Goal: Task Accomplishment & Management: Complete application form

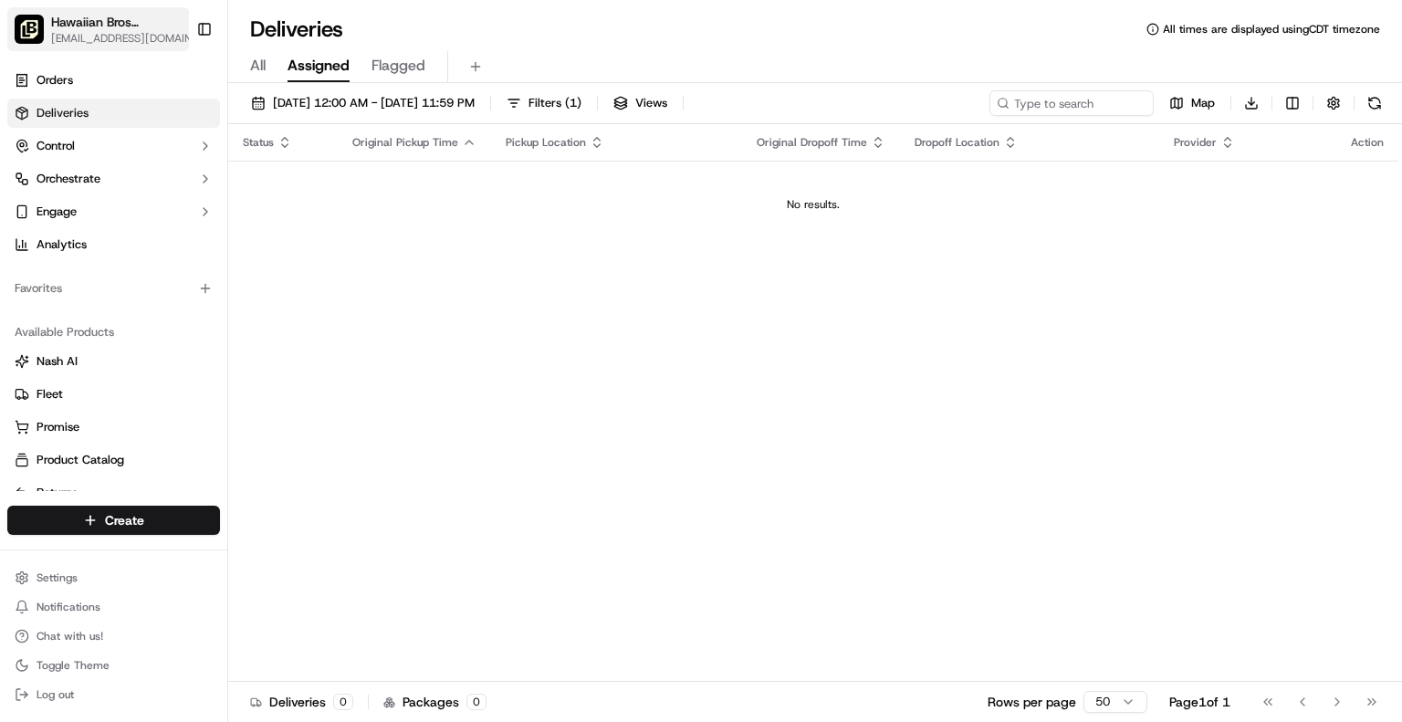
click at [147, 31] on span "[EMAIL_ADDRESS][DOMAIN_NAME]" at bounding box center [126, 38] width 151 height 15
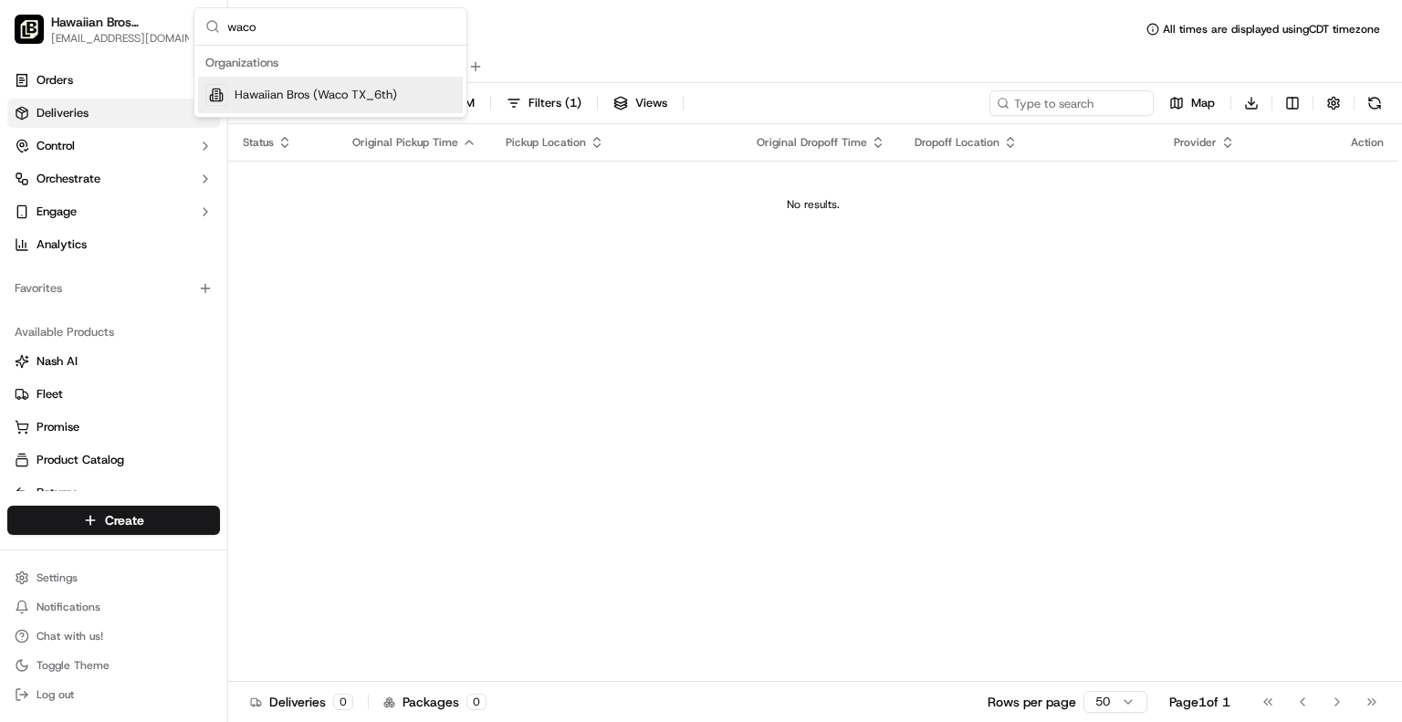
type input "waco"
click at [288, 93] on span "Hawaiian Bros (Waco TX_6th)" at bounding box center [316, 95] width 163 height 16
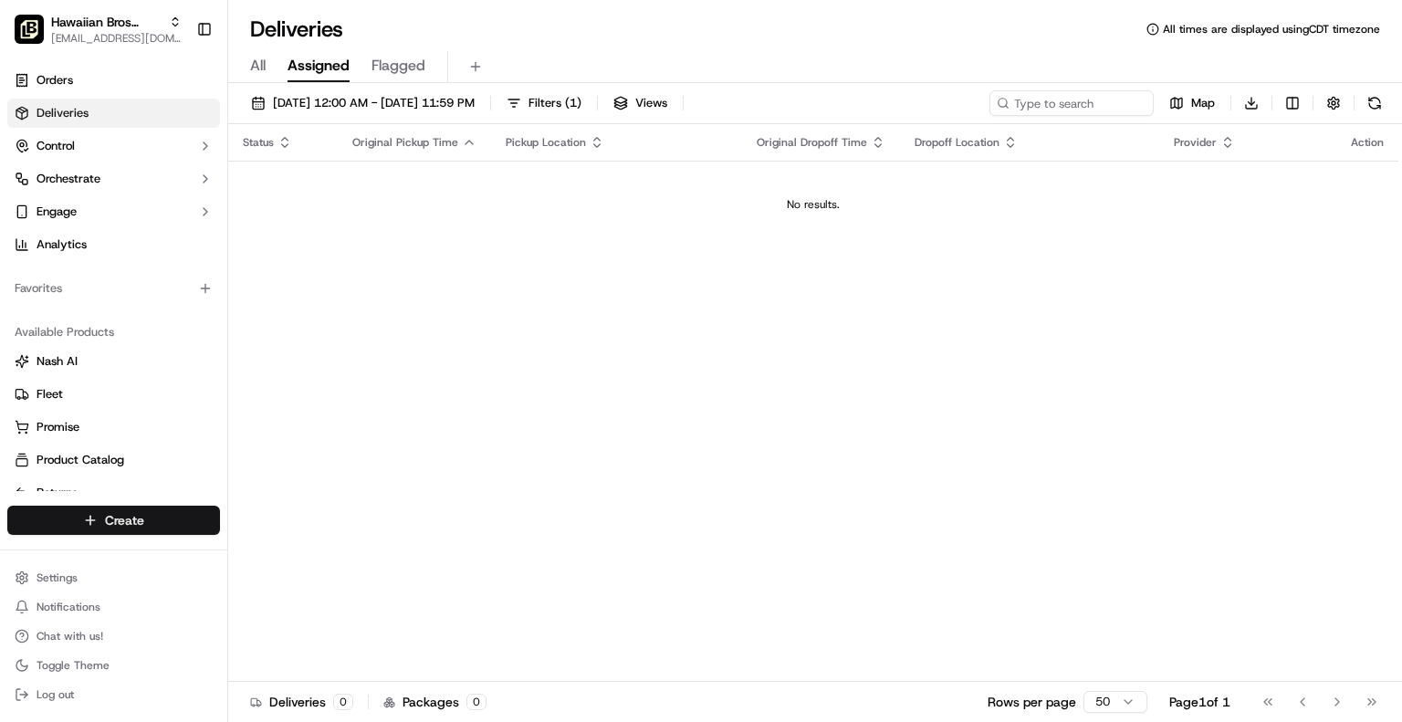
click at [95, 522] on html "Hawaiian Bros (Waco TX_6th) jbaxley@fr.hawaiianbros.com Toggle Sidebar Orders D…" at bounding box center [701, 361] width 1402 height 722
click at [285, 563] on link "Delivery" at bounding box center [330, 554] width 204 height 33
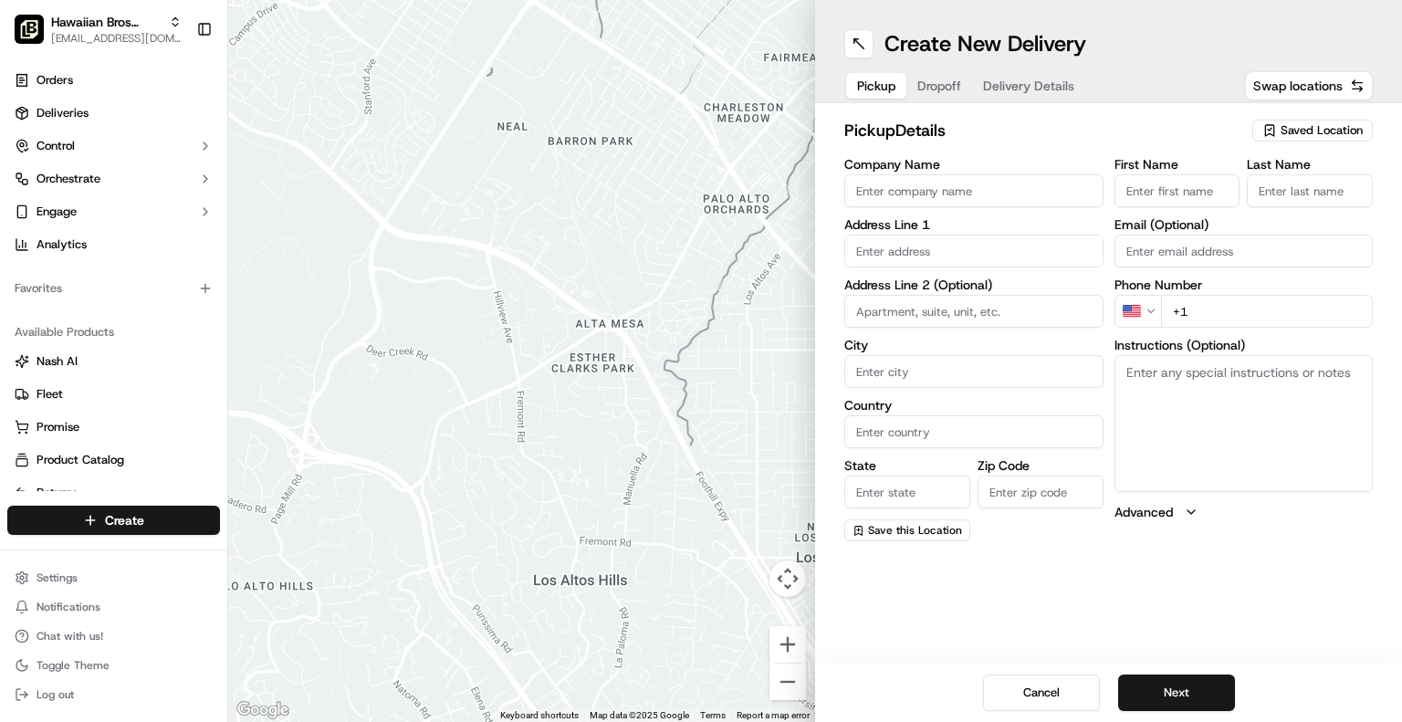
click at [883, 182] on input "Company Name" at bounding box center [974, 190] width 259 height 33
type input "Hilton Garden Inn WAco"
click at [871, 261] on input "text" at bounding box center [974, 251] width 259 height 33
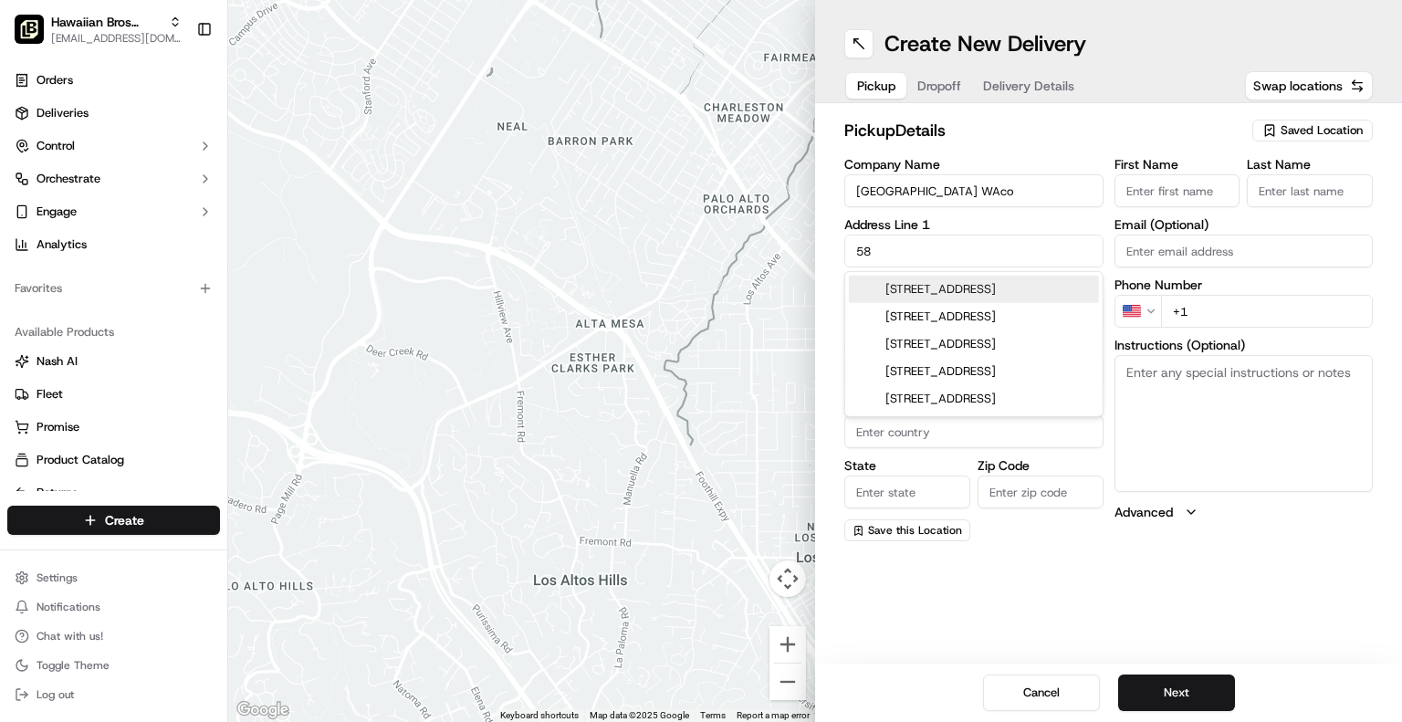
type input "5"
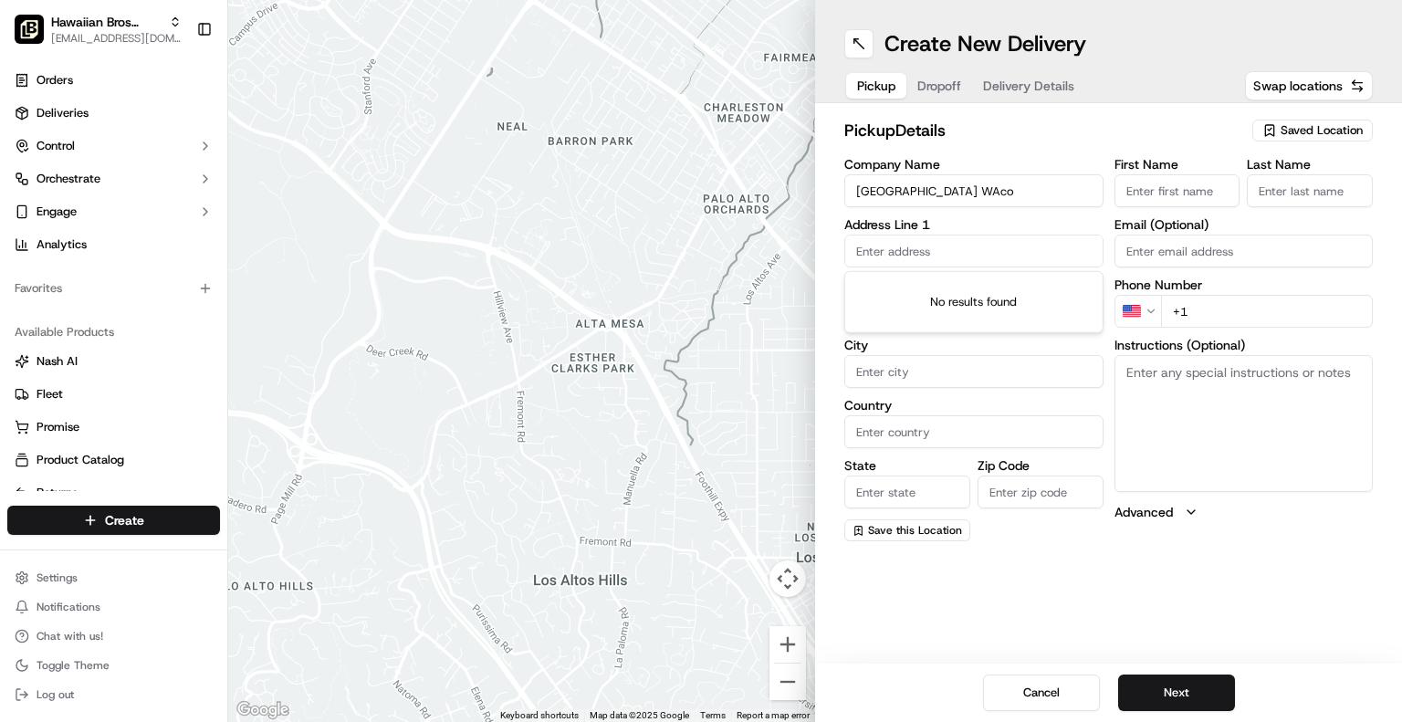
click at [1022, 189] on input "Hilton Garden Inn WAco" at bounding box center [974, 190] width 259 height 33
type input "H"
type input "Hawaiian Bros"
click at [915, 247] on input "text" at bounding box center [974, 251] width 259 height 33
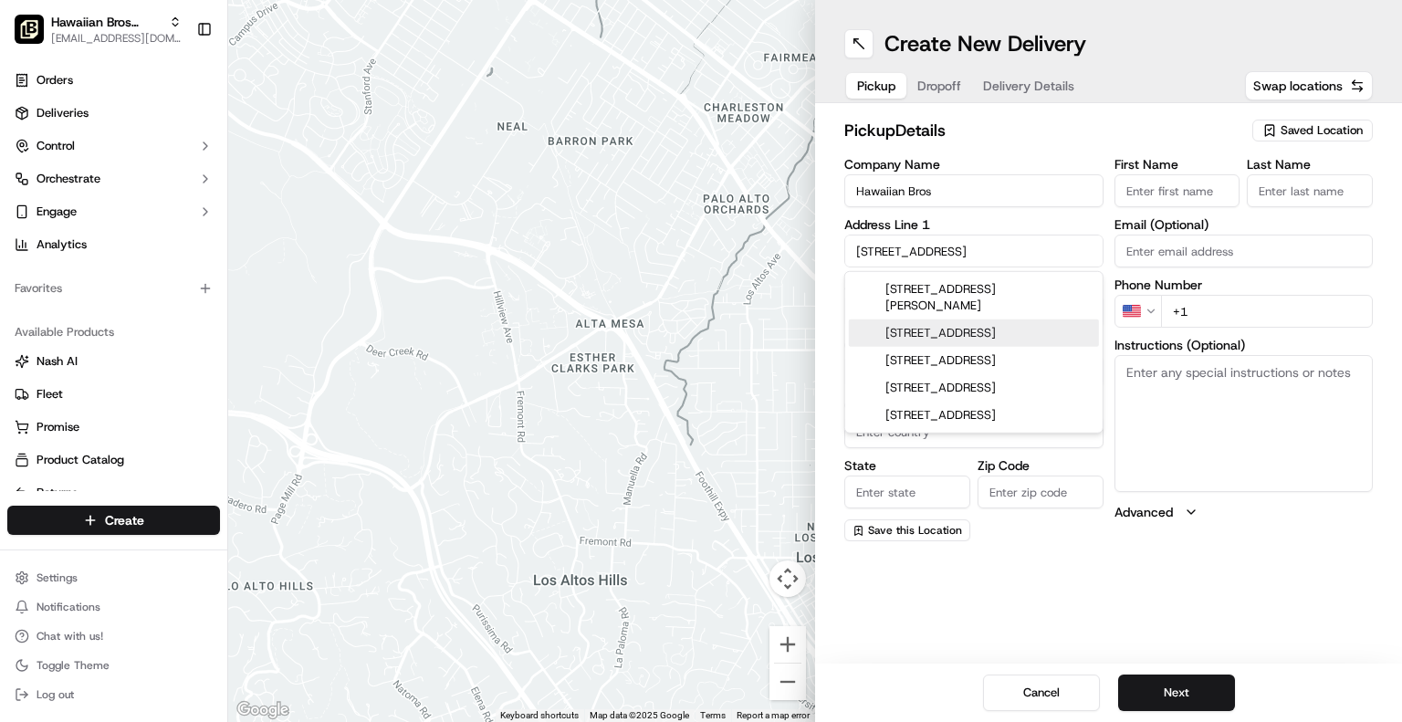
click at [931, 321] on div "825 South 6th Street, Waco, TX" at bounding box center [974, 333] width 250 height 27
type input "[STREET_ADDRESS]"
type input "Waco"
type input "United States"
type input "TX"
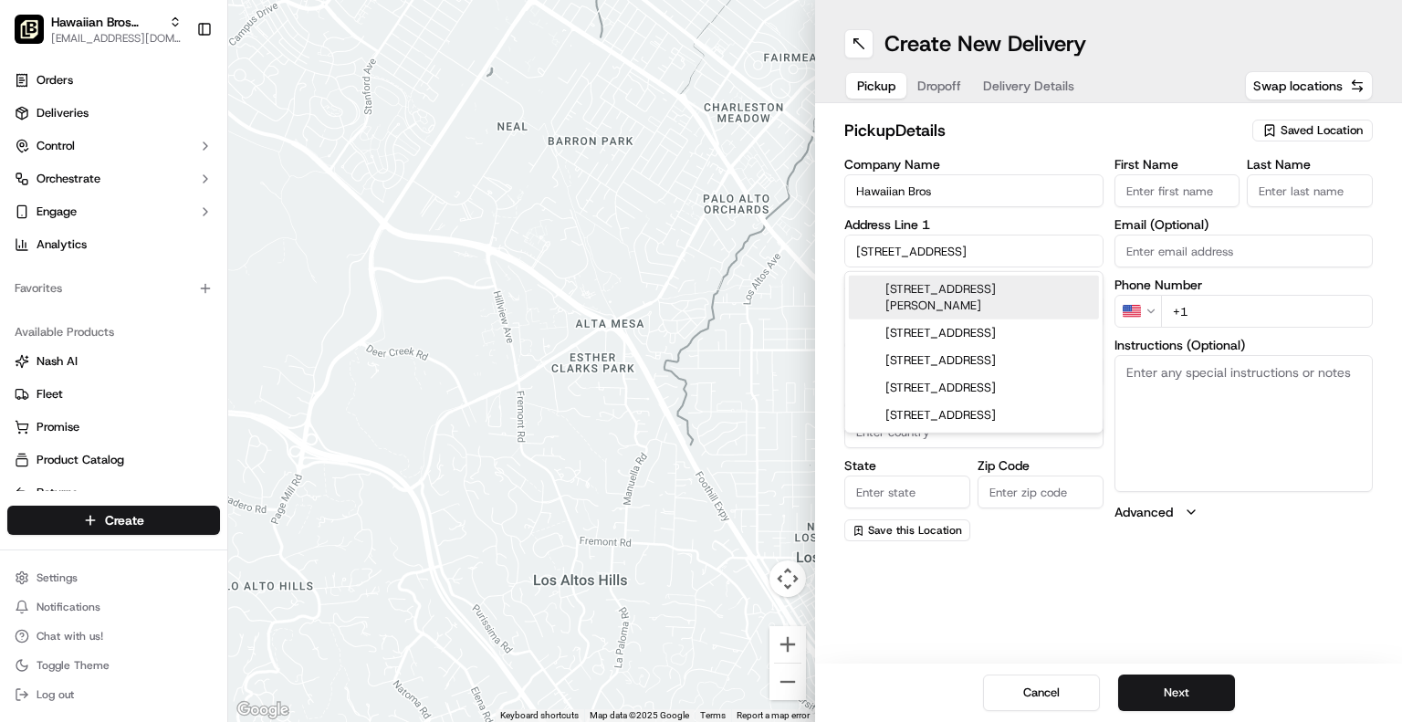
type input "76706"
type input "825 South 6th Street"
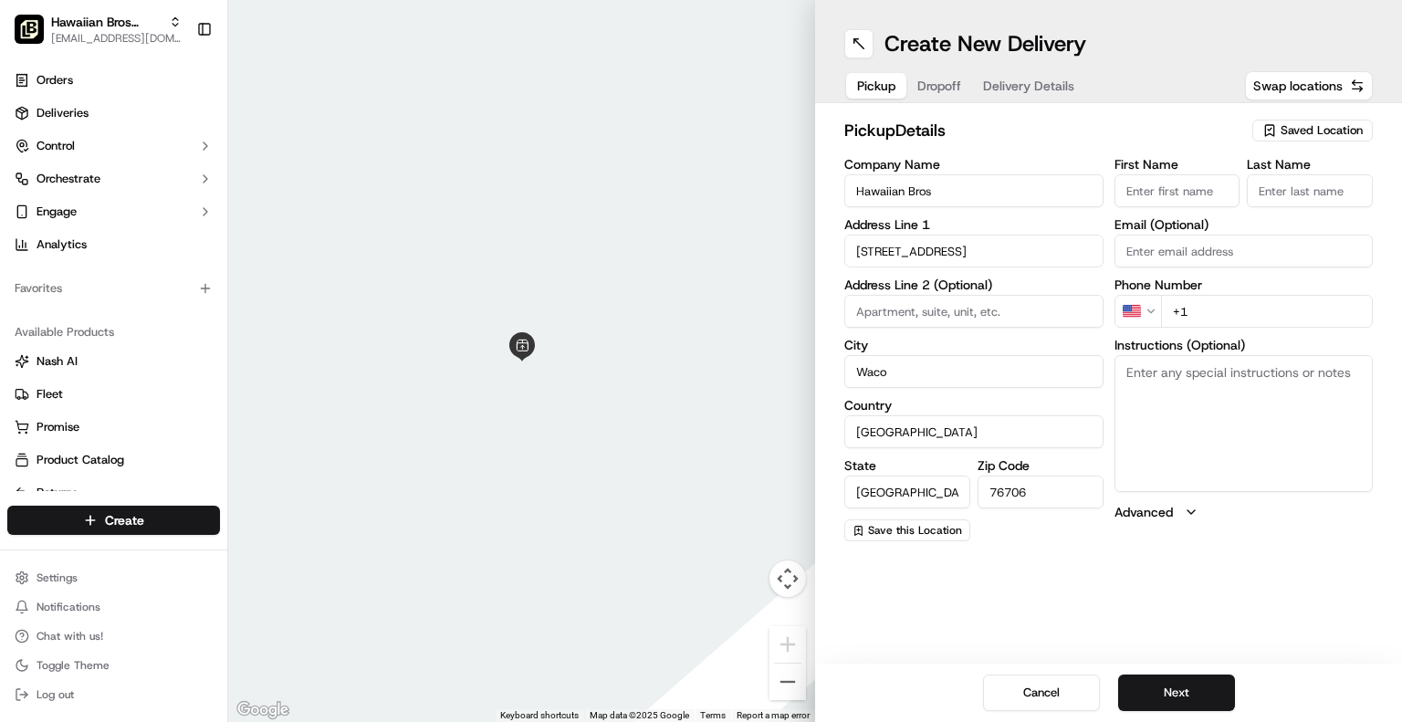
click at [1176, 189] on input "First Name" at bounding box center [1178, 190] width 126 height 33
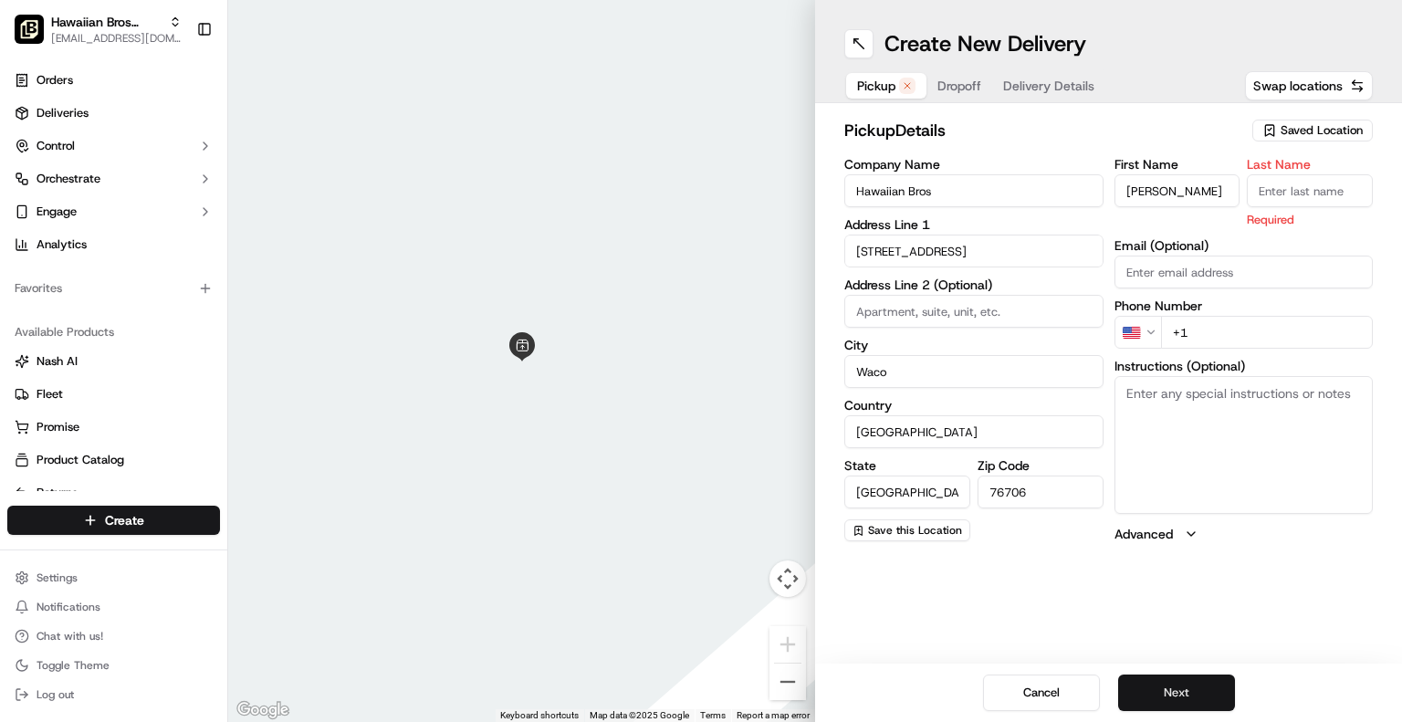
click at [1158, 692] on button "Next" at bounding box center [1176, 693] width 117 height 37
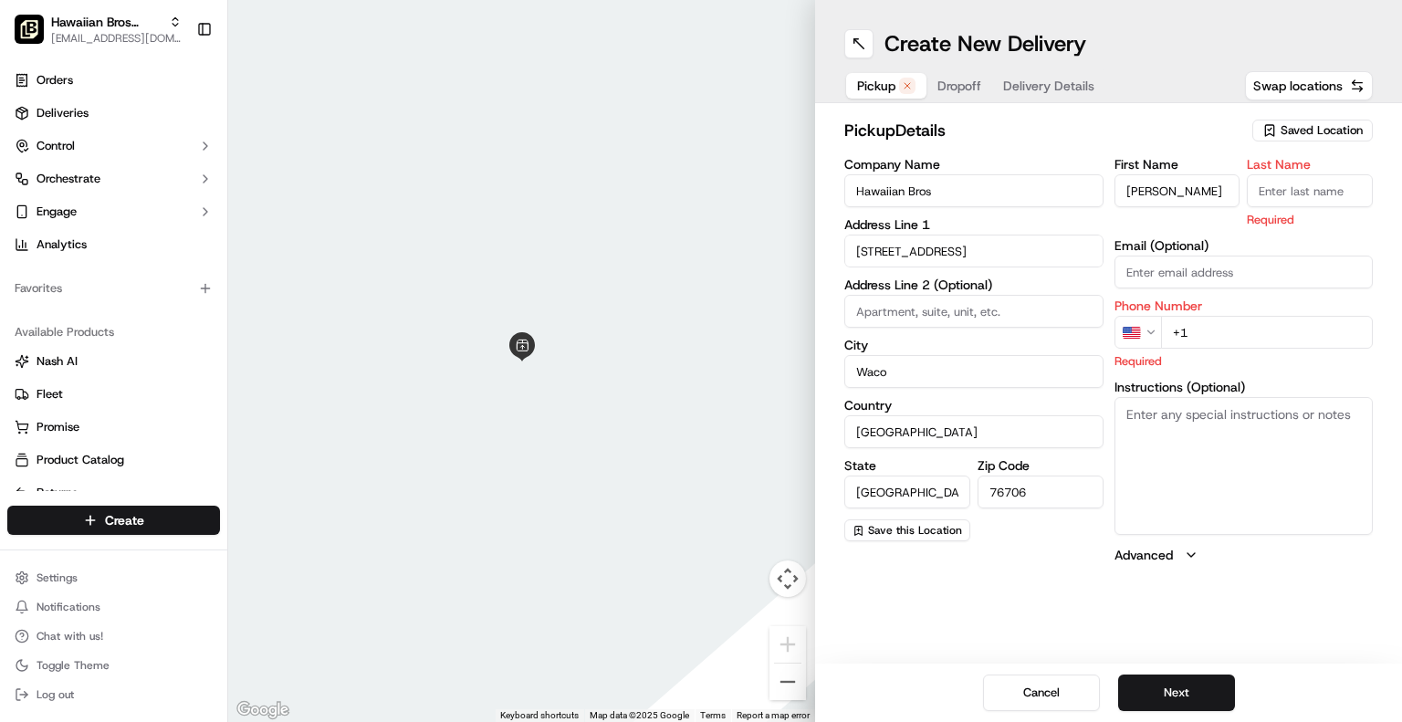
click at [1299, 200] on input "Last Name" at bounding box center [1310, 190] width 126 height 33
click at [1194, 189] on input "[PERSON_NAME]" at bounding box center [1178, 190] width 126 height 33
type input "L"
click at [1181, 197] on input "L" at bounding box center [1178, 190] width 126 height 33
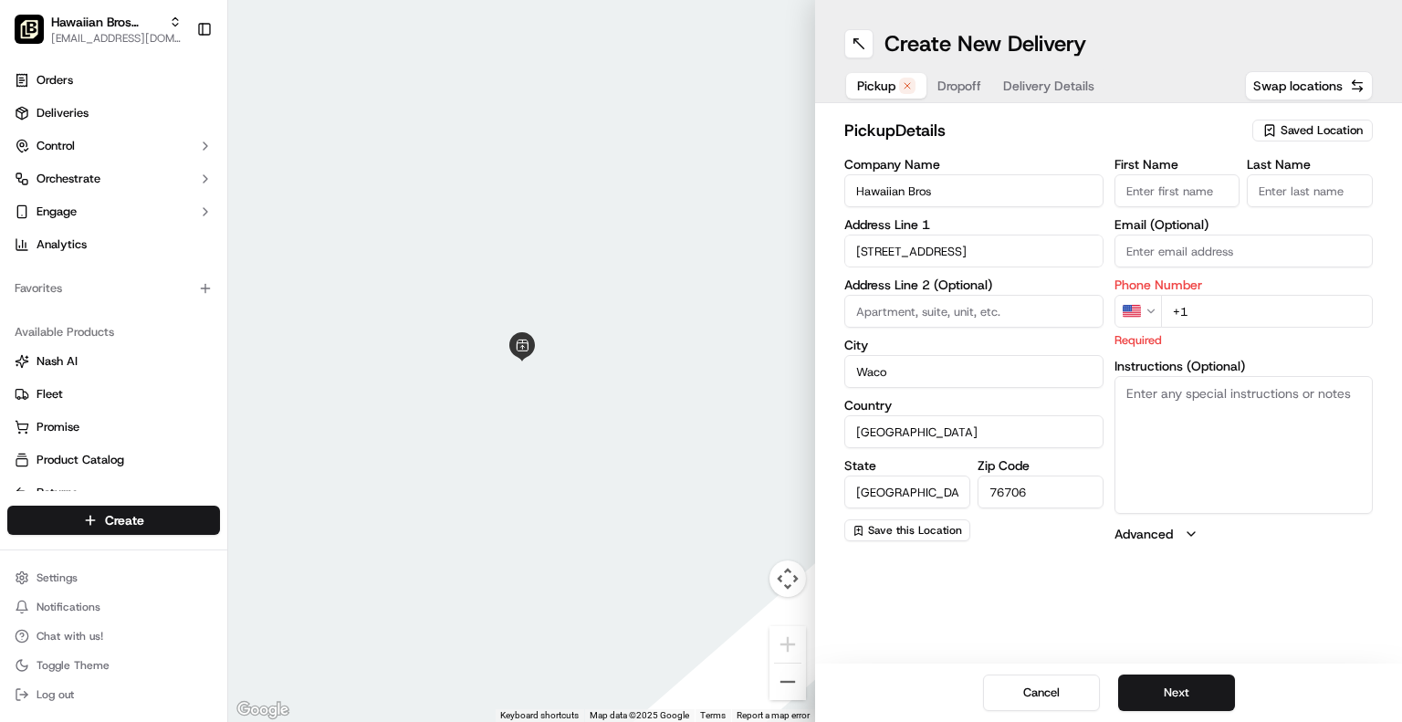
click at [1261, 518] on div "First Name Last Name Email (Optional) Phone Number US +1 Required Instructions …" at bounding box center [1244, 350] width 259 height 385
click at [1198, 310] on input "+1" at bounding box center [1267, 311] width 213 height 33
type input "+1 254 294 3911"
click at [1173, 188] on input "First Name" at bounding box center [1178, 190] width 126 height 33
type input "[PERSON_NAME]"
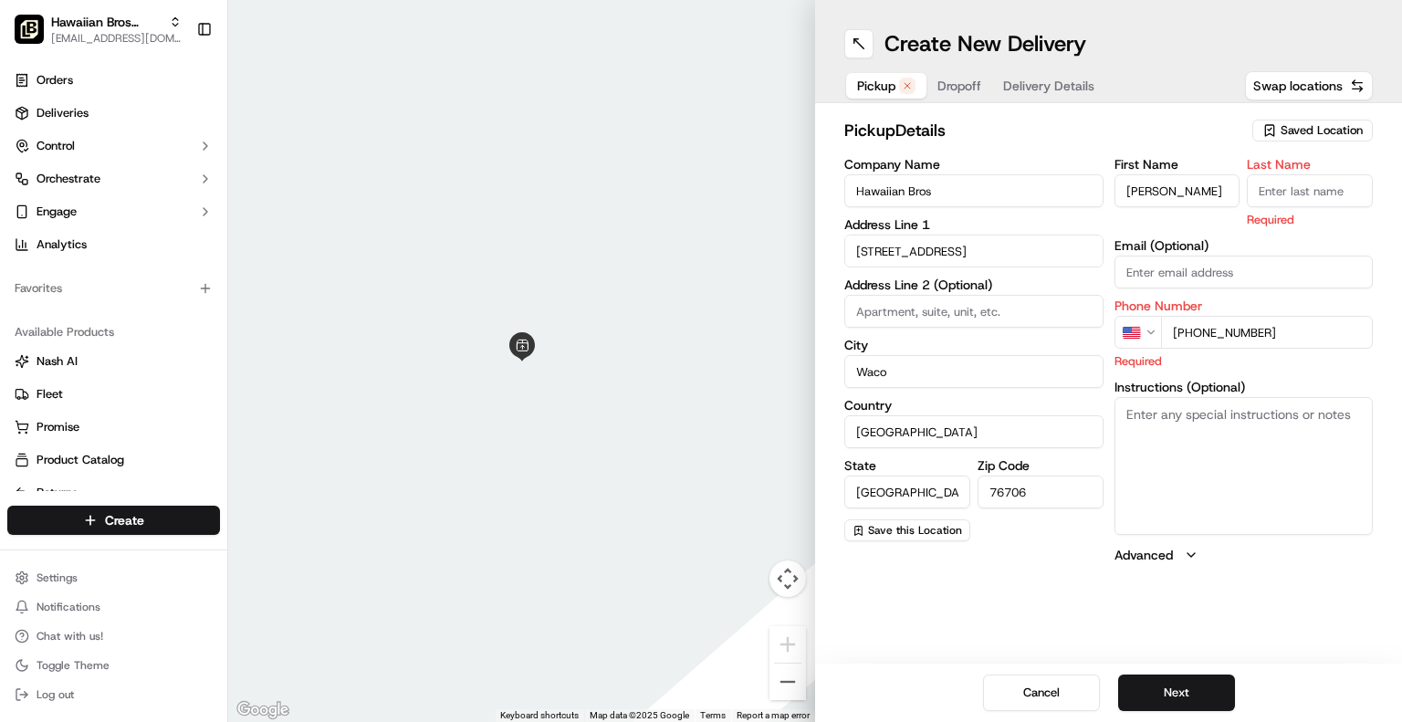
click at [1321, 175] on input "Last Name" at bounding box center [1310, 190] width 126 height 33
type input "Jordan"
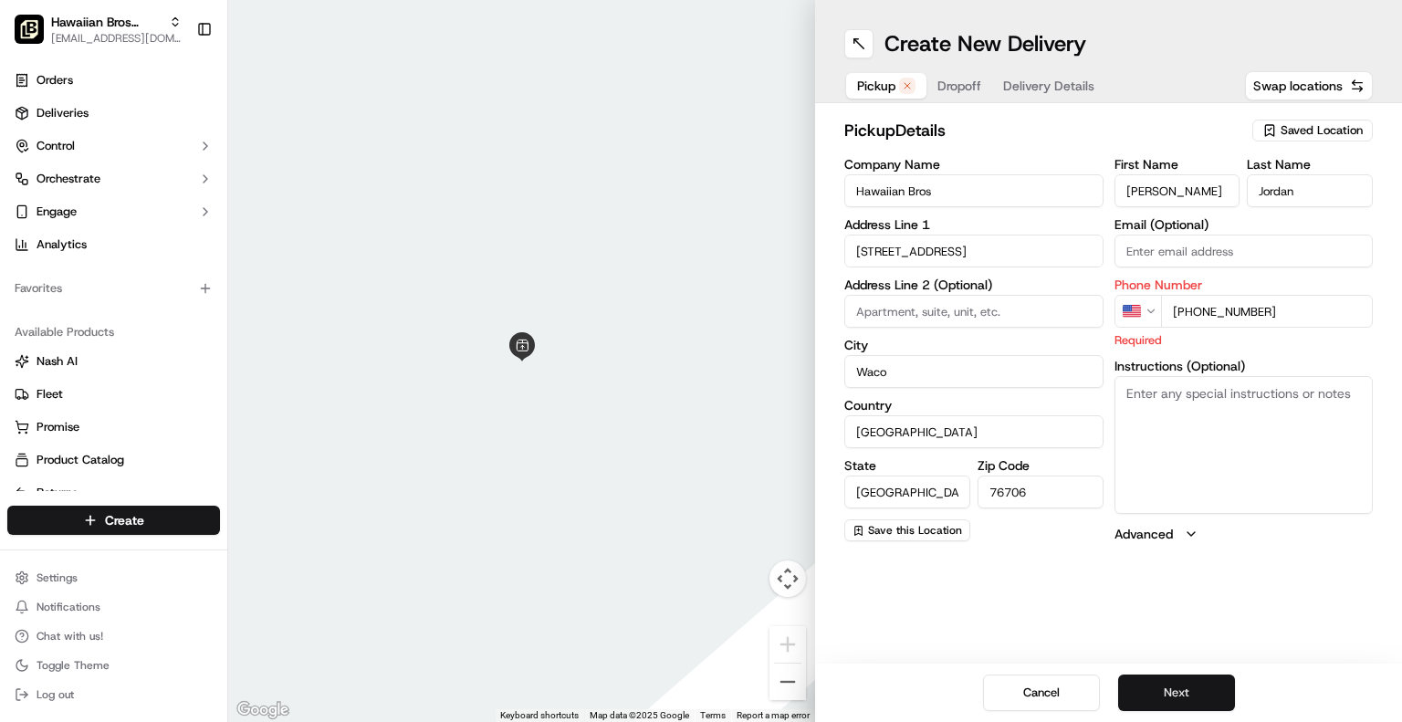
click at [1162, 689] on button "Next" at bounding box center [1176, 693] width 117 height 37
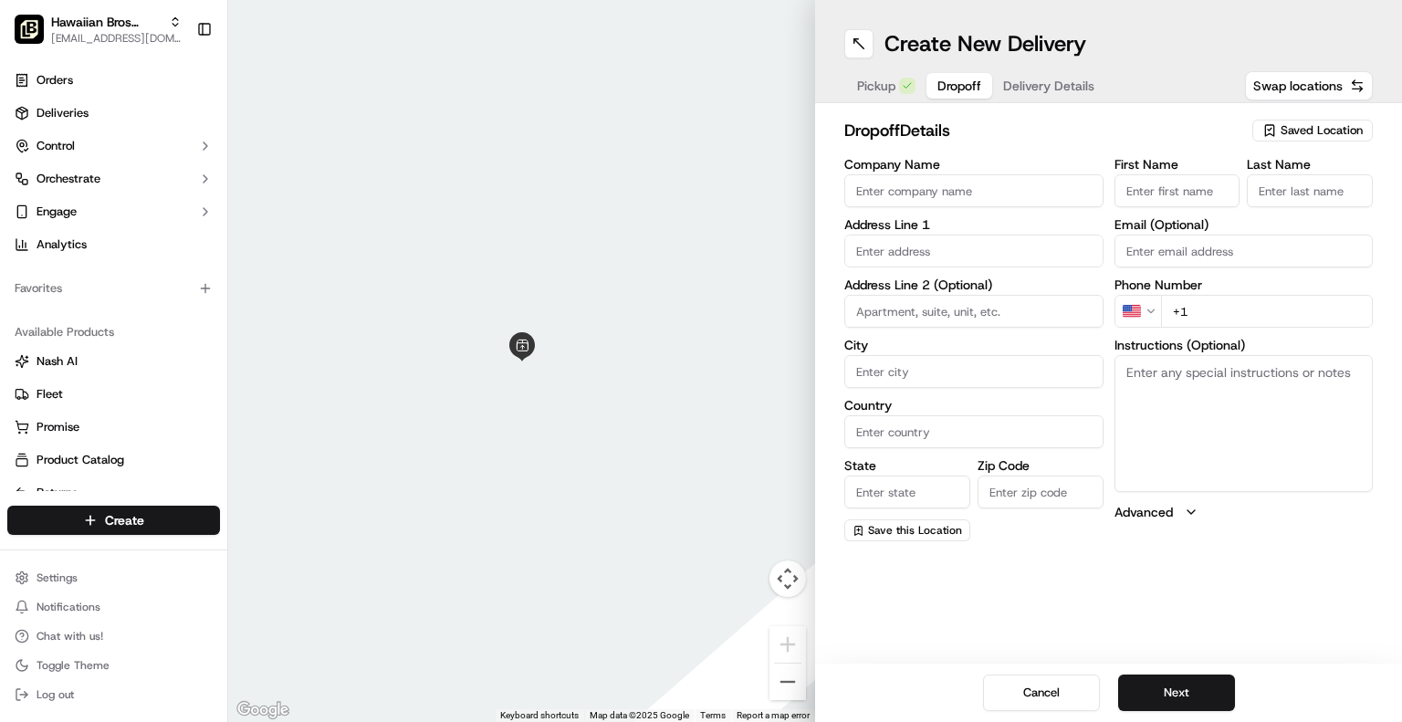
click at [916, 178] on input "Company Name" at bounding box center [974, 190] width 259 height 33
type input "Hilton Garden Inn Waco"
click at [900, 249] on input "text" at bounding box center [974, 251] width 259 height 33
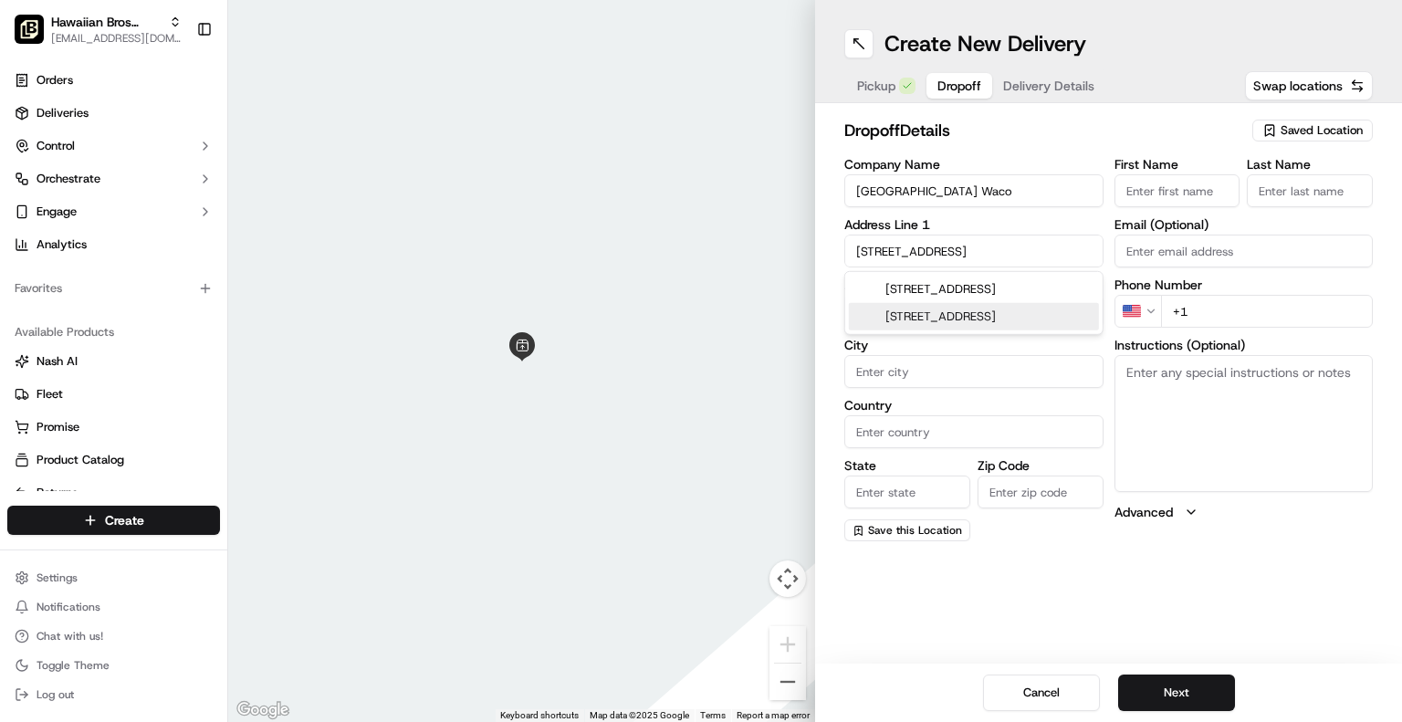
type input "5800 Legend Lake Parkway"
click at [876, 377] on input "City" at bounding box center [974, 371] width 259 height 33
type input "Waco"
click at [879, 489] on input "State" at bounding box center [908, 492] width 126 height 33
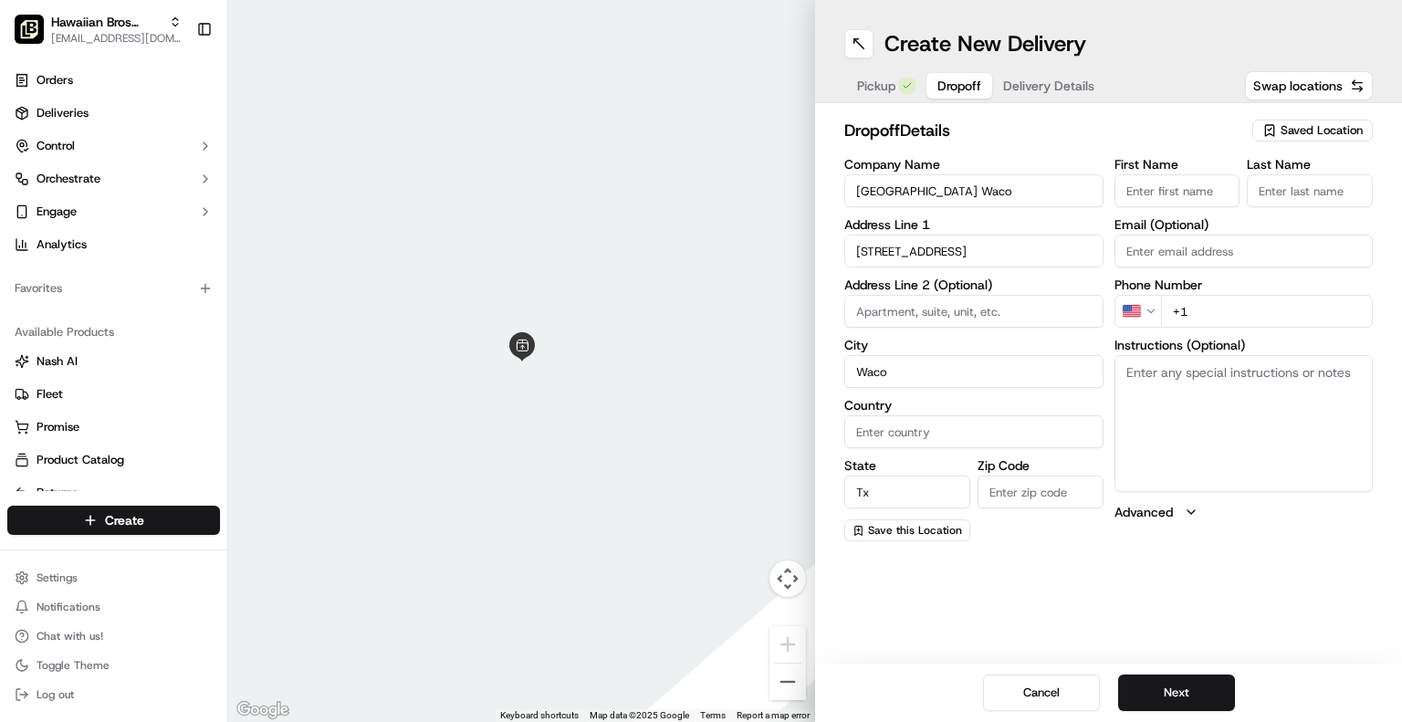
type input "Tx"
click at [1066, 482] on input "Zip Code" at bounding box center [1041, 492] width 126 height 33
type input "76712"
click at [1101, 630] on div "Create New Delivery Pickup Dropoff Delivery Details Swap locations dropoff Deta…" at bounding box center [1108, 361] width 587 height 722
click at [1145, 185] on input "First Name" at bounding box center [1178, 190] width 126 height 33
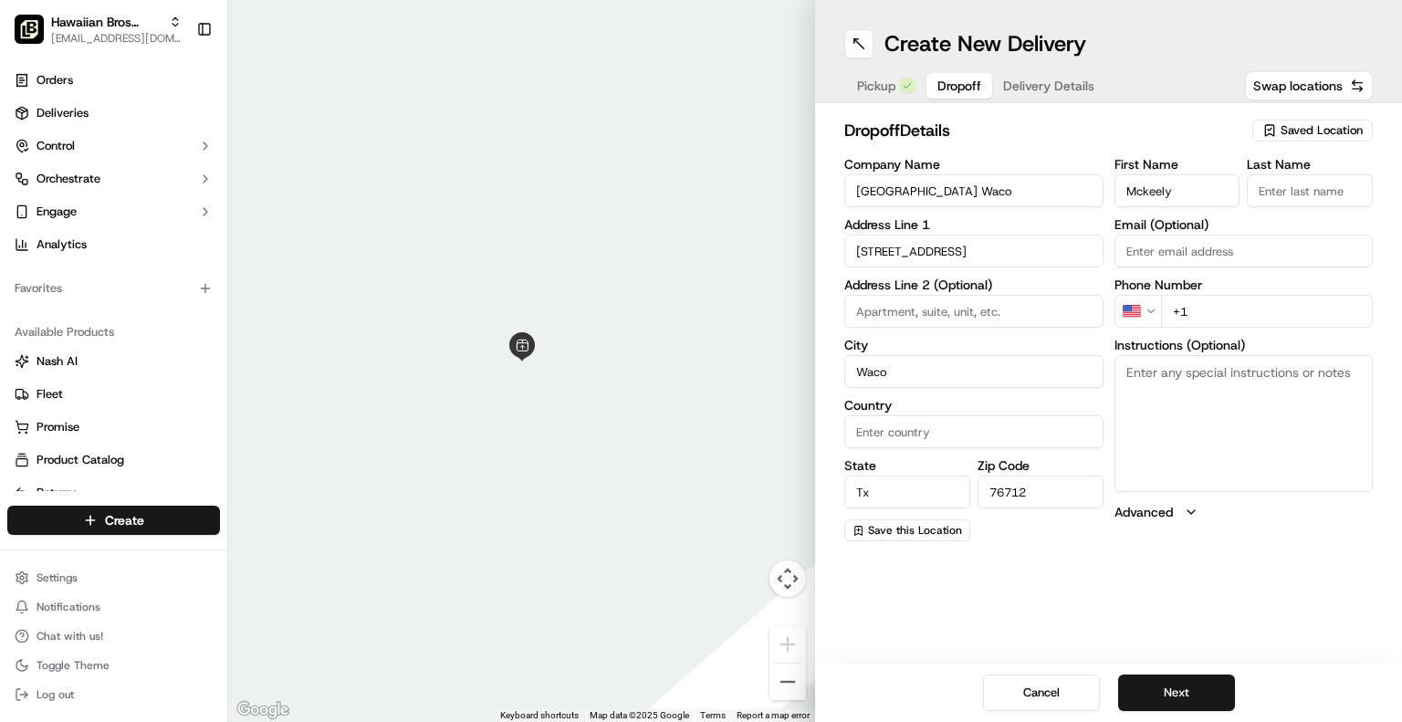
type input "Mckeely"
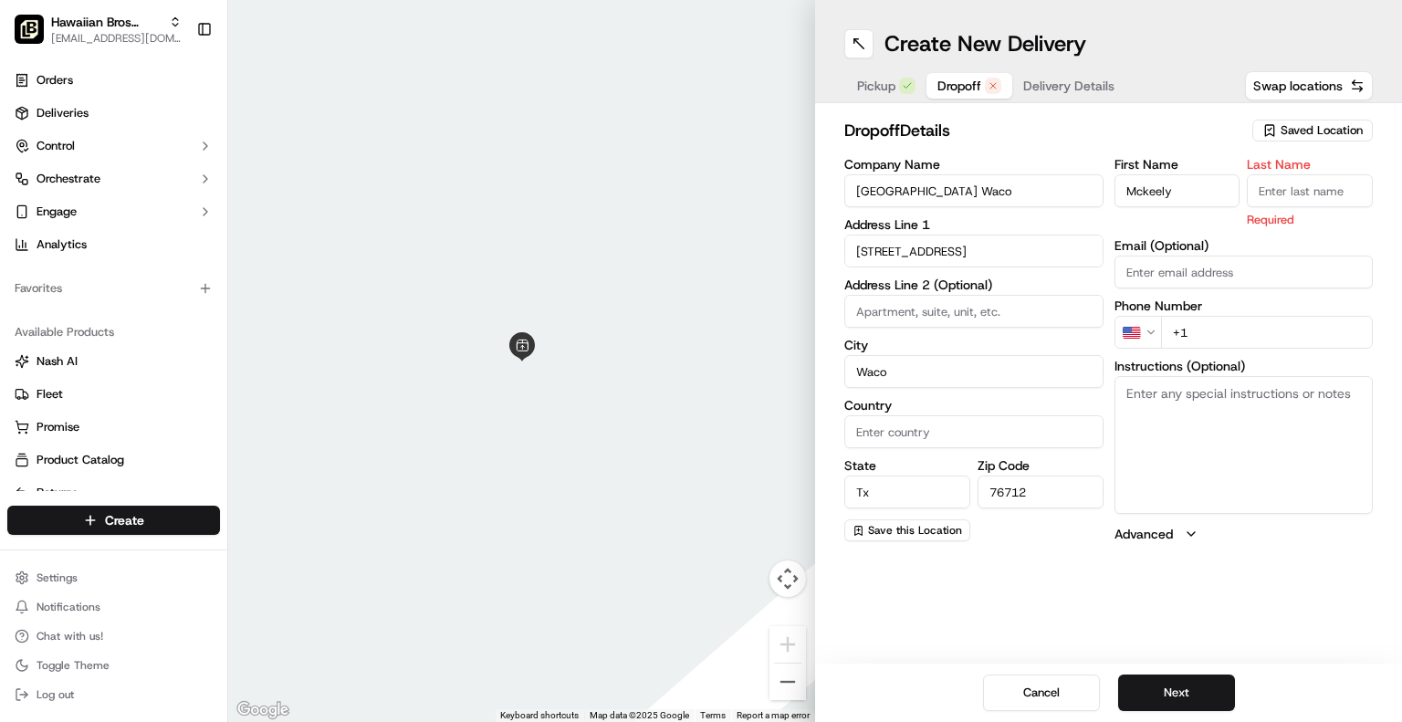
click at [1323, 197] on input "Last Name" at bounding box center [1310, 190] width 126 height 33
type input "Underwood"
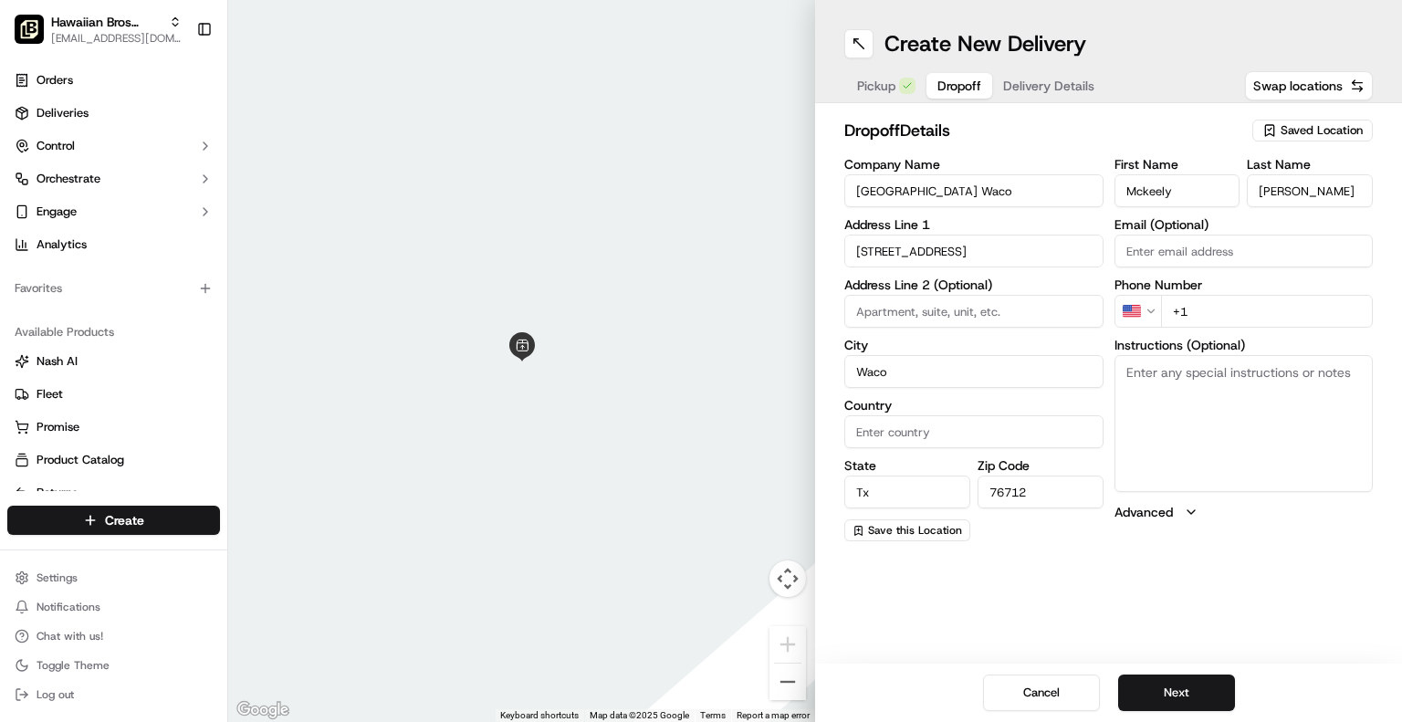
click at [1191, 335] on div "First Name Mckeely Last Name Underwood Email (Optional) Phone Number US +1 Inst…" at bounding box center [1244, 349] width 259 height 383
type input "+1 806 438 7112"
click at [1211, 678] on button "Next" at bounding box center [1176, 693] width 117 height 37
click at [939, 424] on input "Country" at bounding box center [974, 431] width 259 height 33
type input "United Sates"
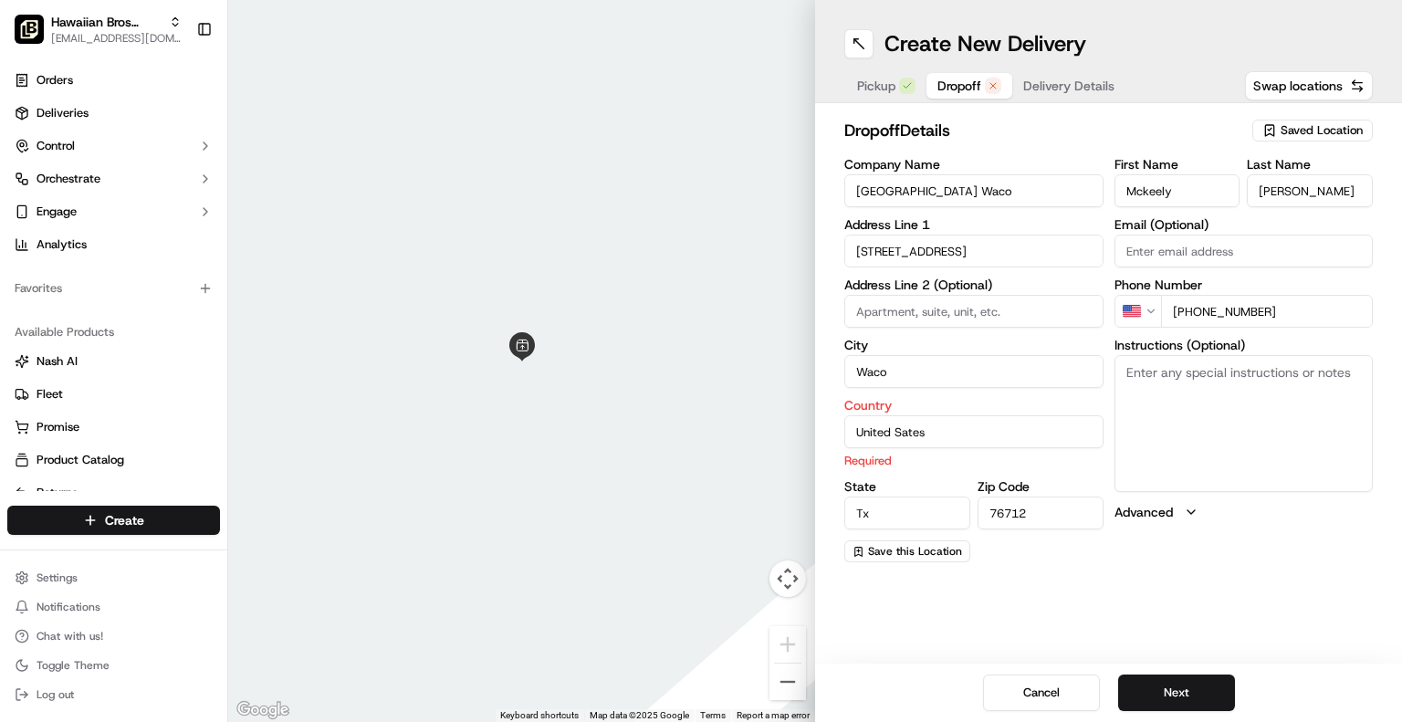
click at [920, 482] on div "State Tx" at bounding box center [908, 504] width 126 height 49
click at [1143, 680] on button "Next" at bounding box center [1176, 693] width 117 height 37
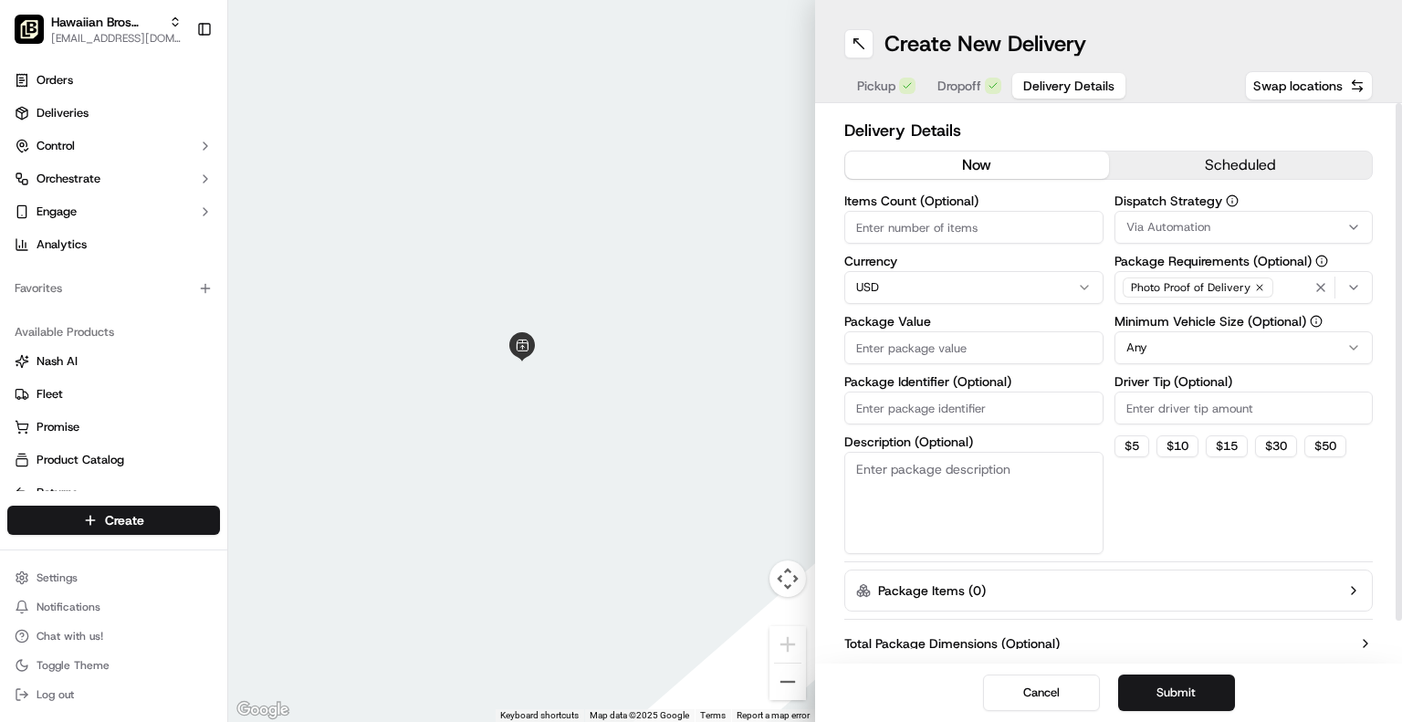
click at [957, 226] on input "Items Count (Optional)" at bounding box center [974, 227] width 259 height 33
type input "36"
click at [902, 349] on input "Package Value" at bounding box center [974, 347] width 259 height 33
type input "450"
click at [1205, 543] on div "Dispatch Strategy Via Automation Package Requirements (Optional) Photo Proof of…" at bounding box center [1244, 374] width 259 height 360
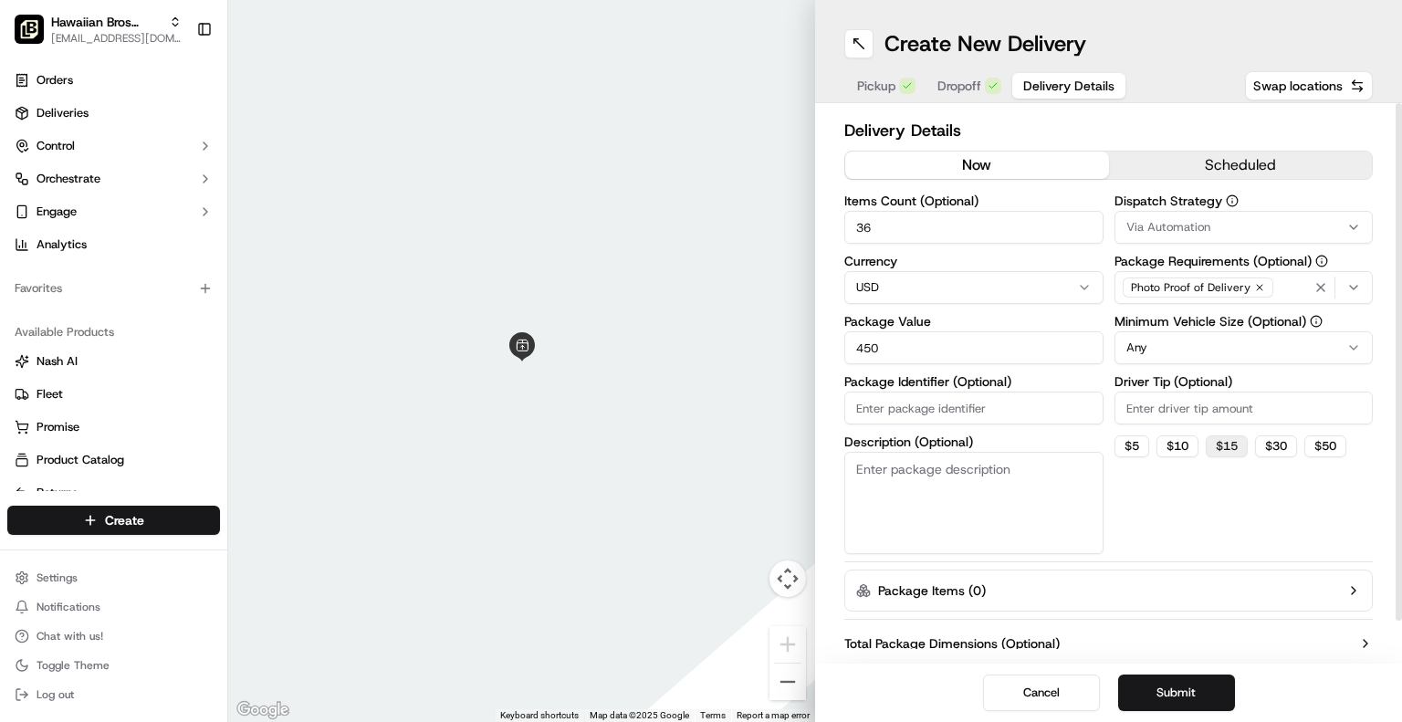
click at [1223, 446] on button "$ 15" at bounding box center [1227, 446] width 42 height 22
type input "15"
click at [1148, 687] on button "Submit" at bounding box center [1176, 693] width 117 height 37
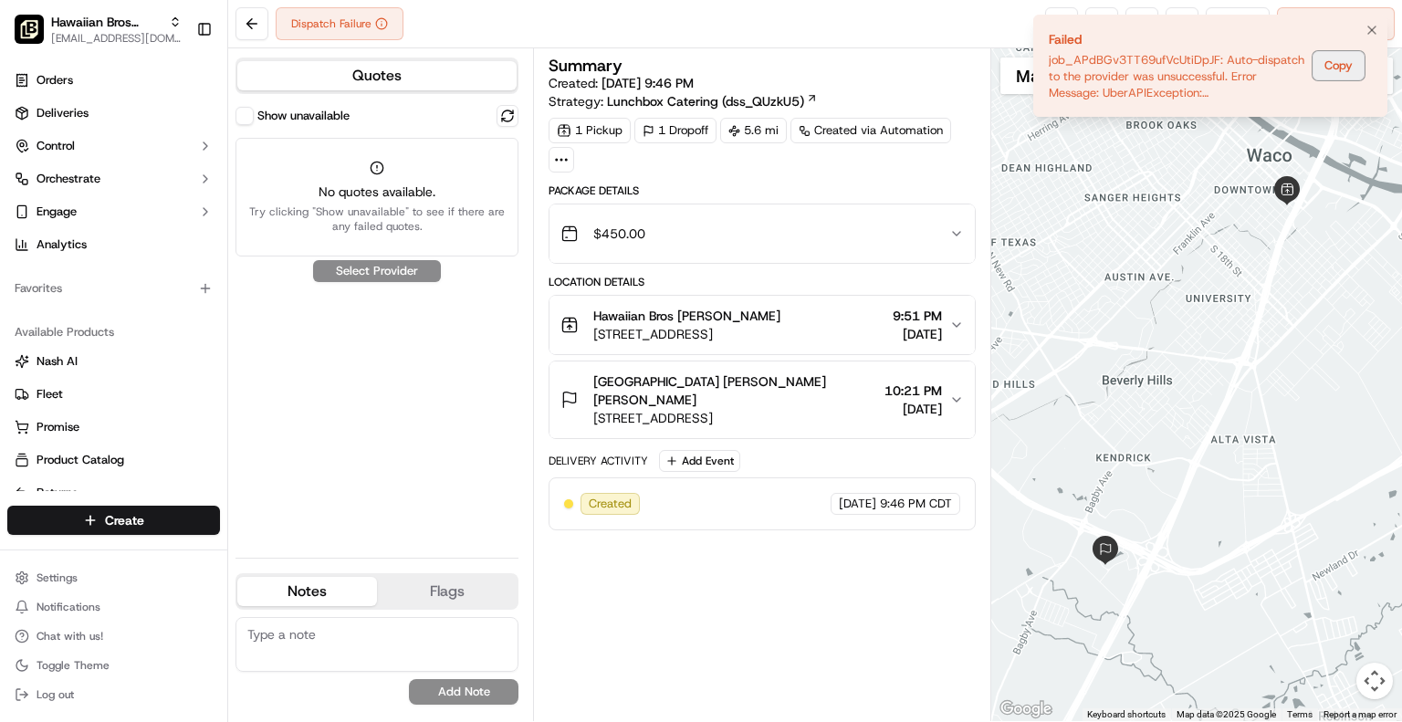
click at [1348, 71] on button "Copy" at bounding box center [1339, 65] width 52 height 29
click at [371, 258] on div "Show unavailable No quotes available. Try clicking "Show unavailable" to see if…" at bounding box center [377, 324] width 283 height 438
click at [375, 275] on div "Show unavailable No quotes available. Try clicking "Show unavailable" to see if…" at bounding box center [377, 324] width 283 height 438
click at [247, 112] on button "Show unavailable" at bounding box center [245, 116] width 18 height 18
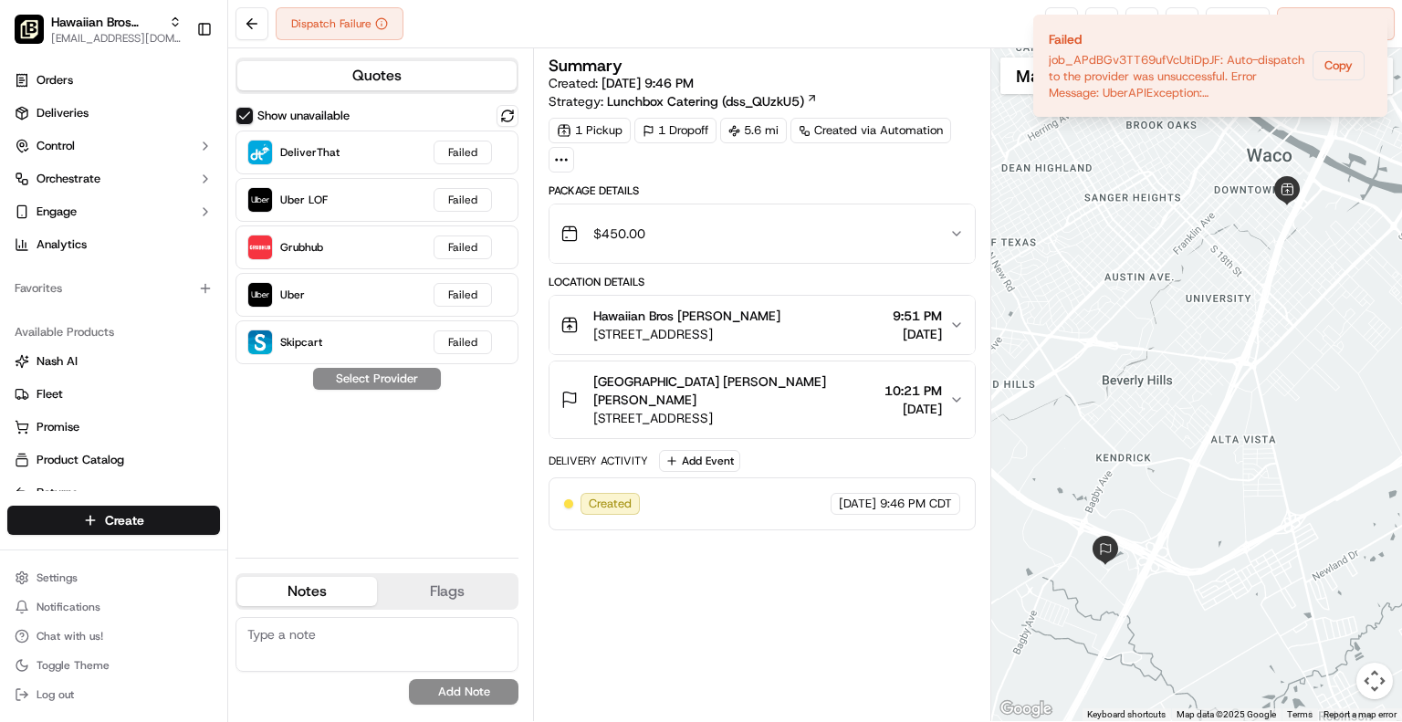
click at [659, 137] on div "1 Dropoff" at bounding box center [676, 131] width 82 height 26
click at [679, 211] on button "$450.00" at bounding box center [762, 234] width 425 height 58
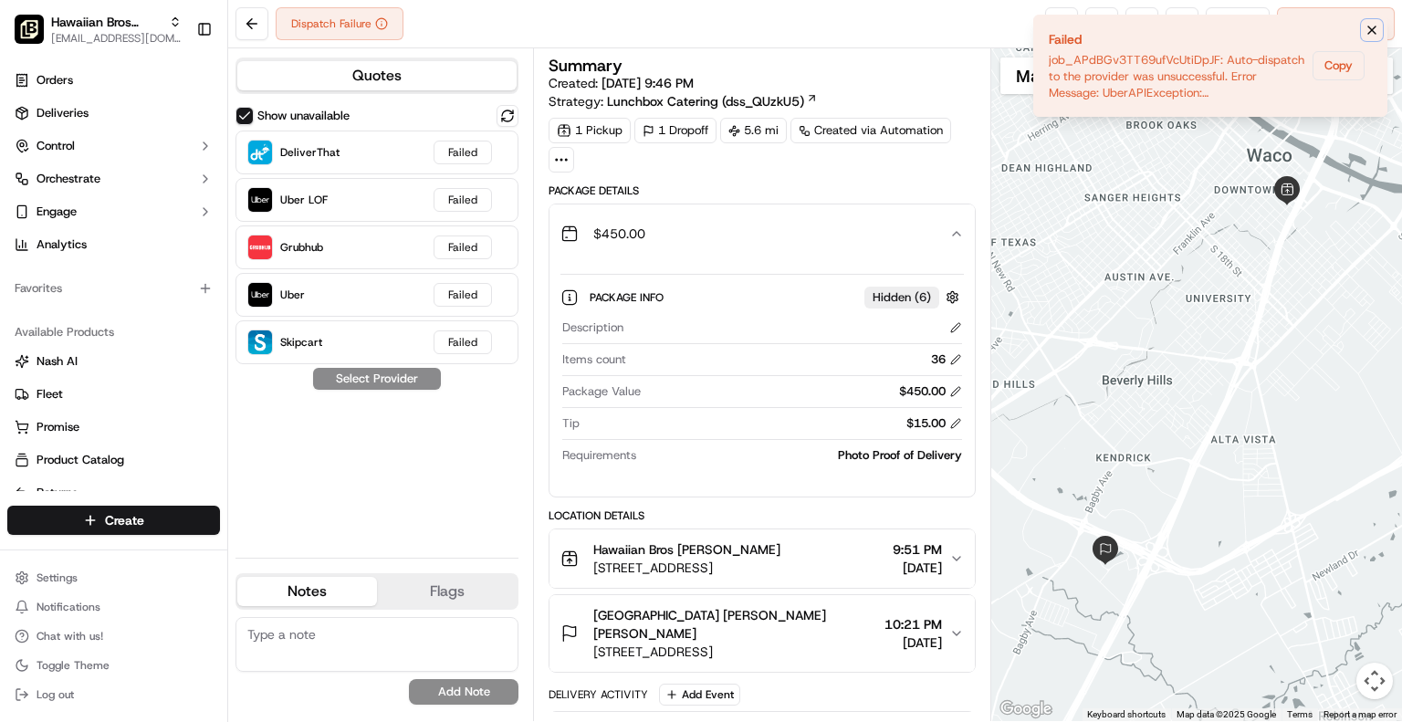
click at [1369, 33] on icon "Notifications (F8)" at bounding box center [1372, 30] width 15 height 15
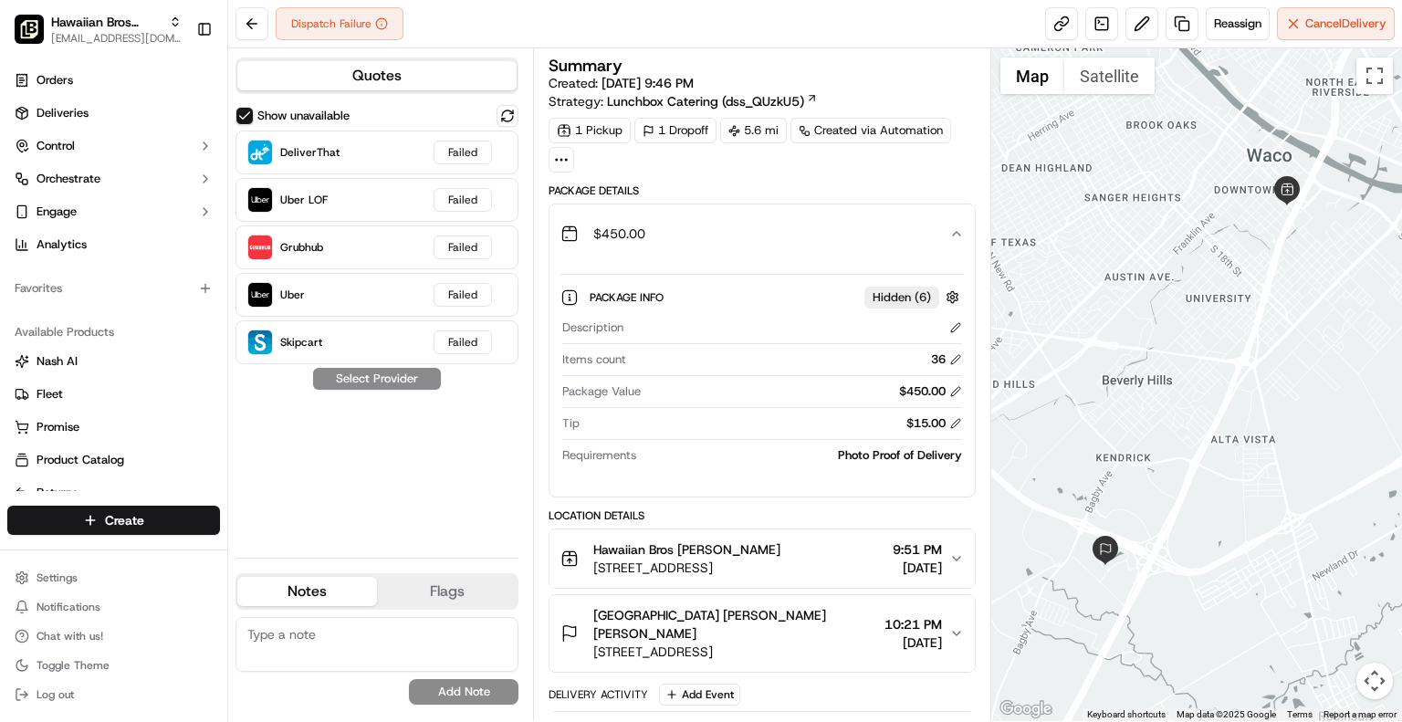
click at [380, 378] on div "Show unavailable DeliverThat Failed Uber LOF Failed Grubhub Failed Uber Failed …" at bounding box center [377, 324] width 283 height 438
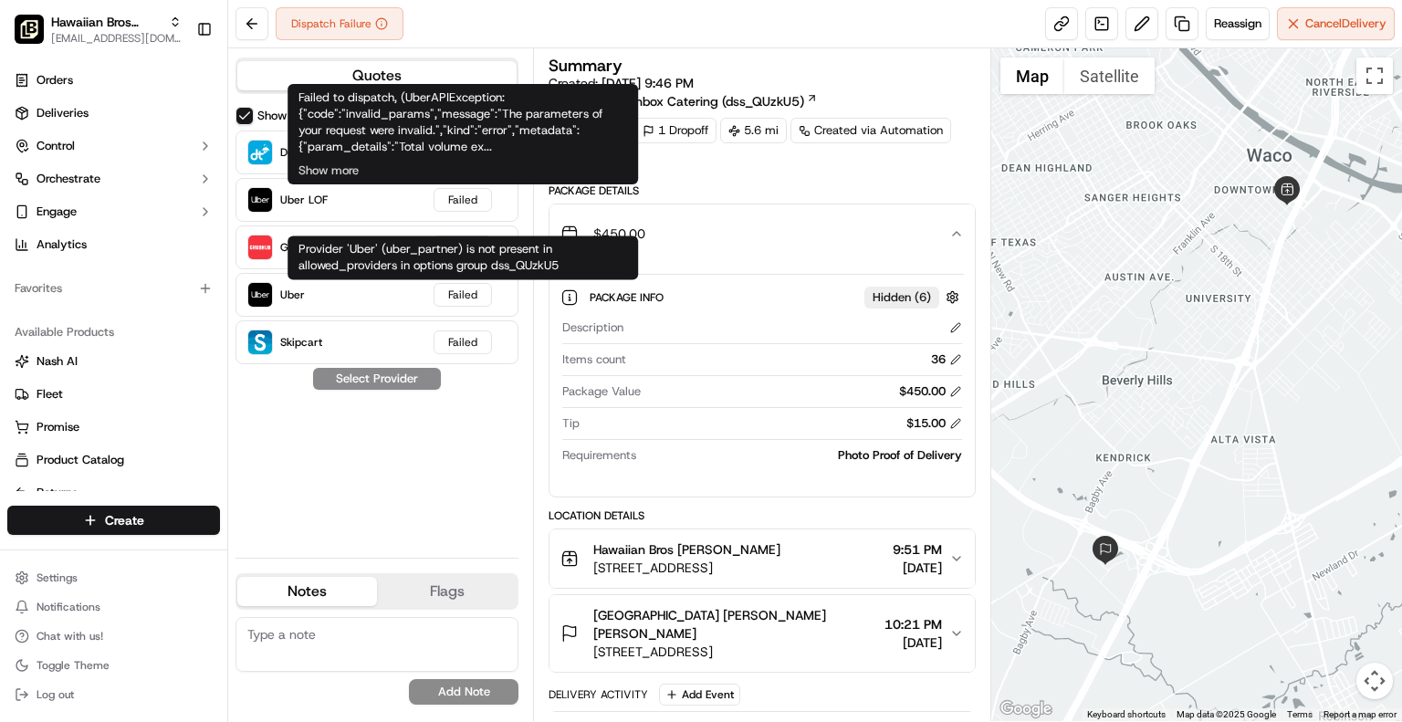
click at [385, 417] on div "Show unavailable DeliverThat Failed Uber LOF Failed Grubhub Failed Uber Failed …" at bounding box center [377, 324] width 283 height 438
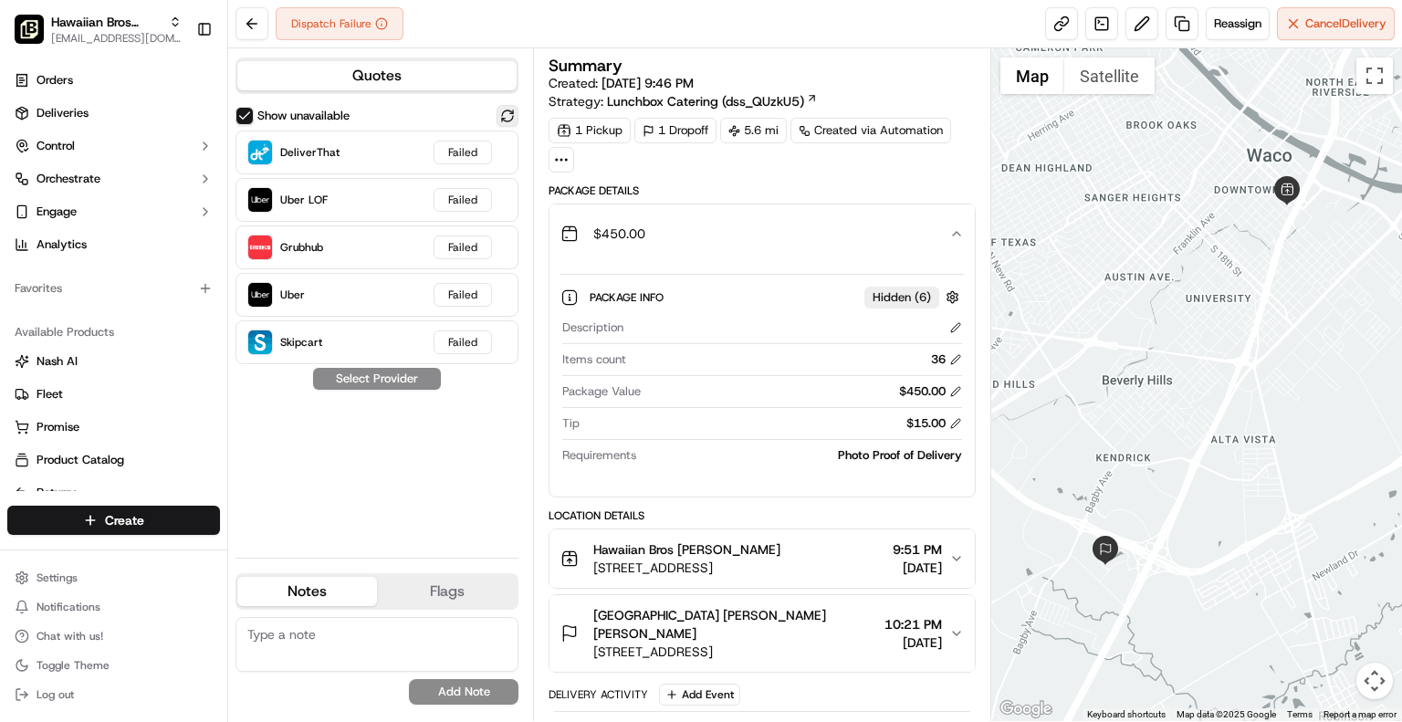
click at [499, 111] on button at bounding box center [508, 116] width 22 height 22
click at [511, 114] on button at bounding box center [508, 116] width 22 height 22
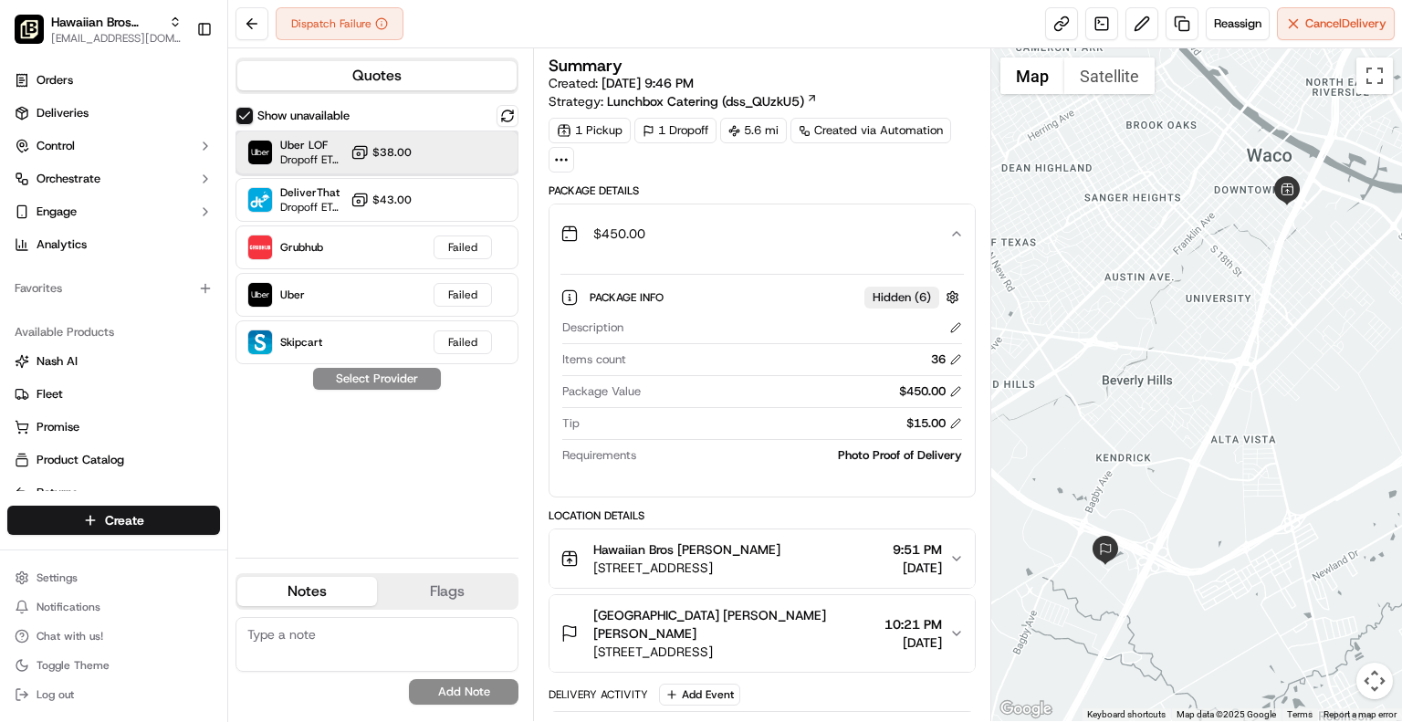
click at [456, 142] on div at bounding box center [463, 153] width 22 height 22
click at [373, 389] on button "Assign Provider" at bounding box center [377, 379] width 130 height 22
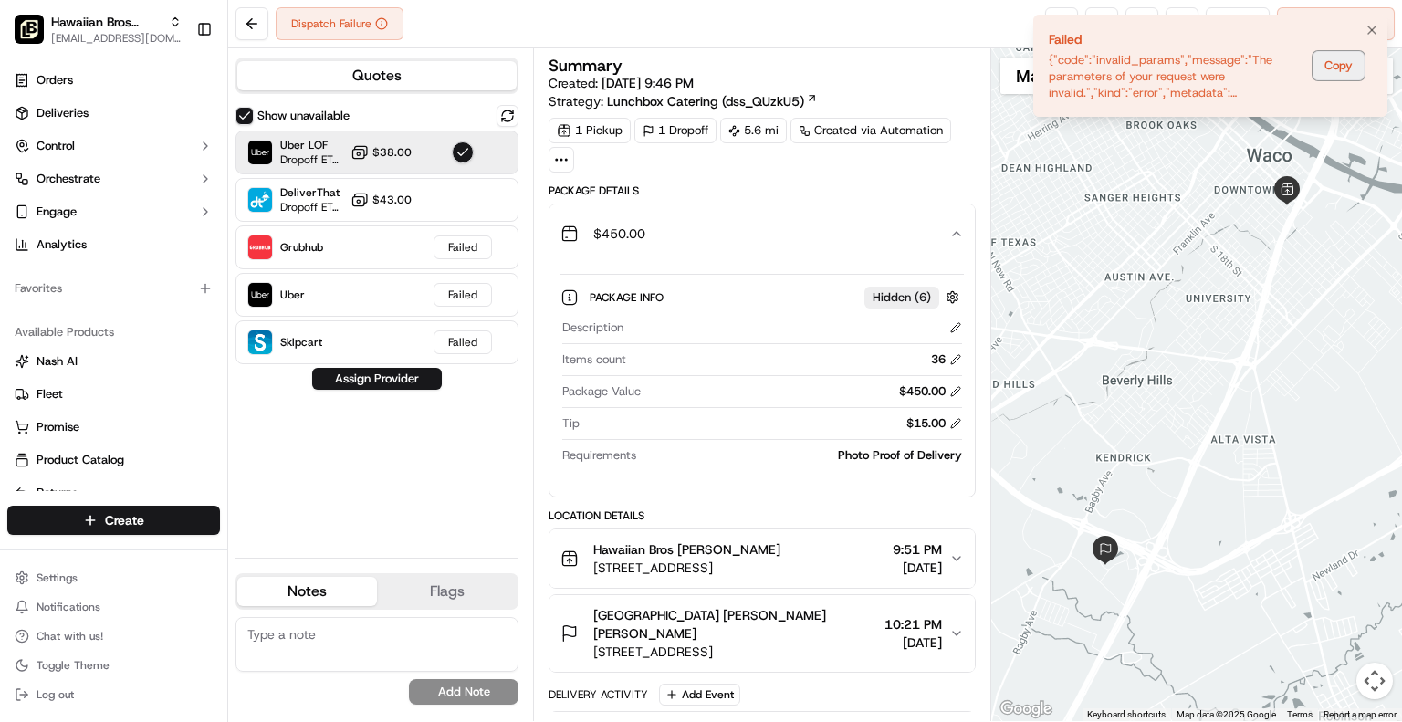
click at [1352, 66] on button "Copy" at bounding box center [1339, 65] width 52 height 29
click at [1375, 29] on icon "Notifications (F8)" at bounding box center [1372, 30] width 15 height 15
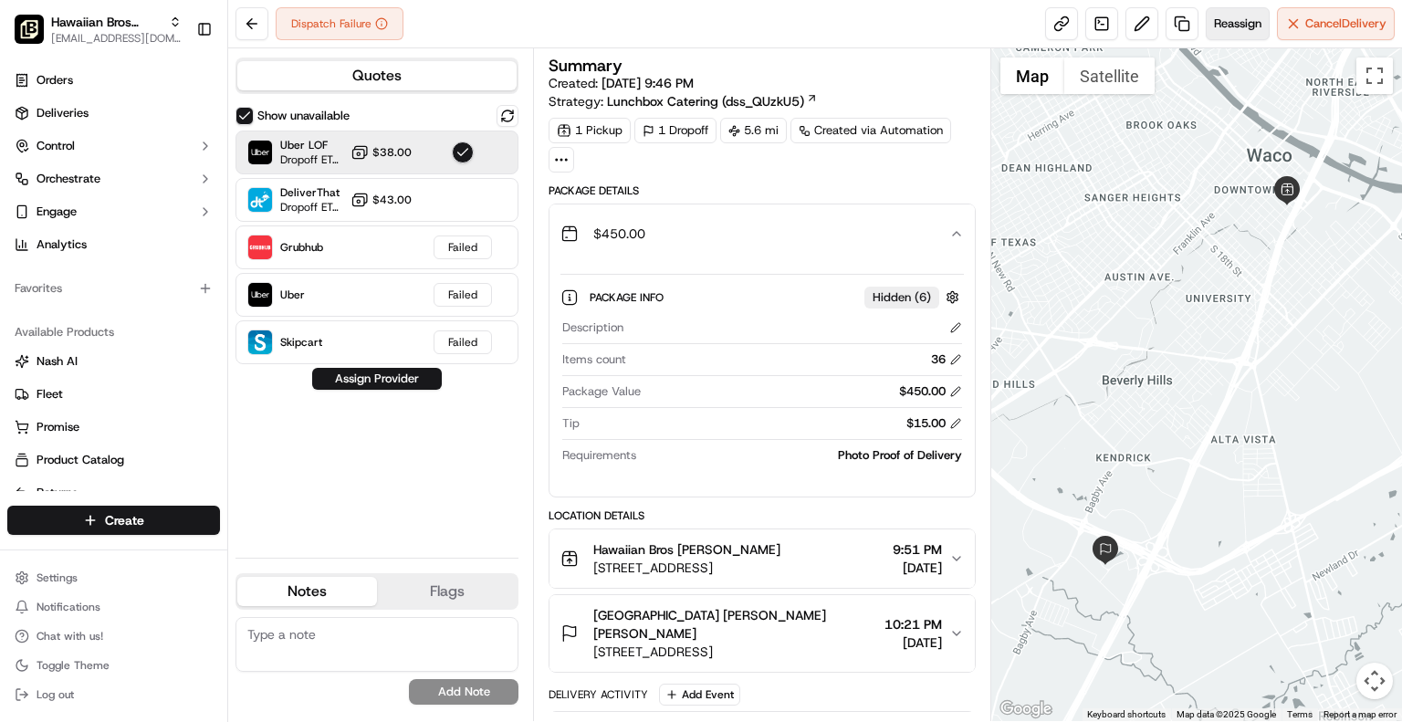
click at [1231, 33] on button "Reassign" at bounding box center [1238, 23] width 64 height 33
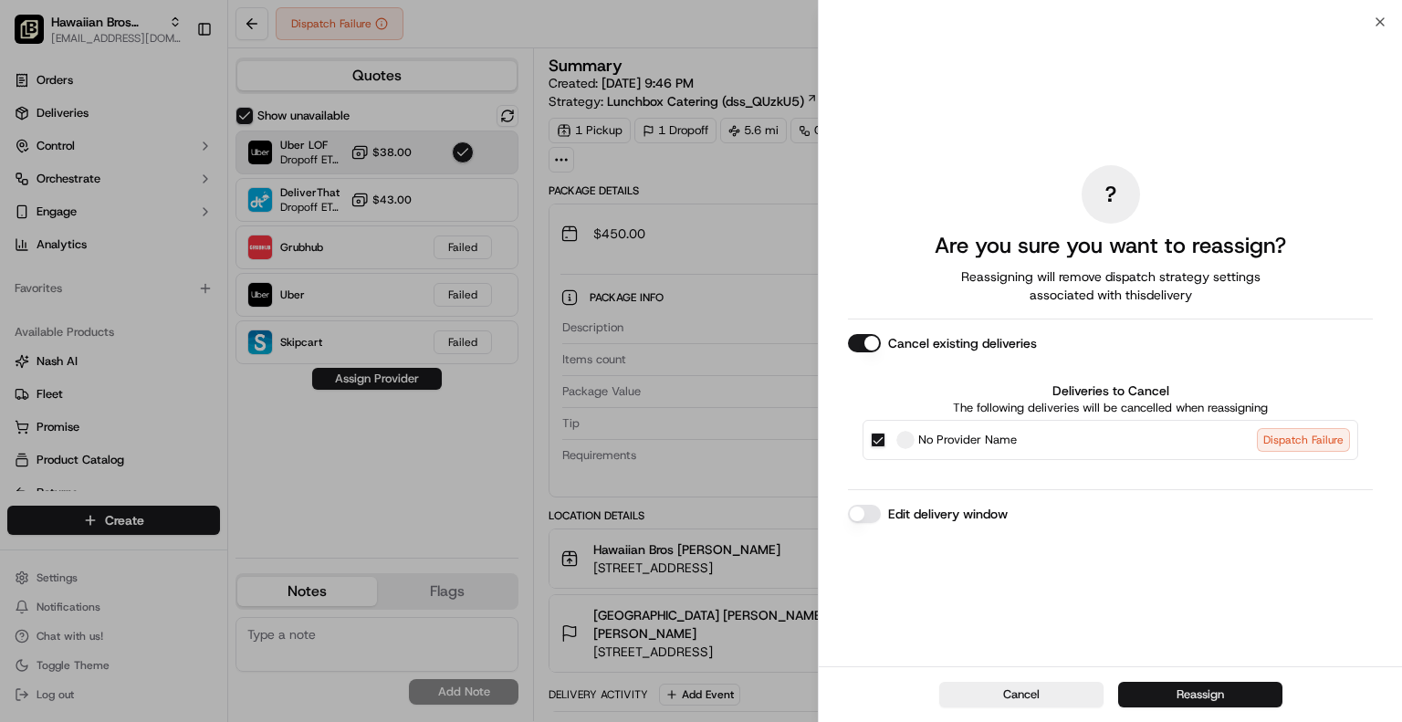
click at [1162, 691] on button "Reassign" at bounding box center [1200, 695] width 164 height 26
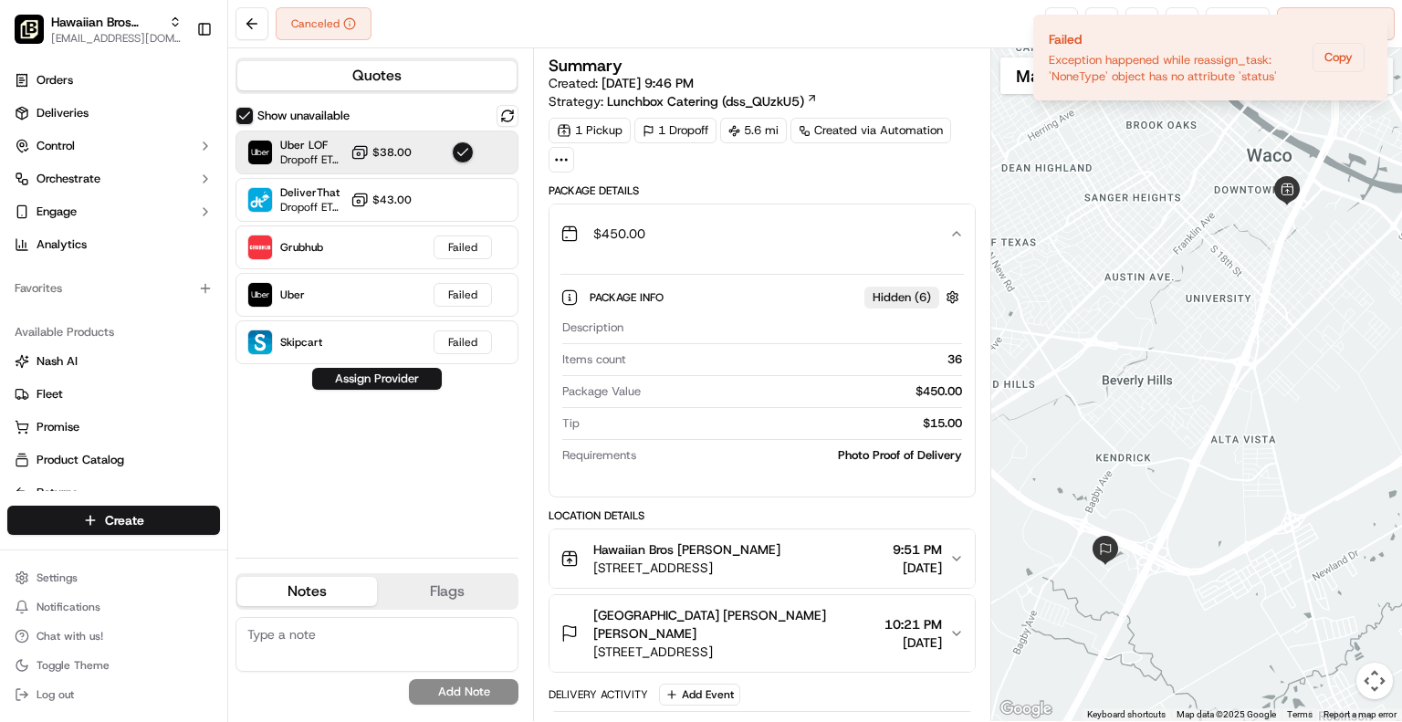
click at [1262, 181] on div at bounding box center [1197, 384] width 411 height 673
click at [1373, 26] on icon "Notifications (F8)" at bounding box center [1372, 30] width 15 height 15
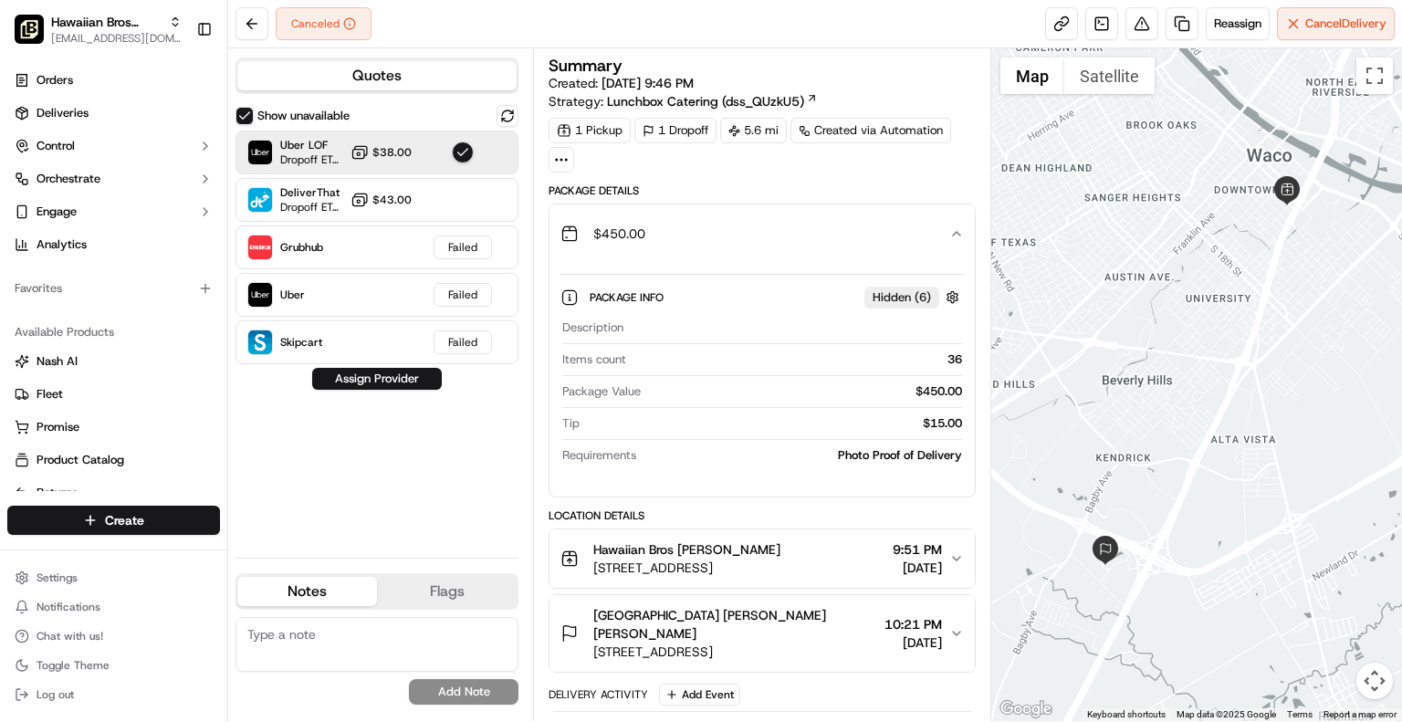
click at [1189, 582] on div at bounding box center [1197, 384] width 411 height 673
click at [1392, 114] on div at bounding box center [1197, 384] width 411 height 673
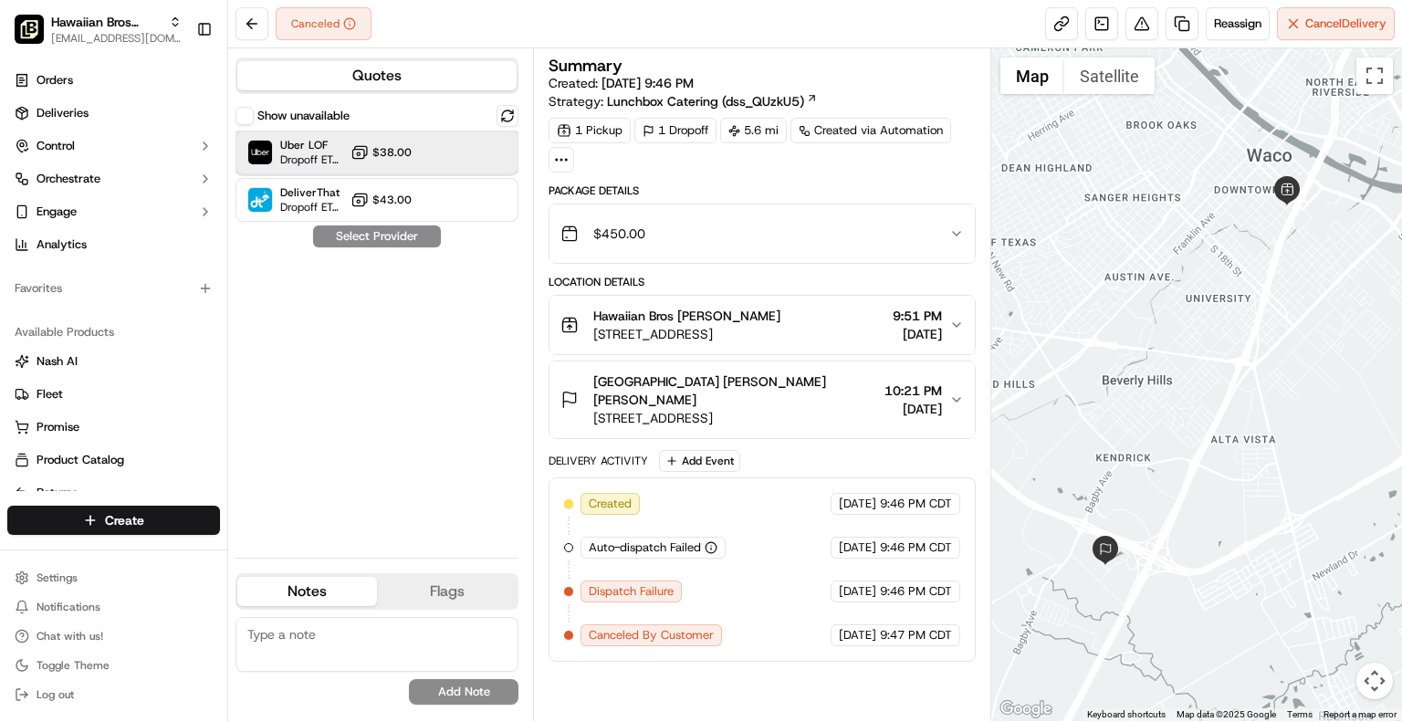
click at [429, 161] on div "Uber LOF Dropoff ETA 32 minutes $38.00" at bounding box center [377, 153] width 283 height 44
click at [398, 240] on button "Assign Provider" at bounding box center [377, 237] width 130 height 22
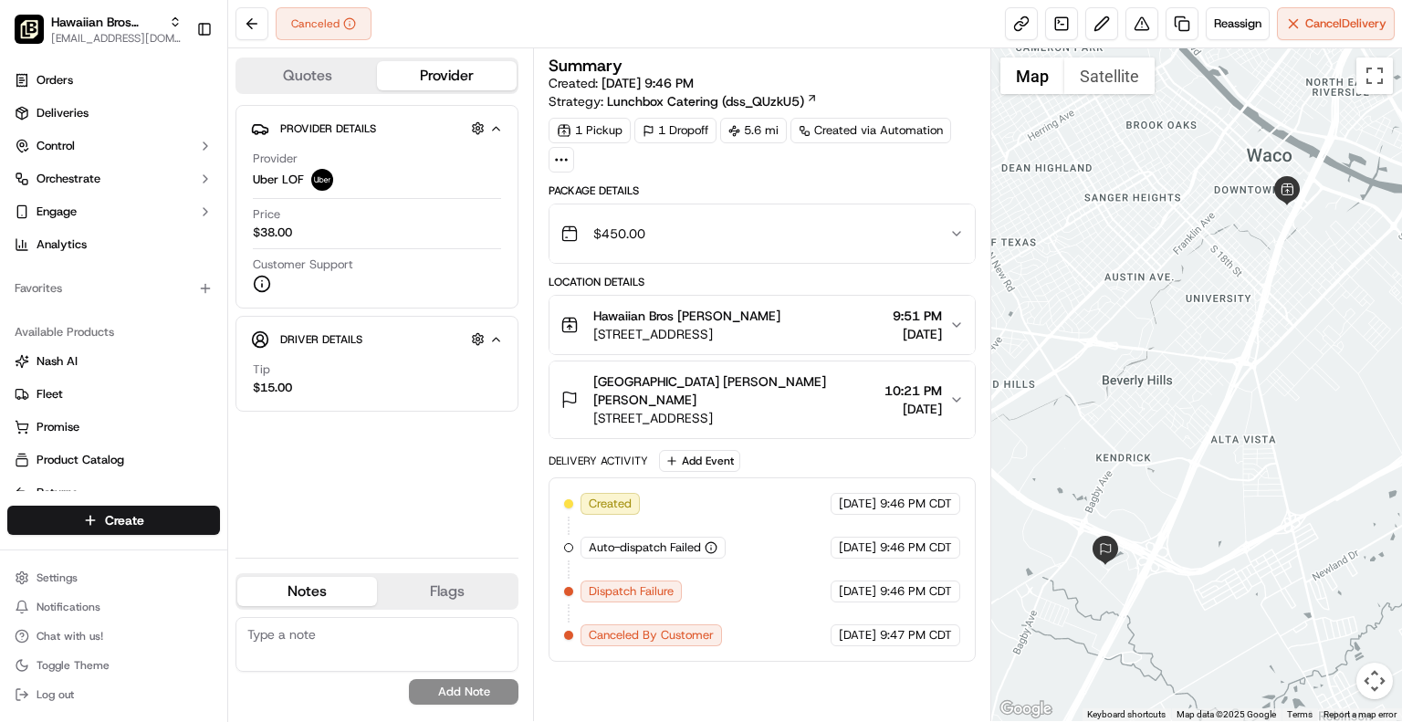
click at [418, 624] on textarea at bounding box center [377, 644] width 283 height 55
click at [1246, 23] on span "Reassign" at bounding box center [1237, 24] width 47 height 16
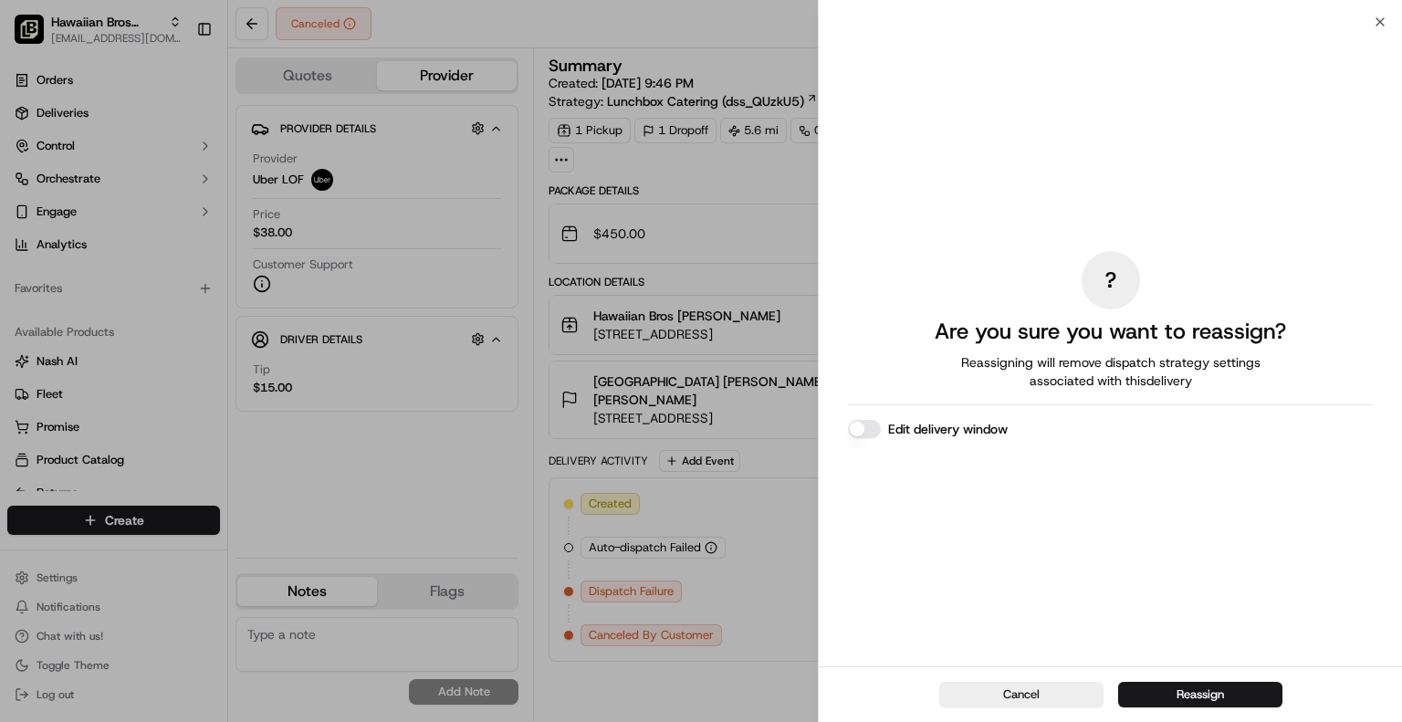
click at [1385, 24] on div "? Are you sure you want to reassign? Reassigning will remove dispatch strategy …" at bounding box center [1110, 344] width 583 height 645
click at [1388, 20] on div "Close ? Are you sure you want to reassign? Reassigning will remove dispatch str…" at bounding box center [1110, 361] width 584 height 722
click at [1380, 18] on icon "button" at bounding box center [1380, 22] width 15 height 15
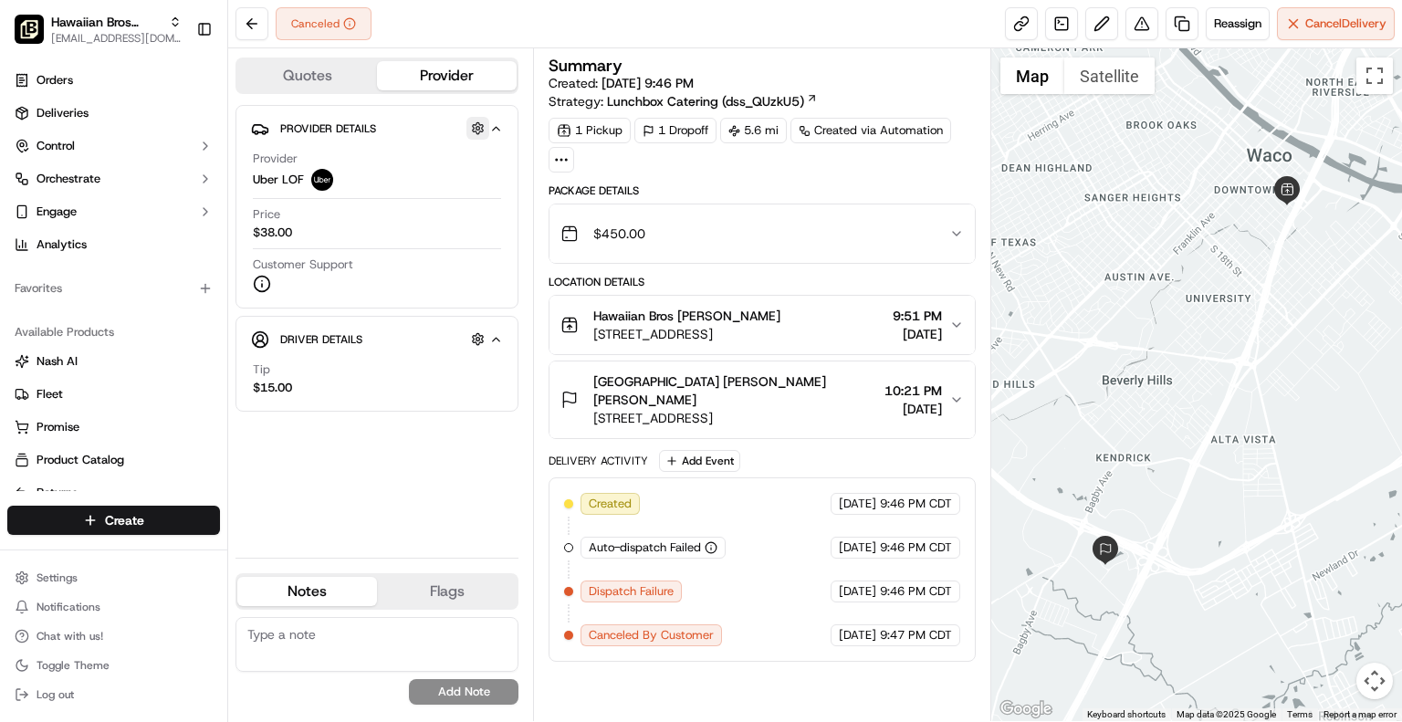
click at [479, 131] on button "button" at bounding box center [478, 128] width 23 height 23
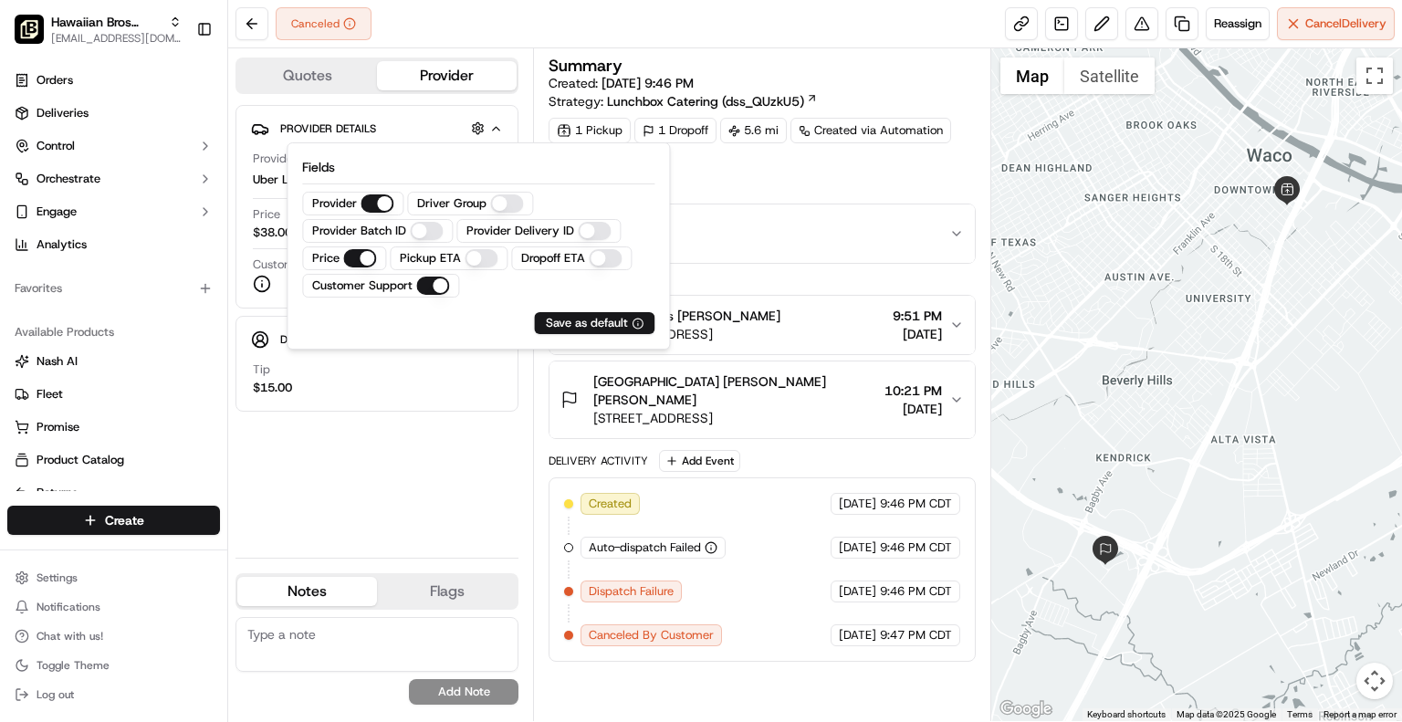
click at [441, 383] on div "Tip $15.00" at bounding box center [377, 379] width 248 height 35
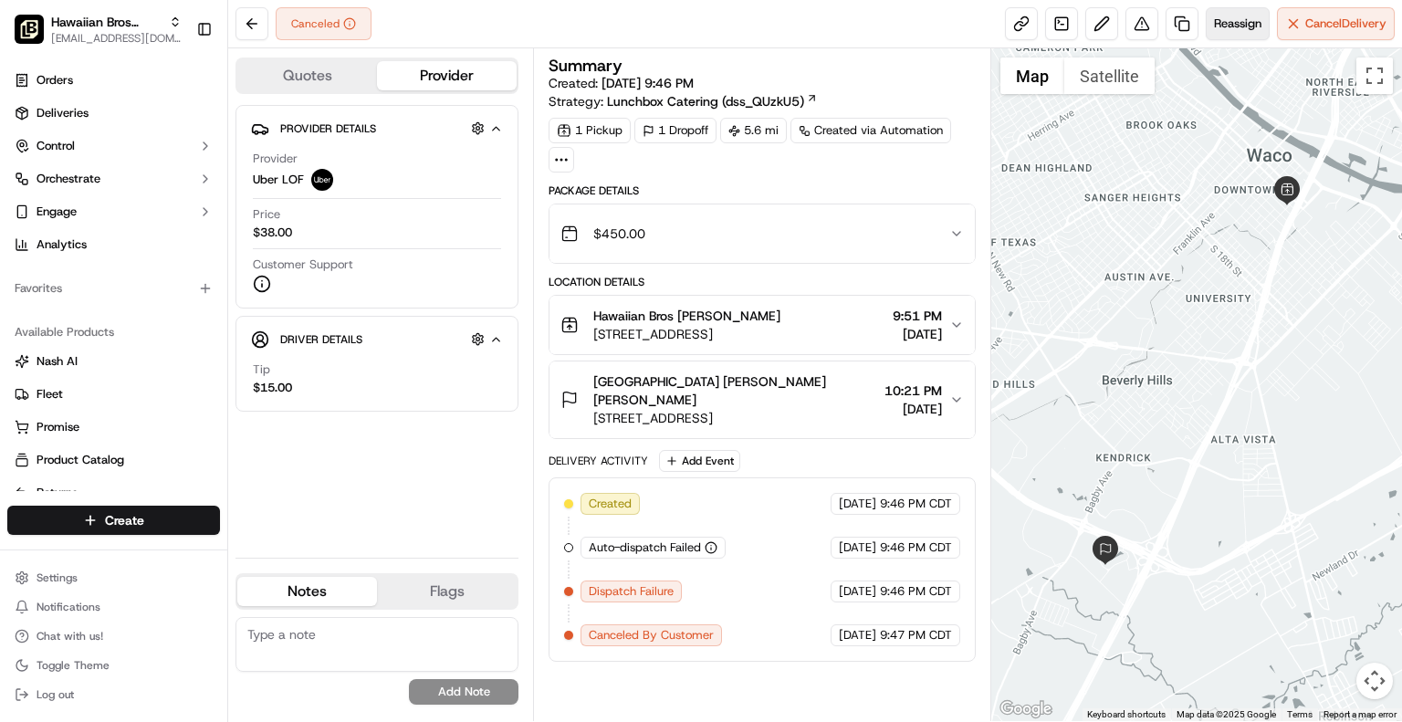
click at [1242, 32] on button "Reassign" at bounding box center [1238, 23] width 64 height 33
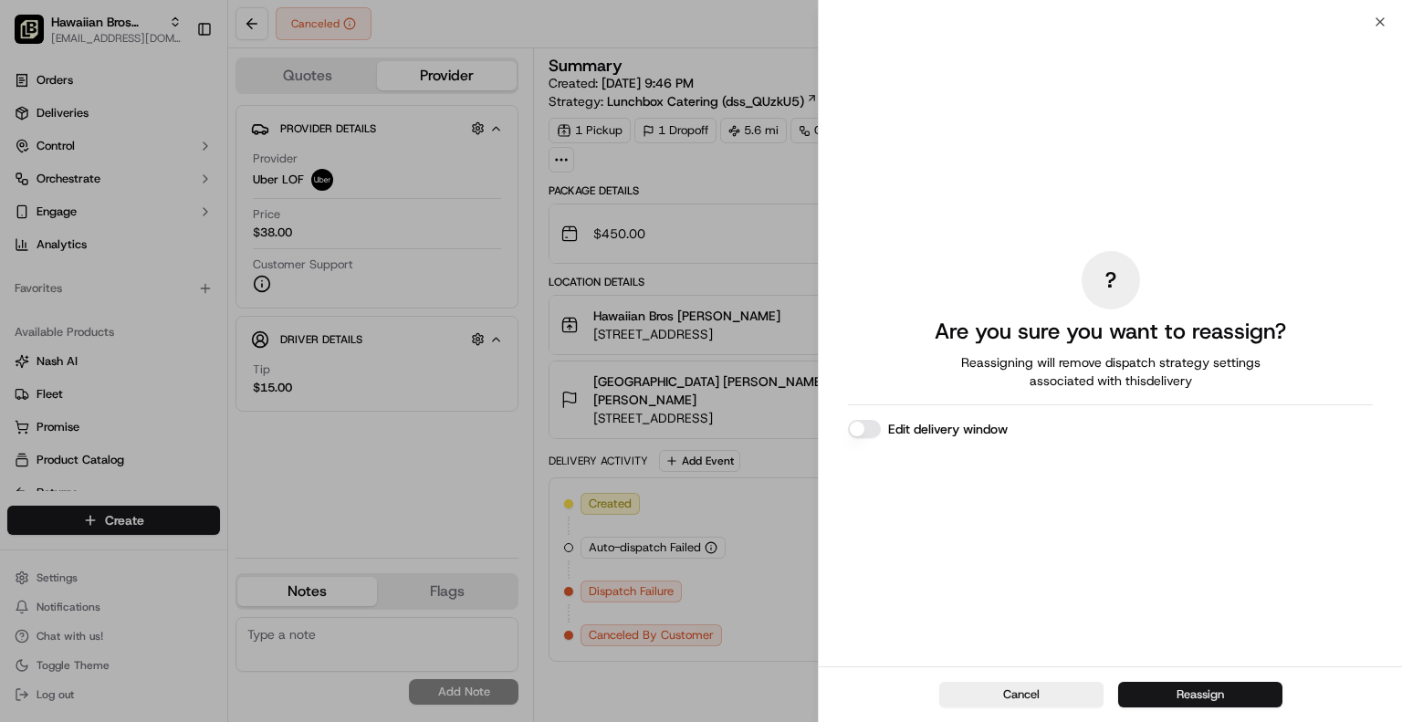
click at [1146, 693] on button "Reassign" at bounding box center [1200, 695] width 164 height 26
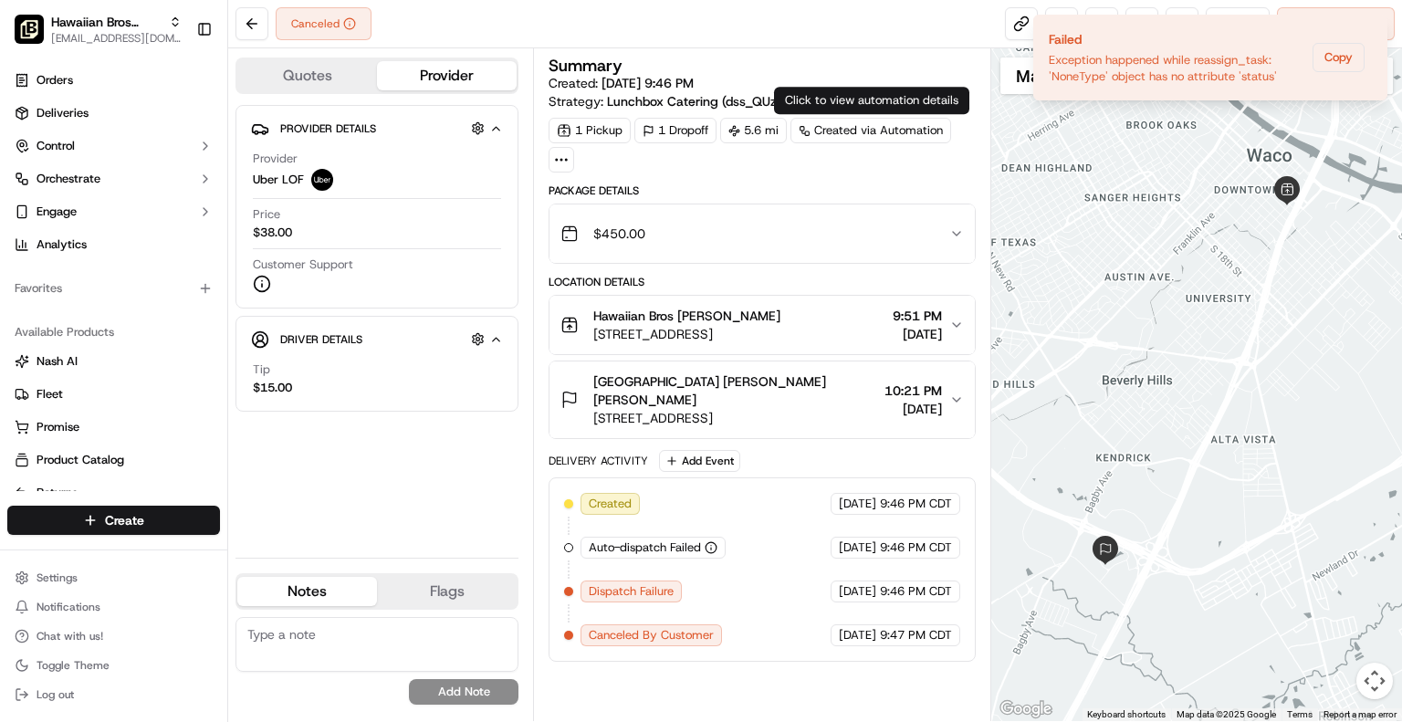
click at [896, 109] on div "Click to view automation details Click to view automation details" at bounding box center [871, 100] width 195 height 27
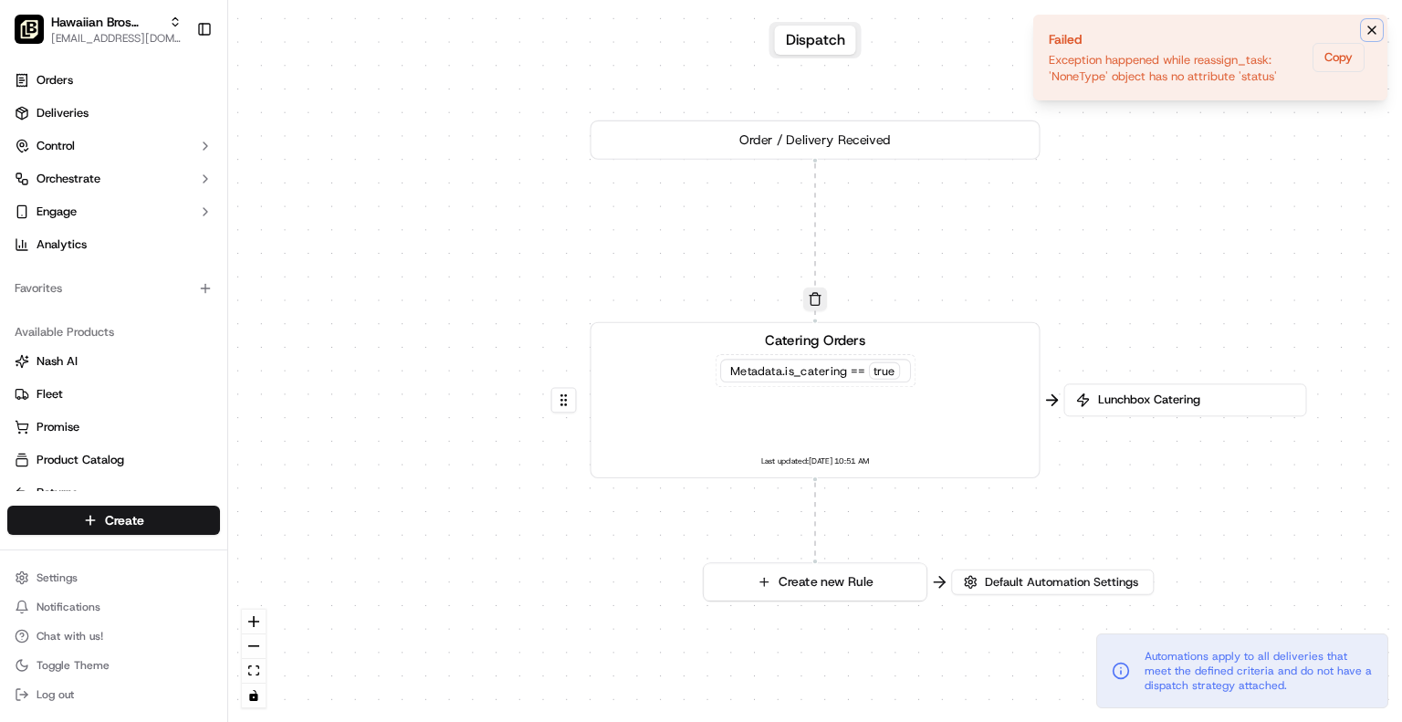
click at [1380, 24] on button "Notifications (F8)" at bounding box center [1372, 30] width 22 height 22
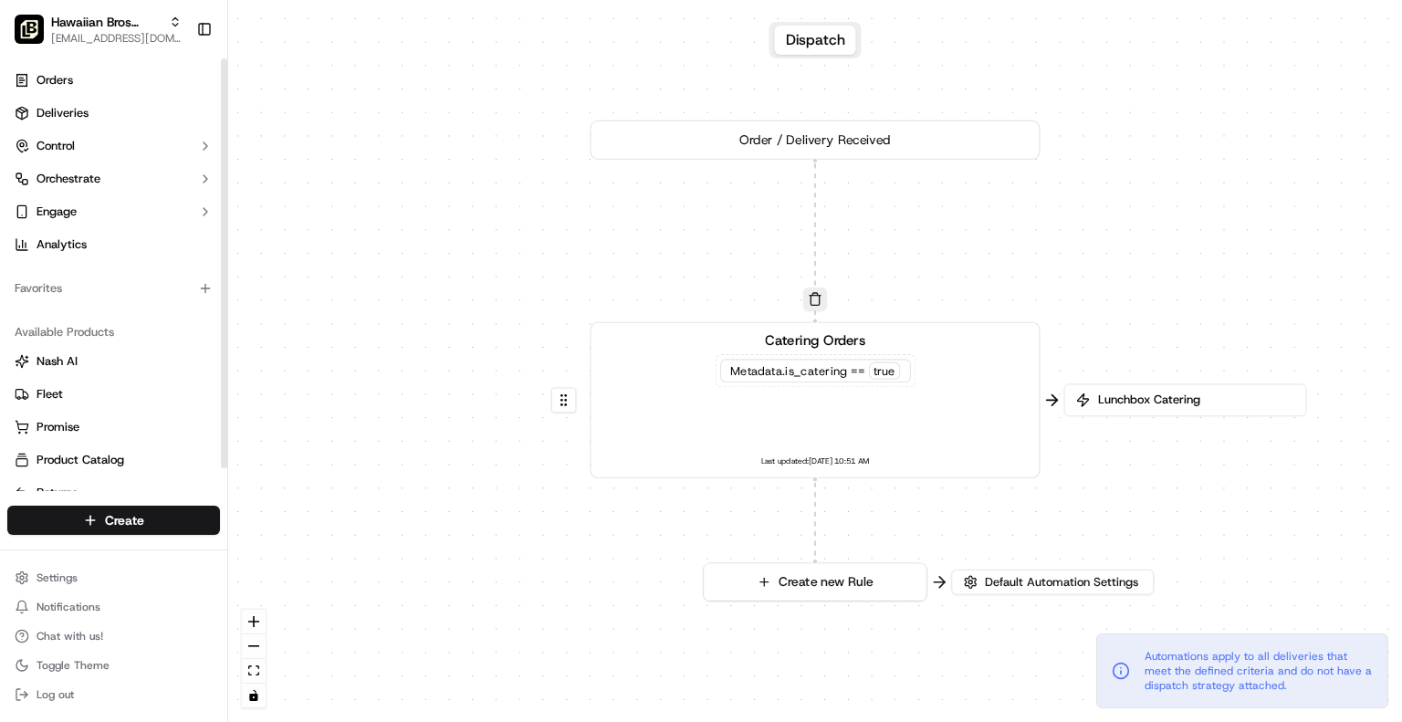
click at [140, 504] on div "Create" at bounding box center [113, 520] width 227 height 44
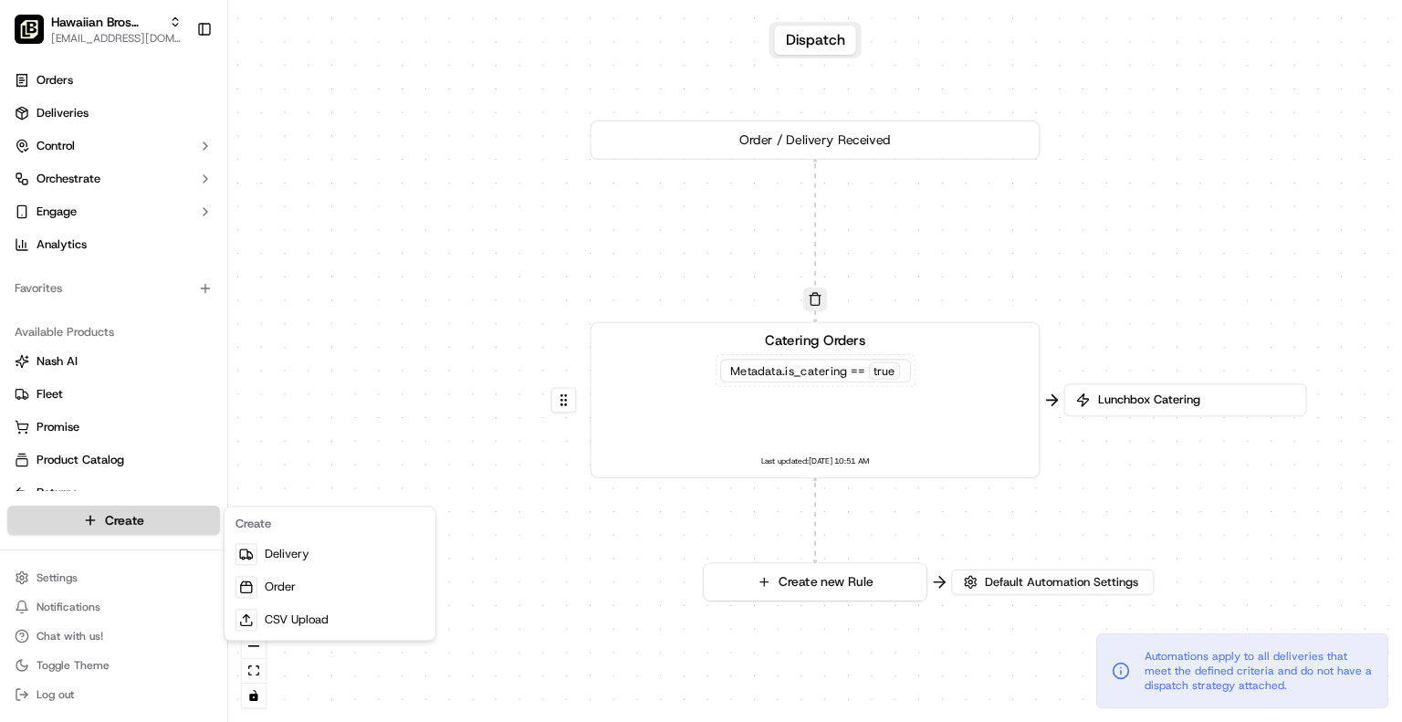
click at [142, 521] on html "Hawaiian Bros (Waco TX_6th) jbaxley@fr.hawaiianbros.com Toggle Sidebar Orders D…" at bounding box center [701, 361] width 1402 height 722
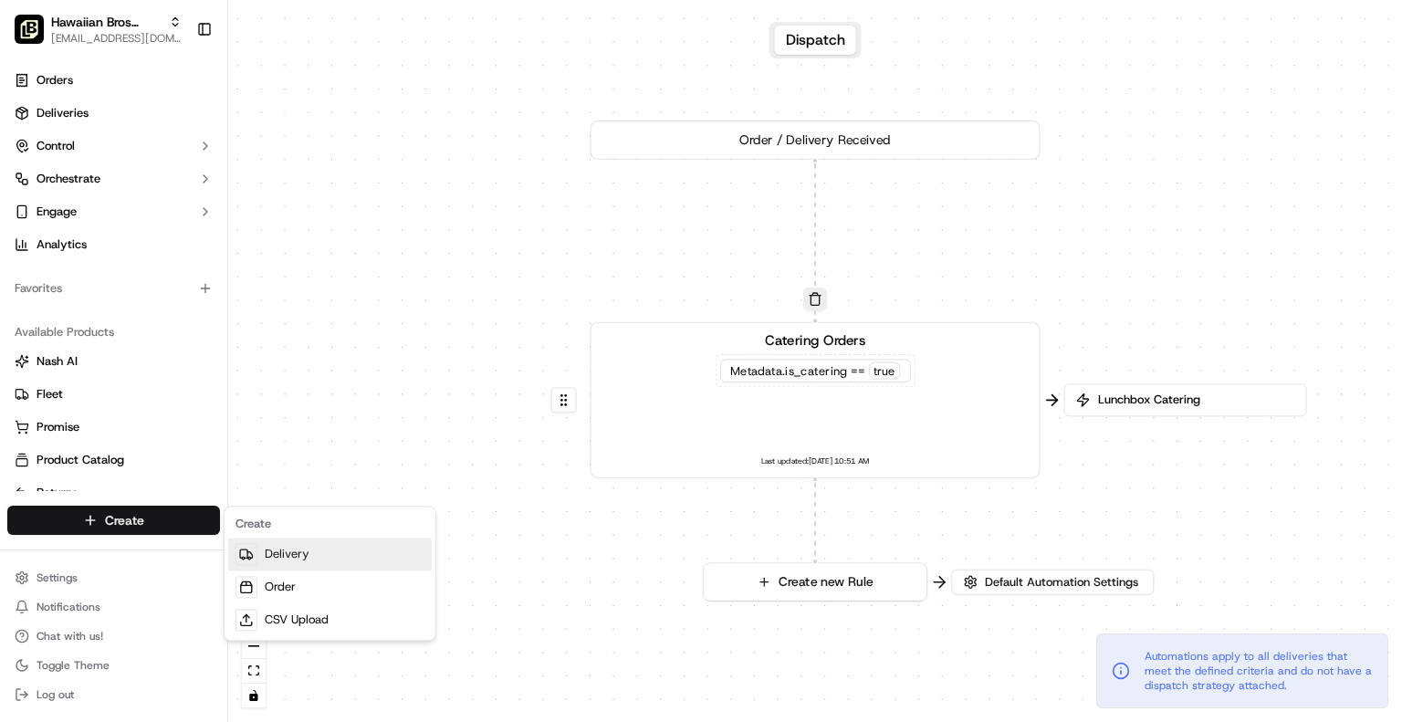
click at [290, 555] on link "Delivery" at bounding box center [330, 554] width 204 height 33
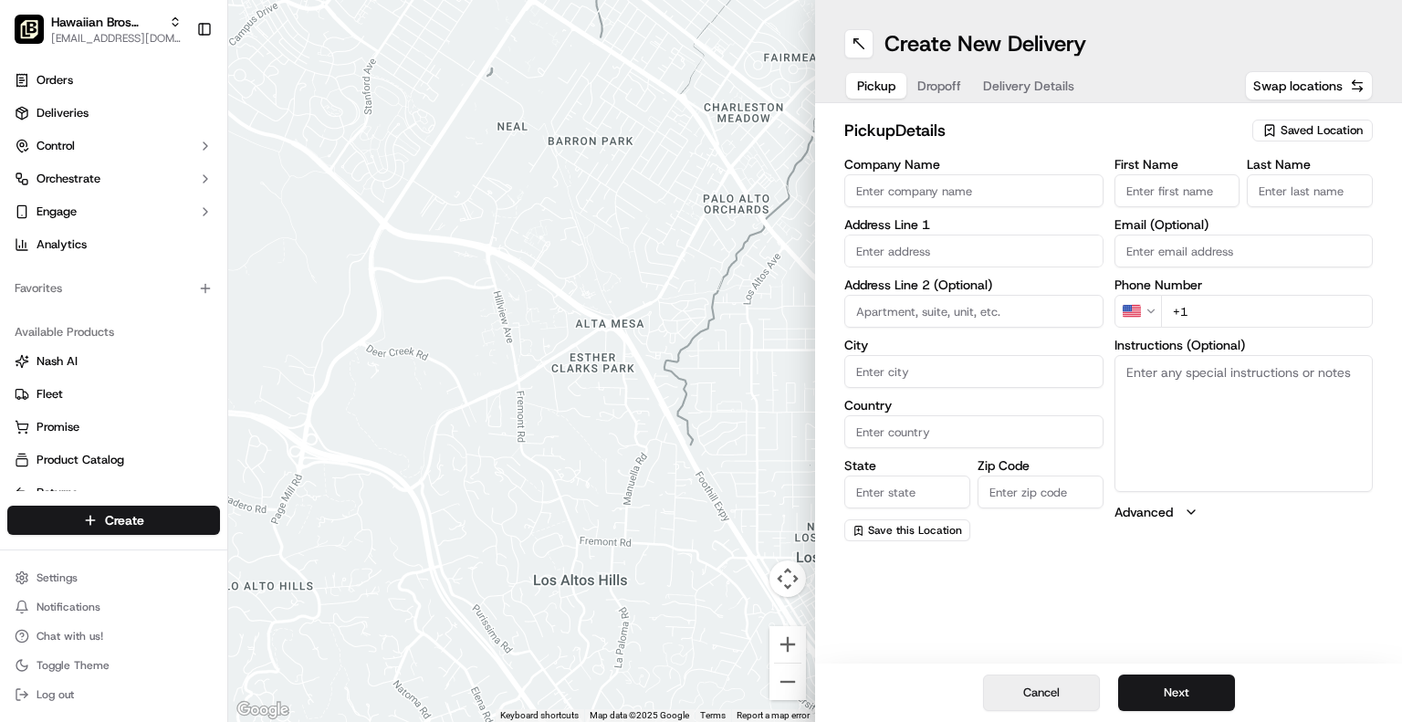
click at [1043, 699] on button "Cancel" at bounding box center [1041, 693] width 117 height 37
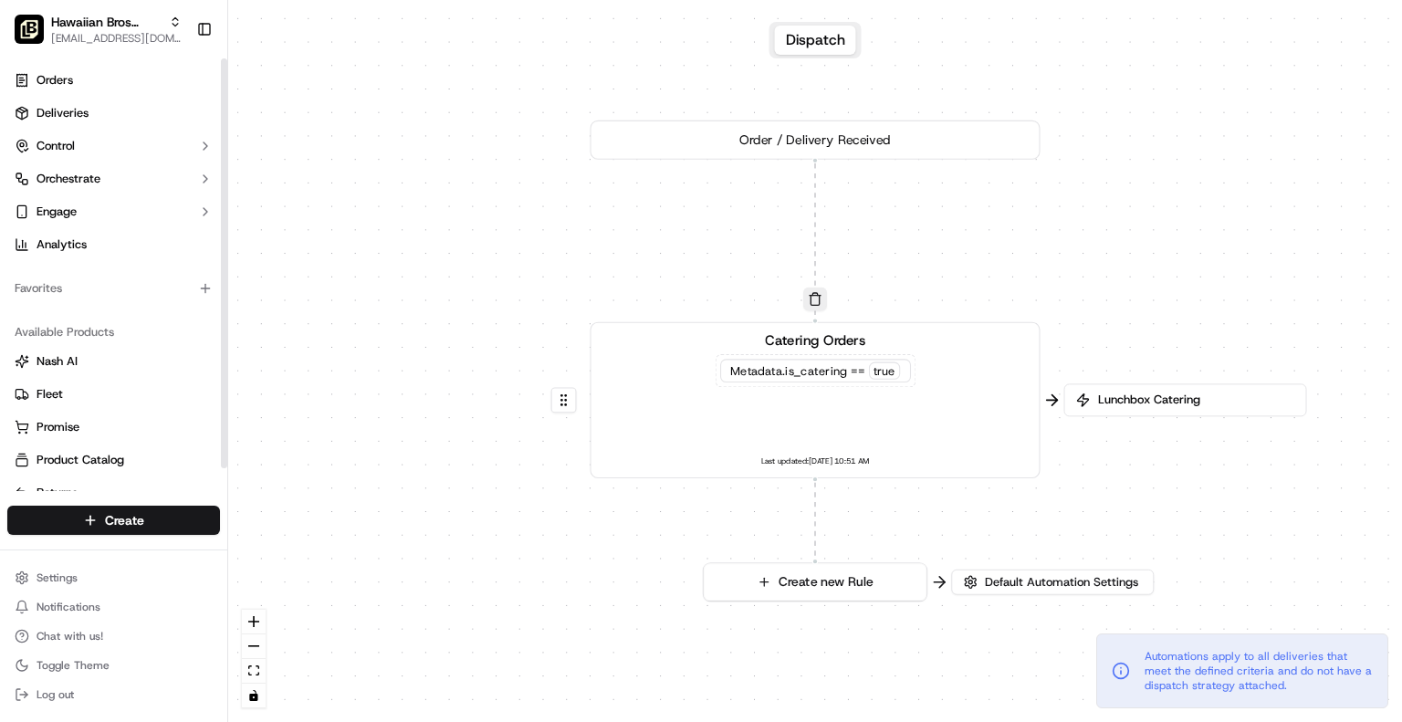
scroll to position [23, 0]
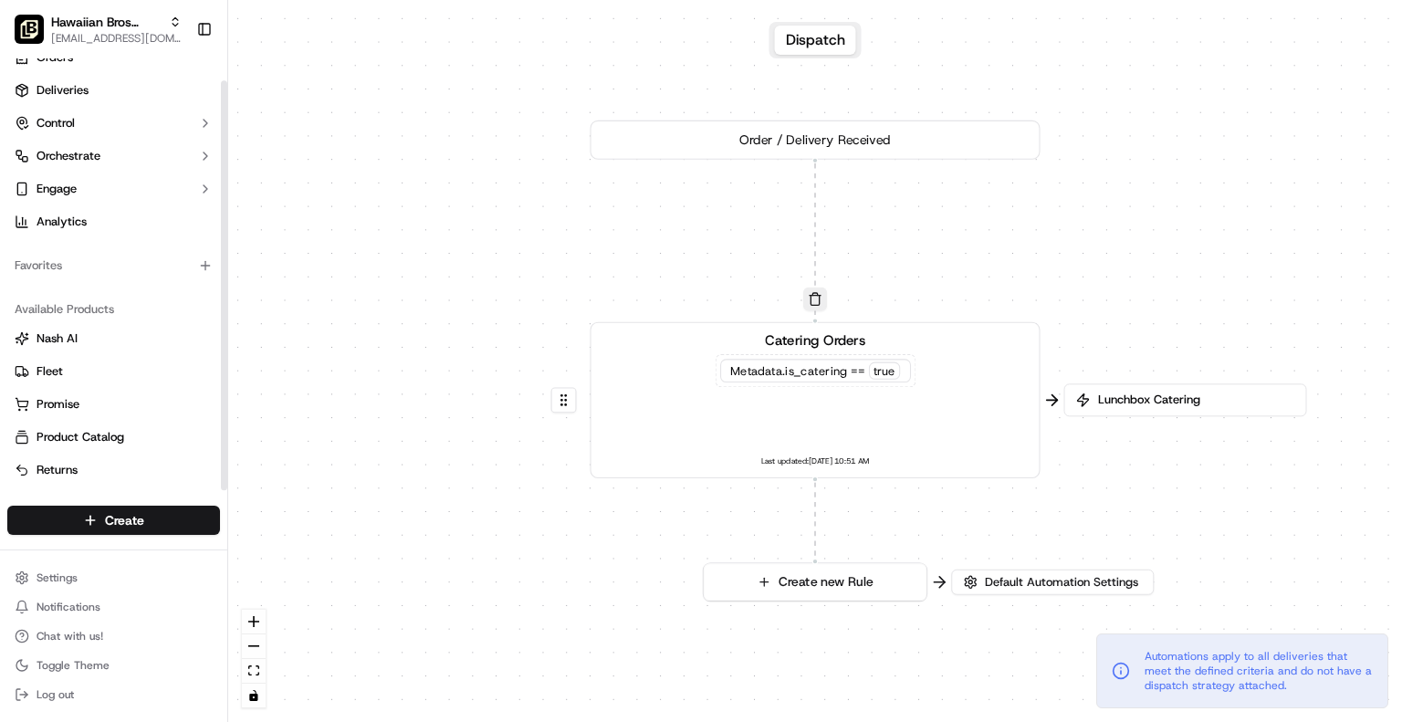
drag, startPoint x: 223, startPoint y: 319, endPoint x: 229, endPoint y: 437, distance: 118.9
click at [227, 437] on div at bounding box center [224, 285] width 6 height 410
drag, startPoint x: 227, startPoint y: 443, endPoint x: 225, endPoint y: 529, distance: 85.9
click at [225, 529] on div "Hawaiian Bros (Waco TX_6th) jbaxley@fr.hawaiianbros.com Toggle Sidebar Orders D…" at bounding box center [114, 361] width 228 height 722
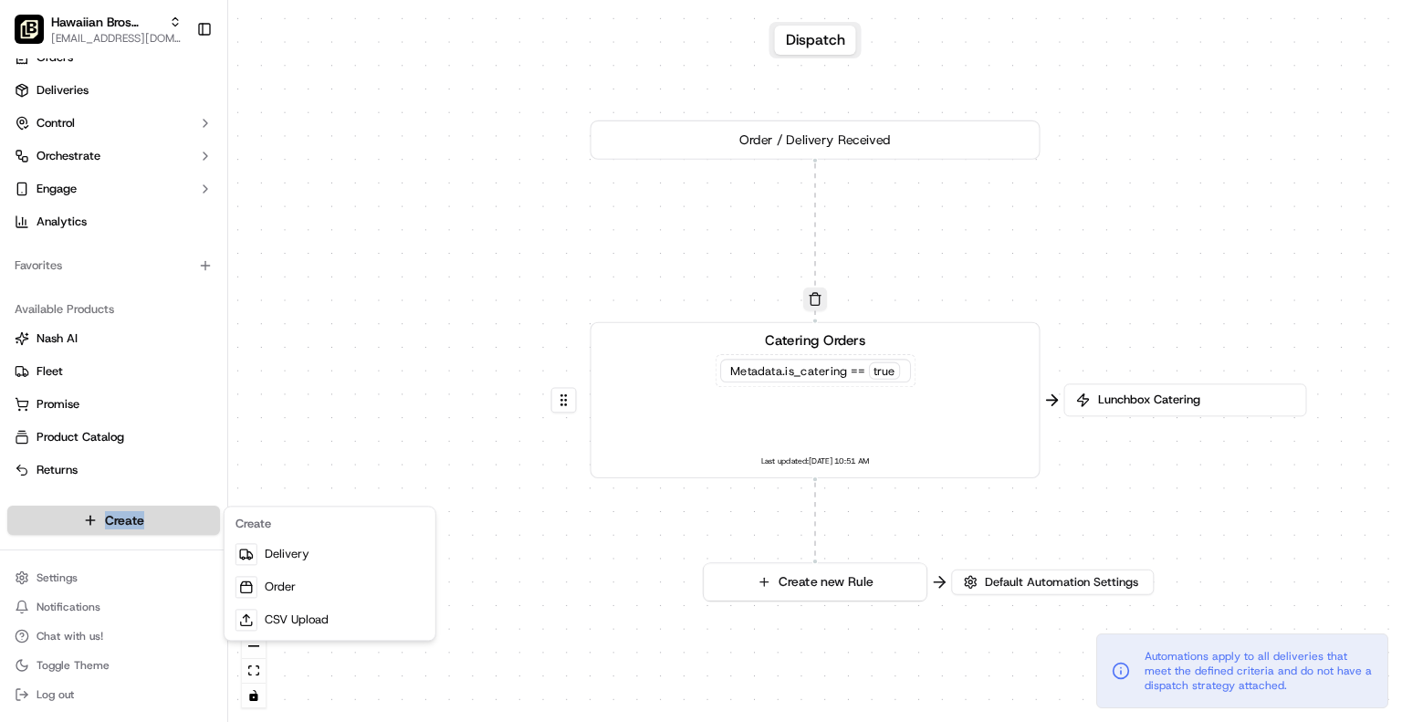
click at [175, 524] on html "Hawaiian Bros (Waco TX_6th) jbaxley@fr.hawaiianbros.com Toggle Sidebar Orders D…" at bounding box center [701, 361] width 1402 height 722
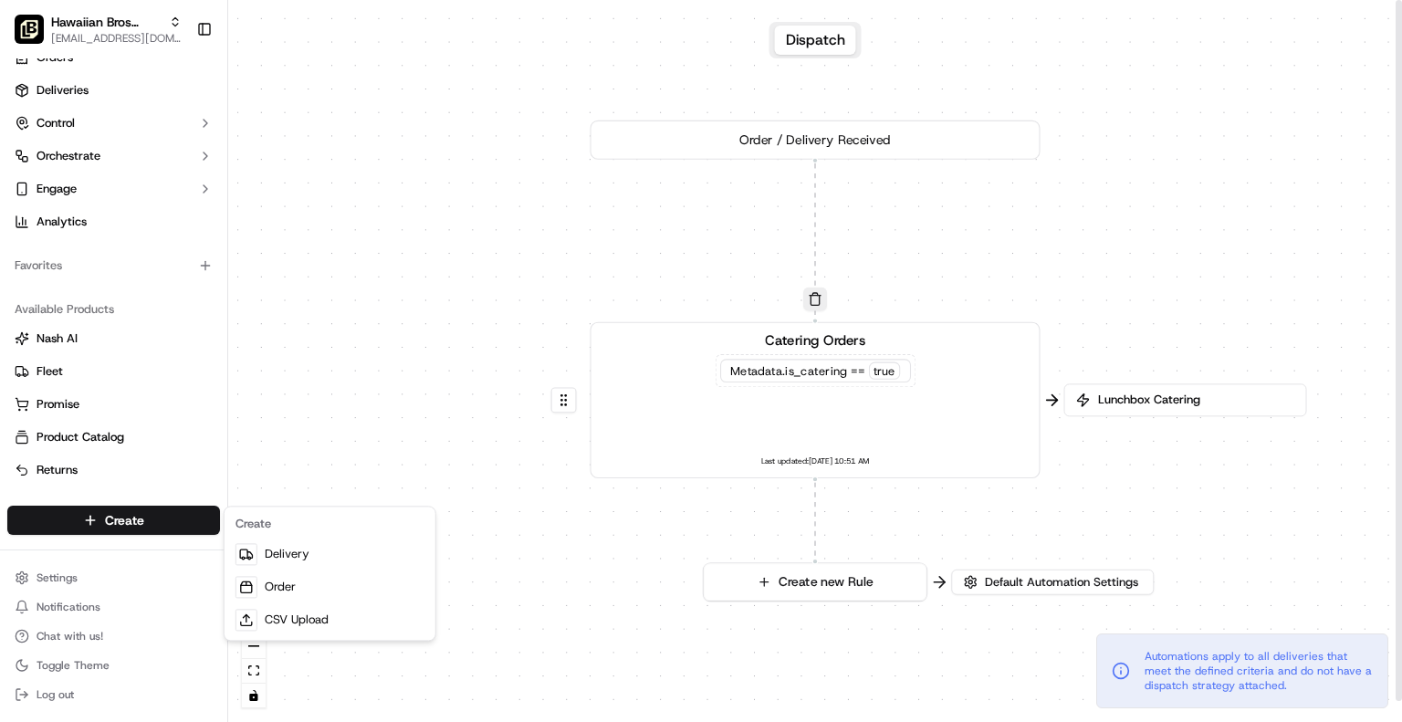
click at [312, 463] on html "Hawaiian Bros (Waco TX_6th) jbaxley@fr.hawaiianbros.com Toggle Sidebar Orders D…" at bounding box center [701, 361] width 1402 height 722
click at [211, 503] on div "Create" at bounding box center [113, 520] width 227 height 44
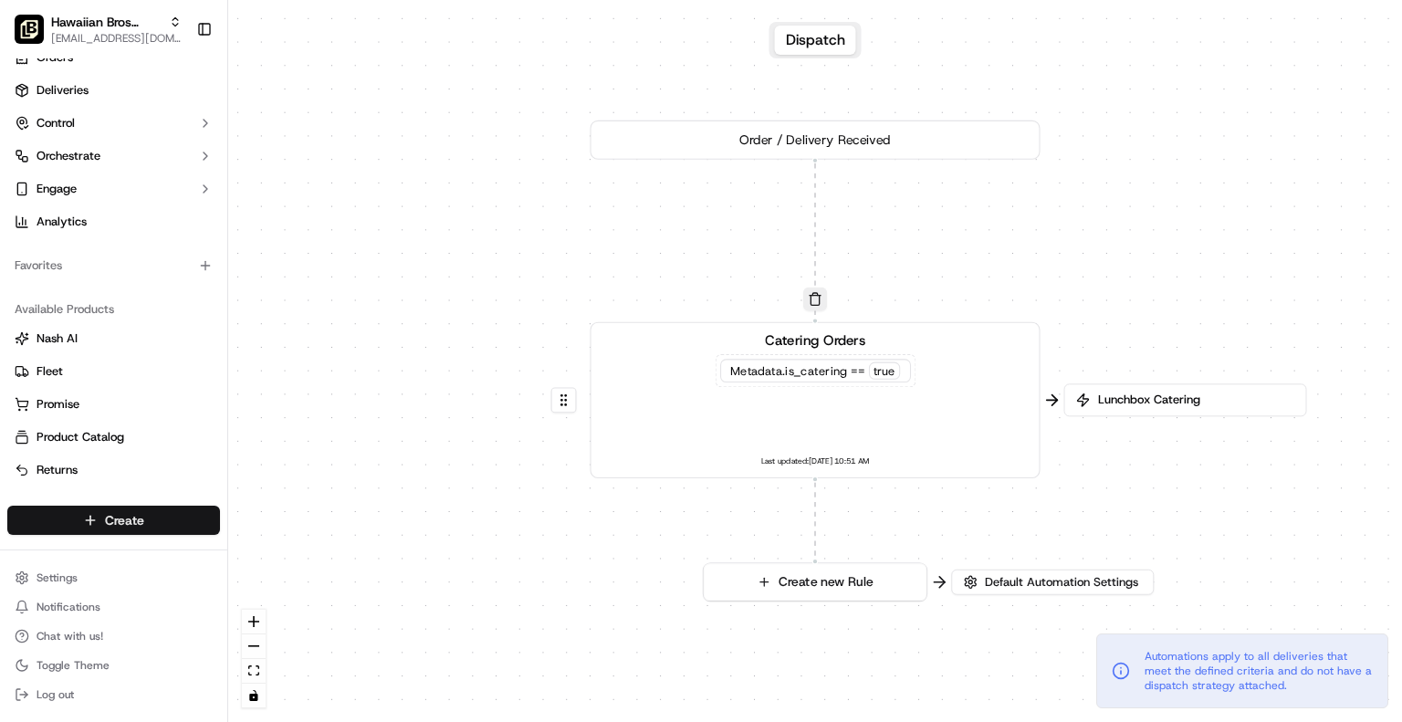
click at [195, 509] on html "Hawaiian Bros (Waco TX_6th) jbaxley@fr.hawaiianbros.com Toggle Sidebar Orders D…" at bounding box center [701, 361] width 1402 height 722
click at [281, 545] on link "Delivery" at bounding box center [330, 554] width 204 height 33
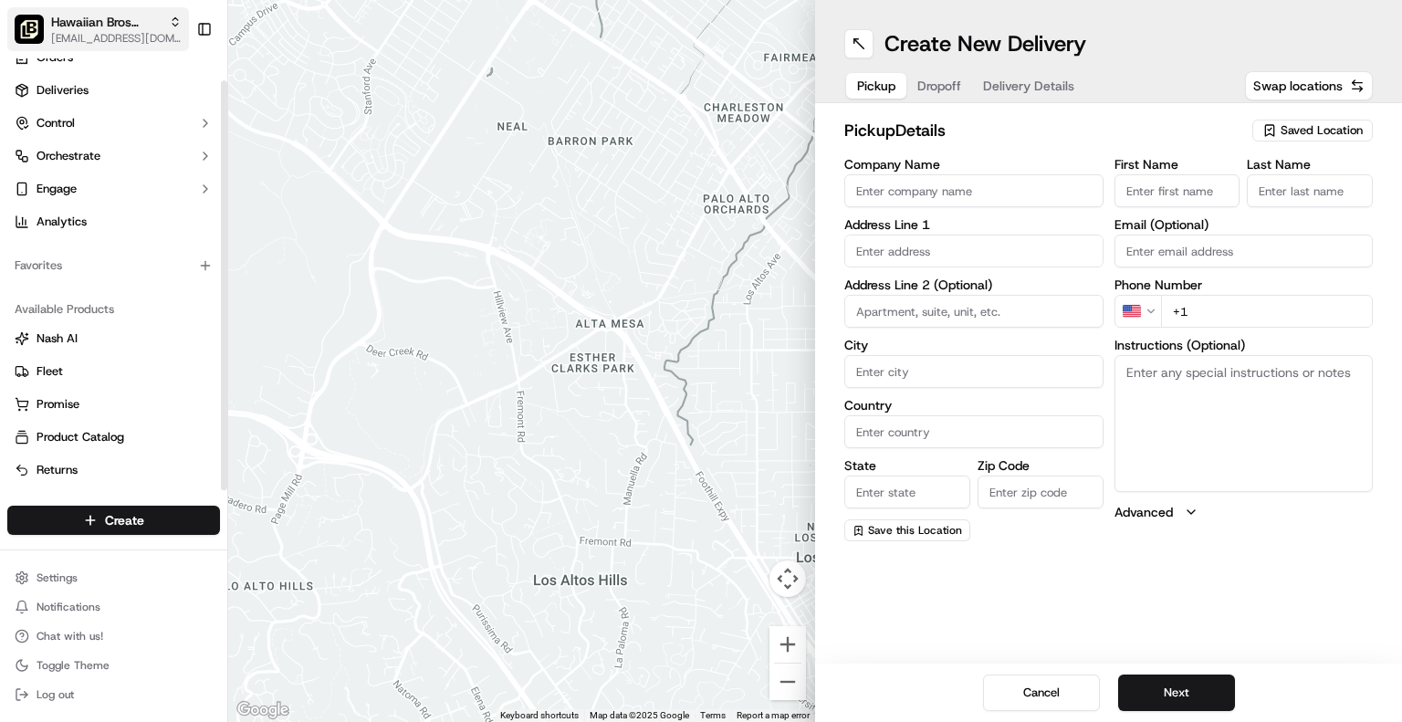
click at [133, 35] on span "[EMAIL_ADDRESS][DOMAIN_NAME]" at bounding box center [116, 38] width 131 height 15
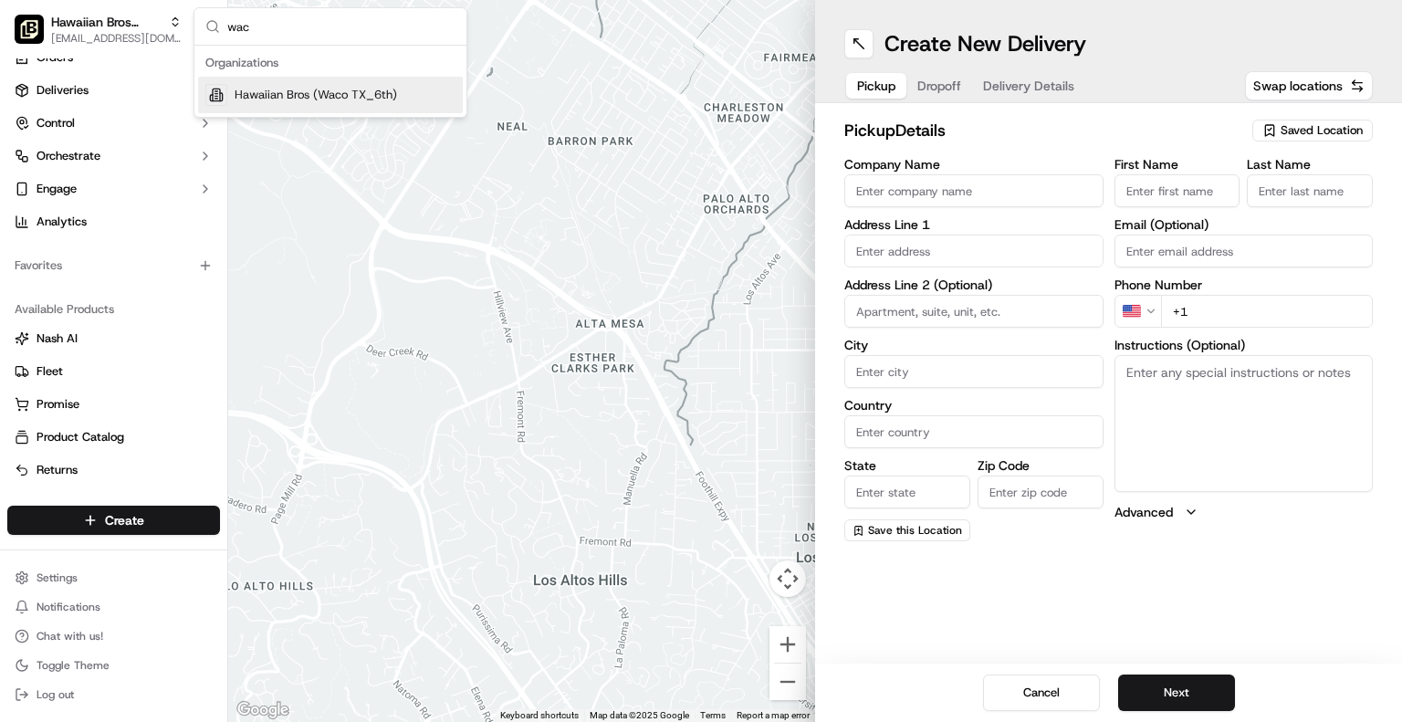
type input "waco"
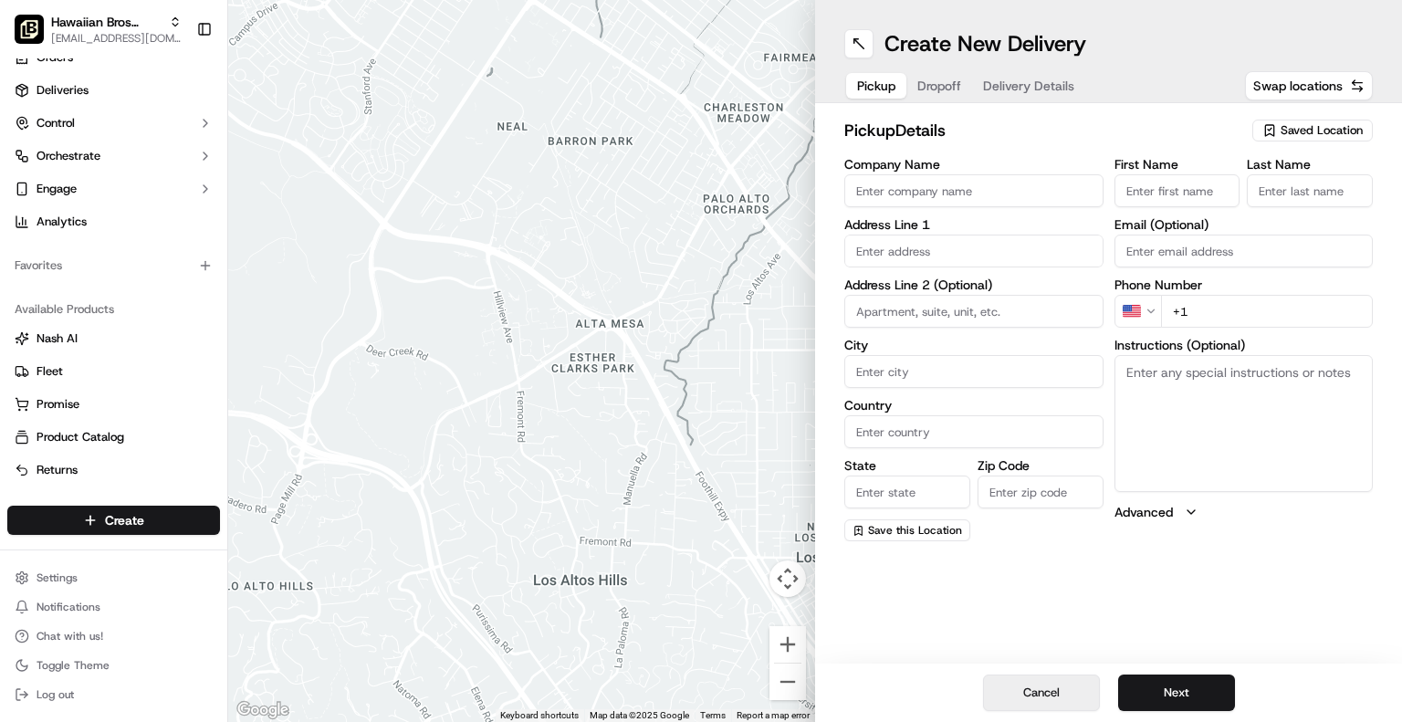
click at [1040, 701] on button "Cancel" at bounding box center [1041, 693] width 117 height 37
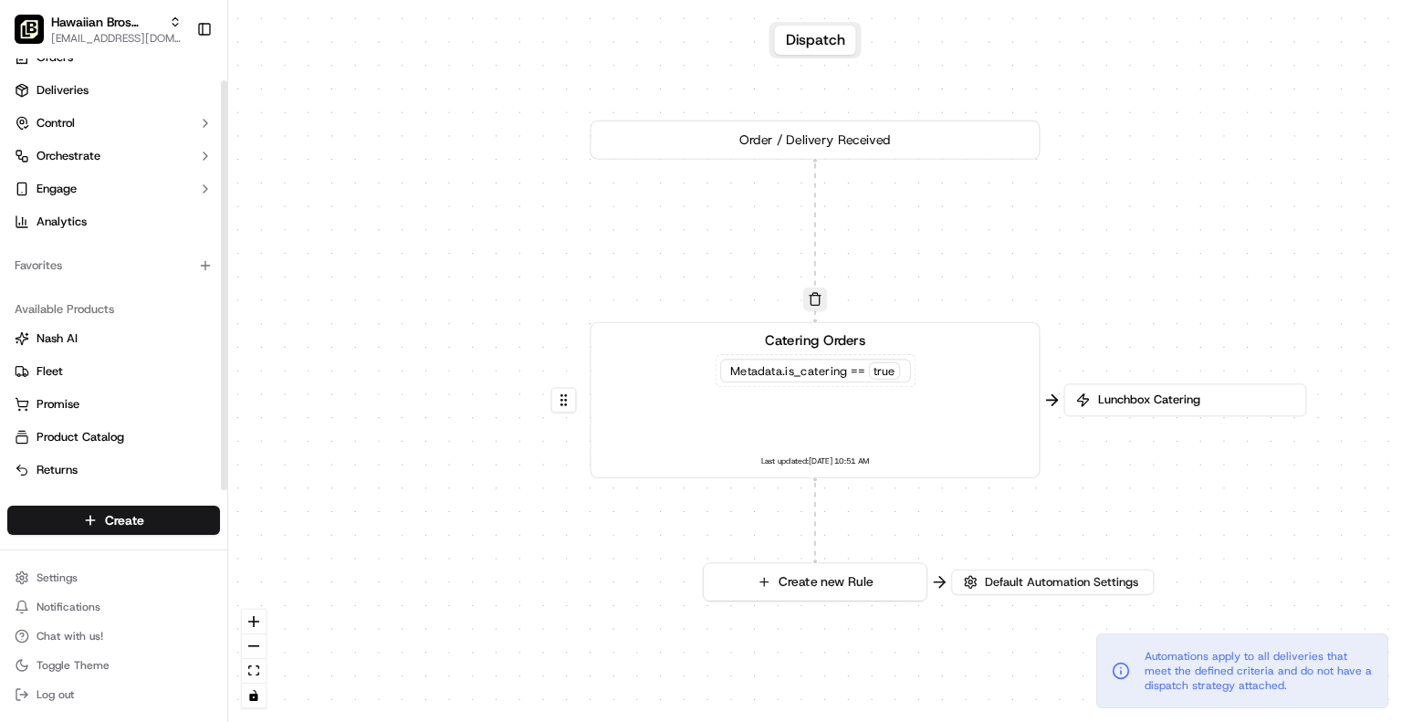
drag, startPoint x: 223, startPoint y: 233, endPoint x: 213, endPoint y: 348, distance: 115.5
click at [221, 348] on div at bounding box center [224, 285] width 6 height 410
click at [217, 324] on button "Nash AI" at bounding box center [113, 338] width 213 height 29
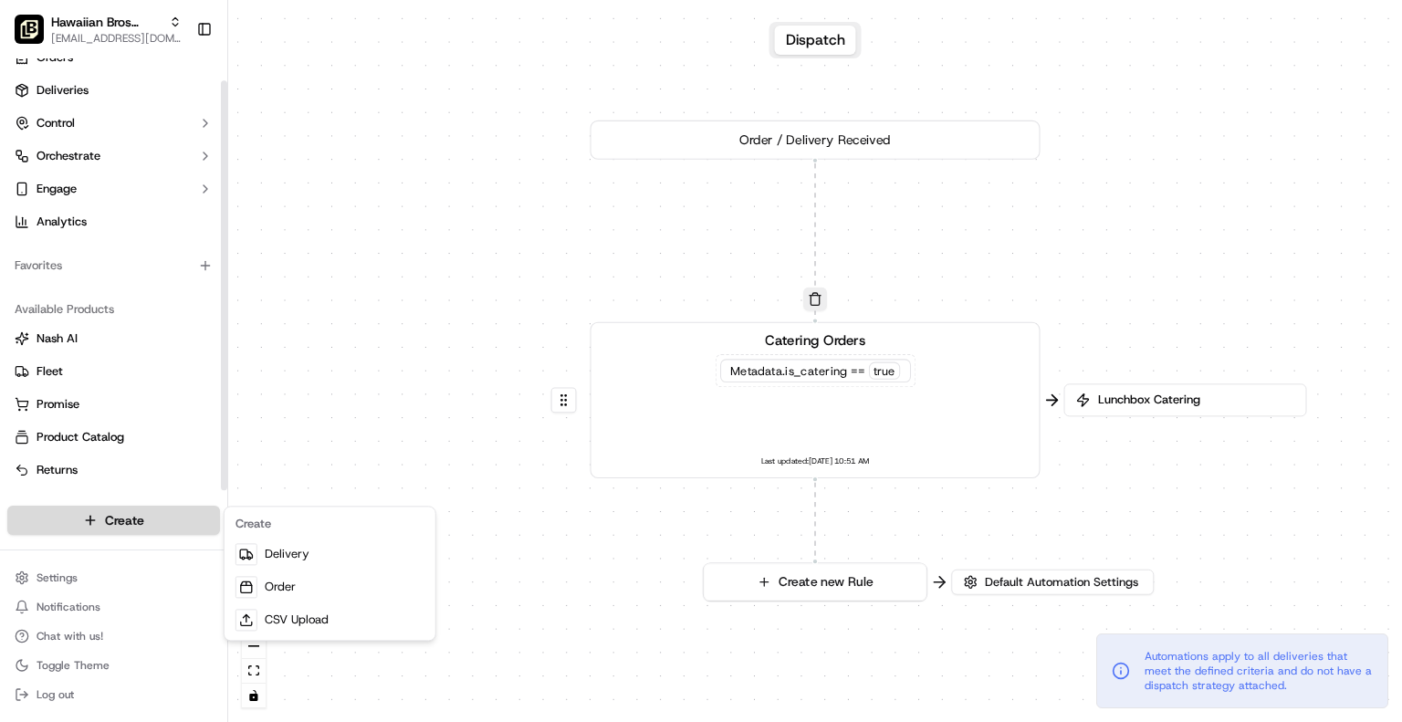
click at [162, 512] on html "Hawaiian Bros (Waco TX_6th) jbaxley@fr.hawaiianbros.com Toggle Sidebar Orders D…" at bounding box center [701, 361] width 1402 height 722
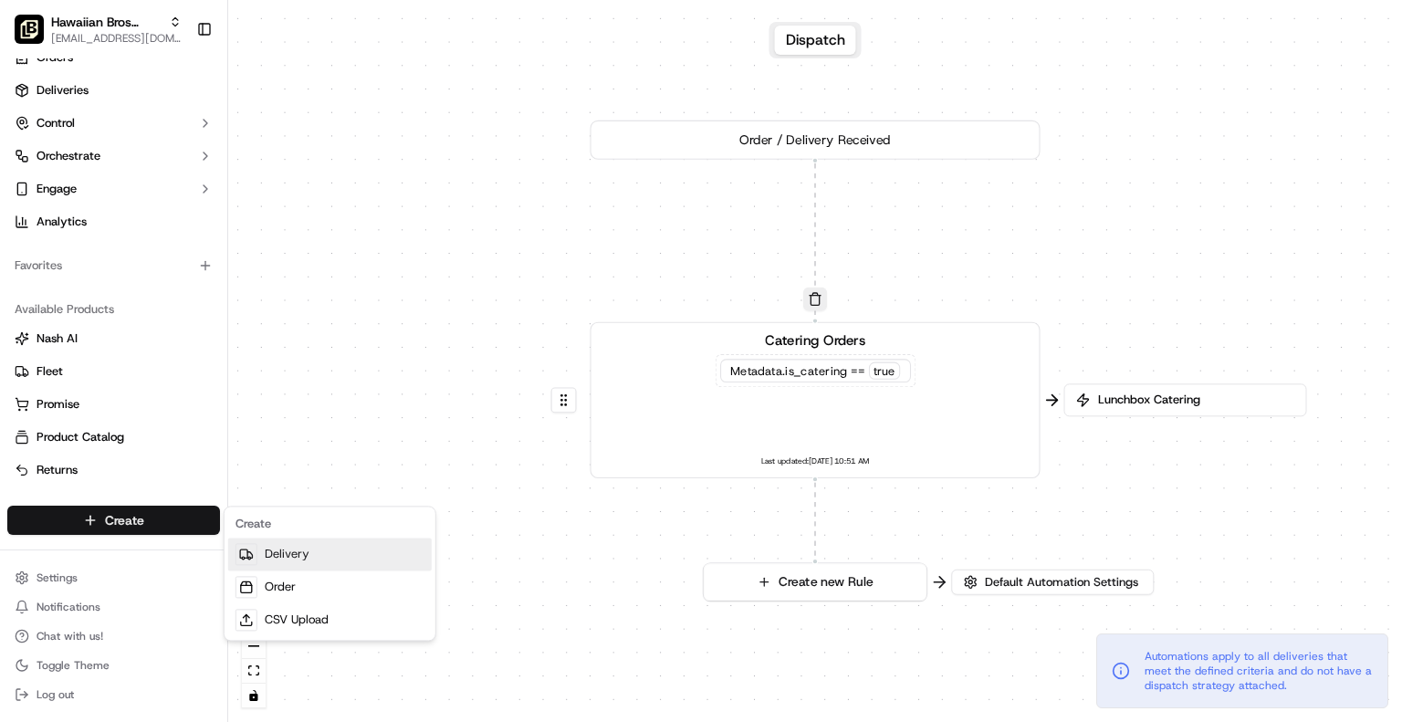
click at [303, 554] on link "Delivery" at bounding box center [330, 554] width 204 height 33
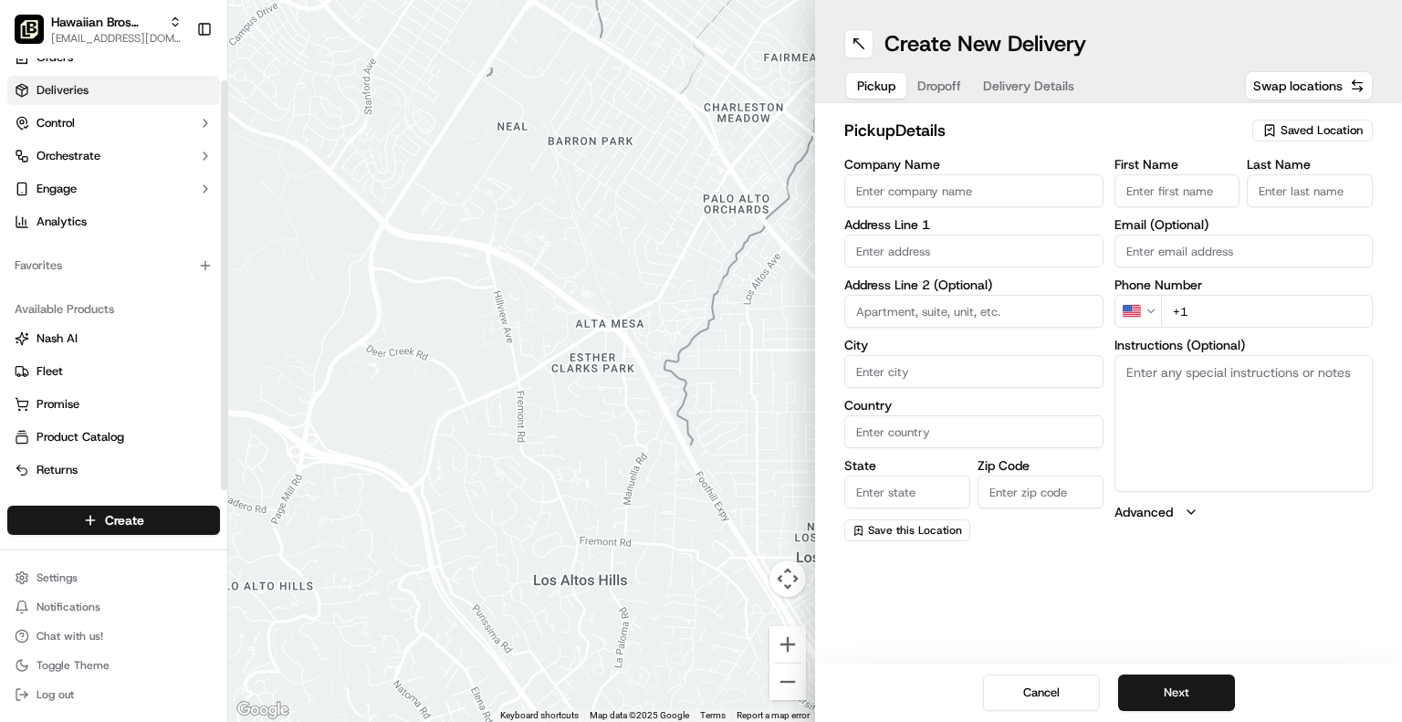
click at [150, 84] on link "Deliveries" at bounding box center [113, 90] width 213 height 29
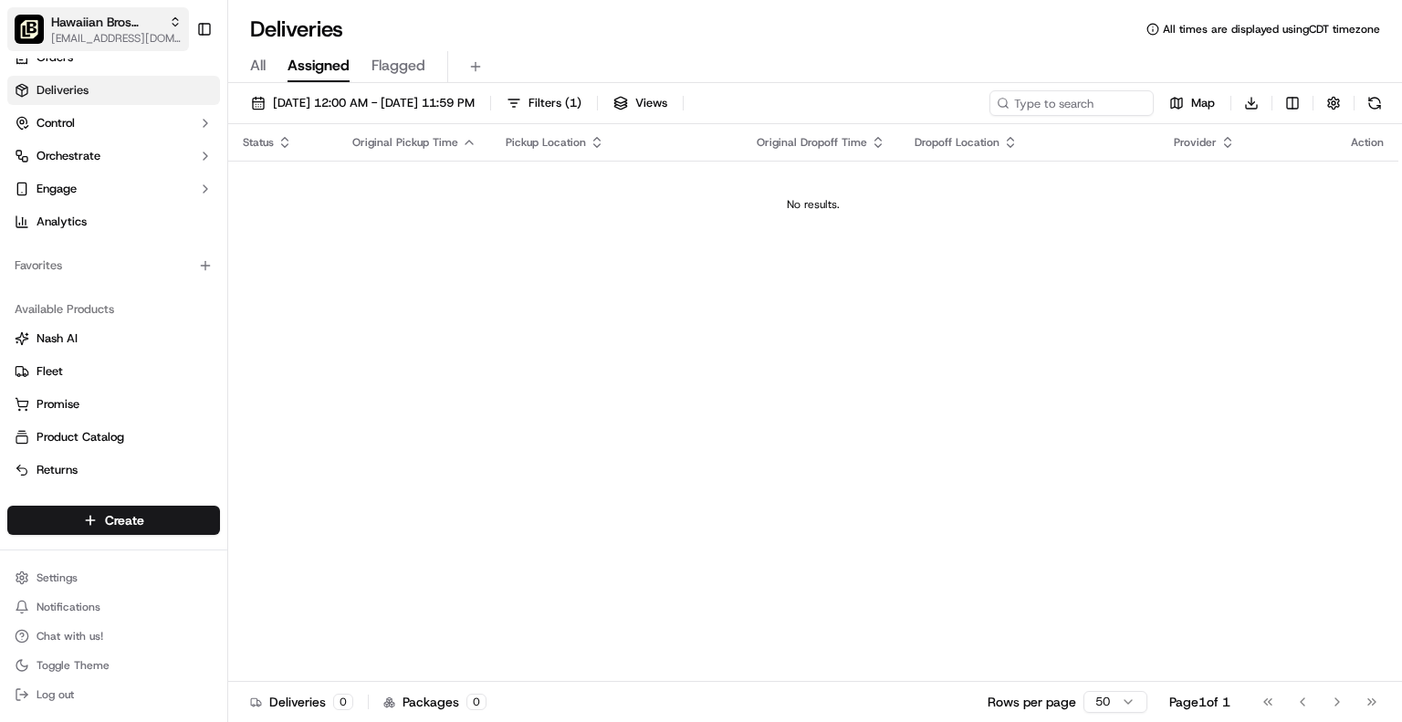
click at [160, 36] on span "[EMAIL_ADDRESS][DOMAIN_NAME]" at bounding box center [116, 38] width 131 height 15
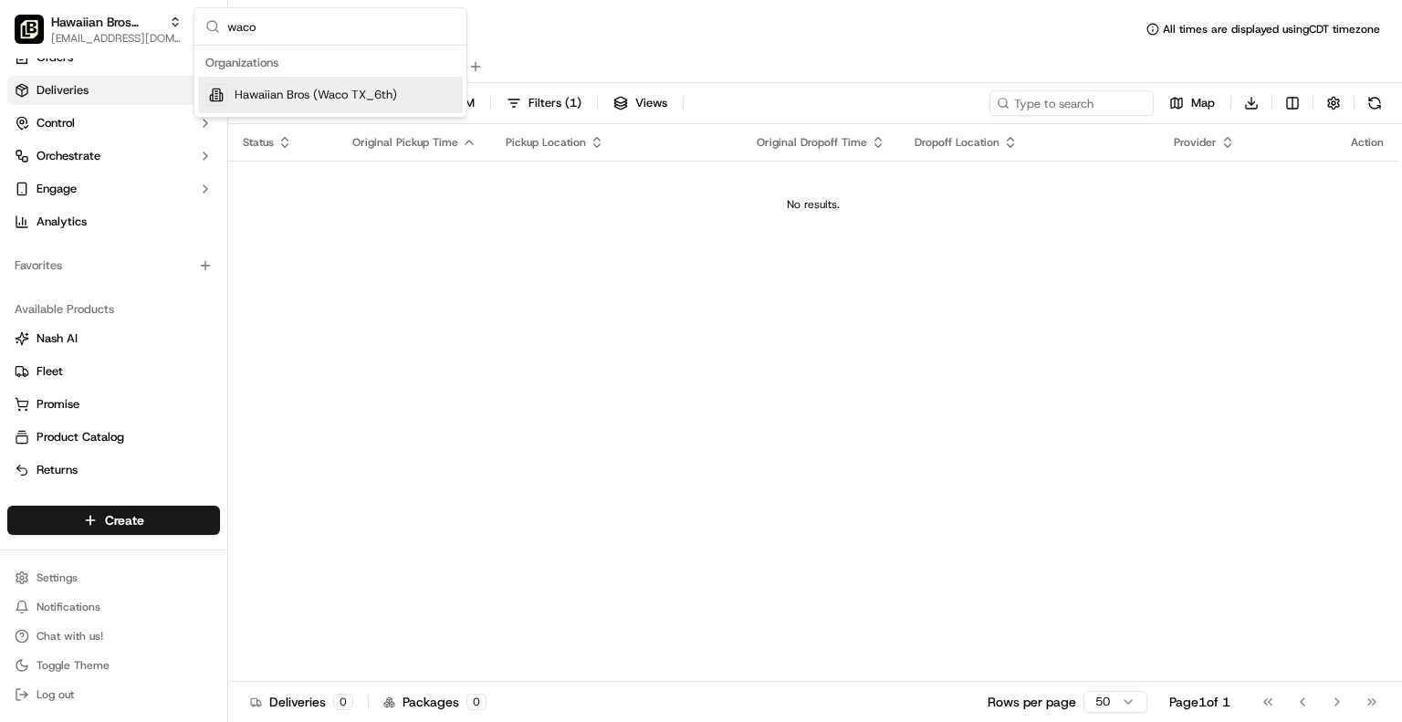
click at [280, 79] on div "Hawaiian Bros (Waco TX_6th)" at bounding box center [330, 95] width 265 height 37
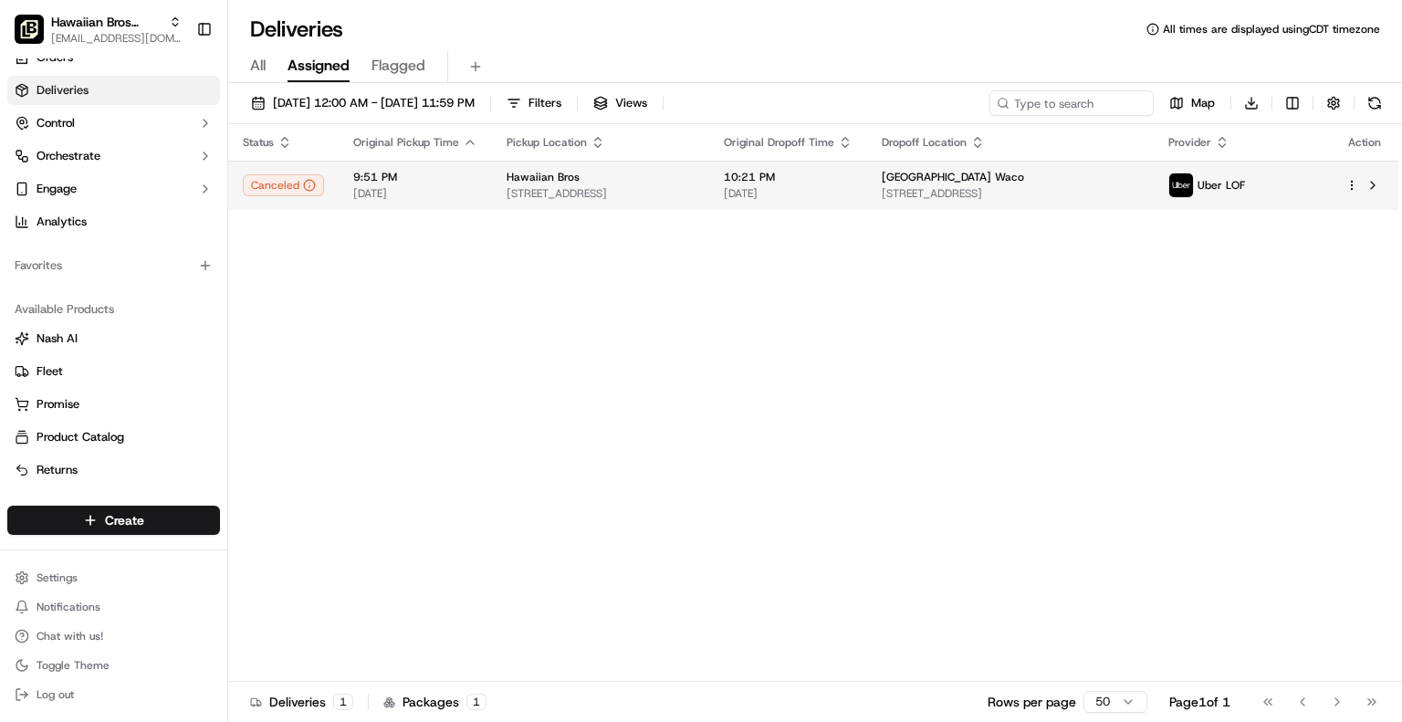
click at [1350, 184] on html "Hawaiian Bros (Waco TX_6th) jbaxley@fr.hawaiianbros.com Toggle Sidebar Orders D…" at bounding box center [701, 361] width 1402 height 722
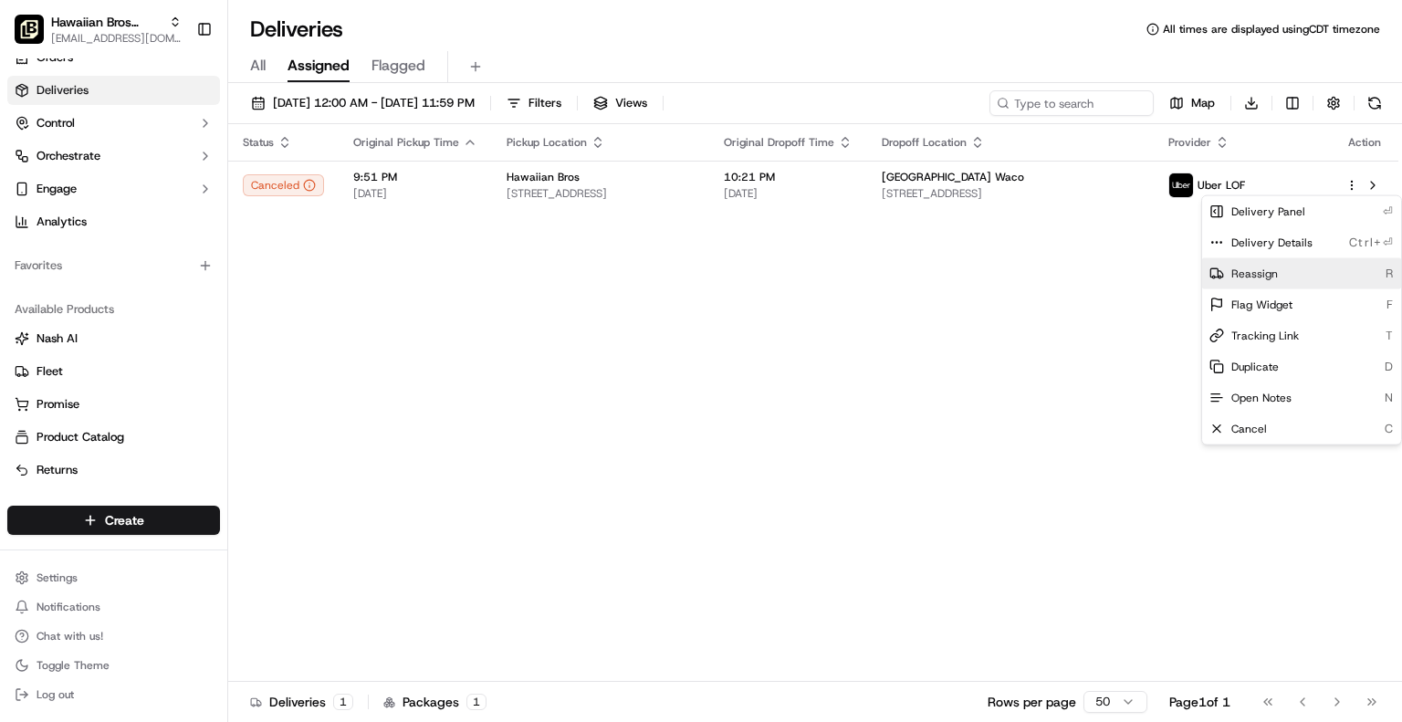
click at [1294, 269] on div "Reassign R" at bounding box center [1301, 273] width 199 height 31
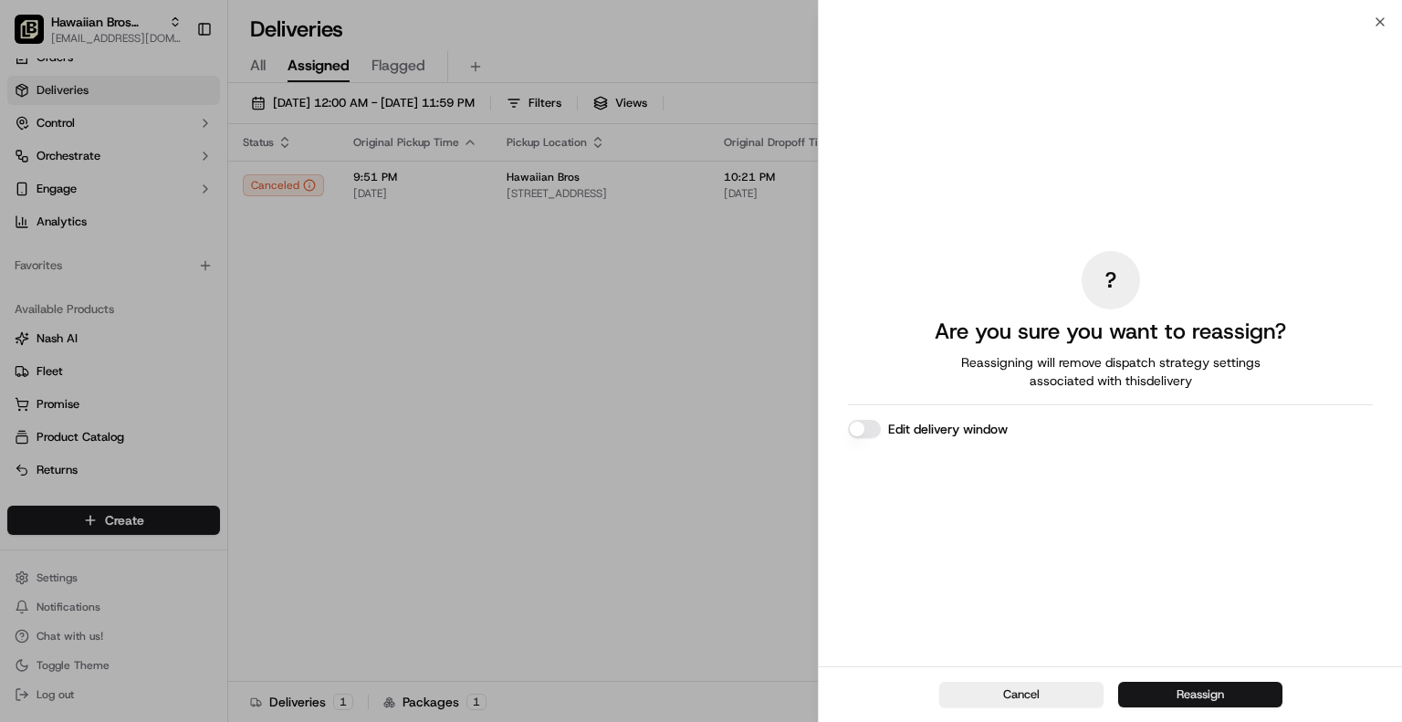
click at [1181, 687] on button "Reassign" at bounding box center [1200, 695] width 164 height 26
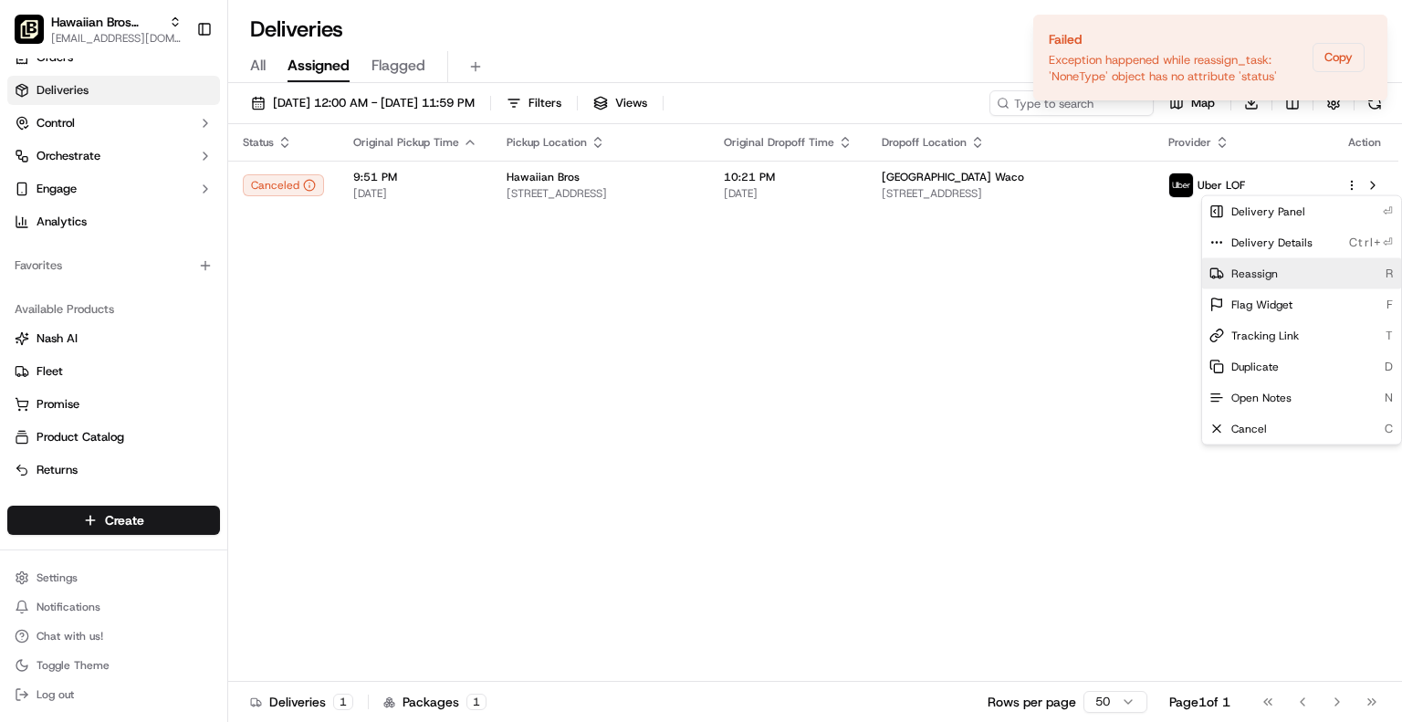
click at [1269, 277] on span "Reassign" at bounding box center [1255, 274] width 47 height 15
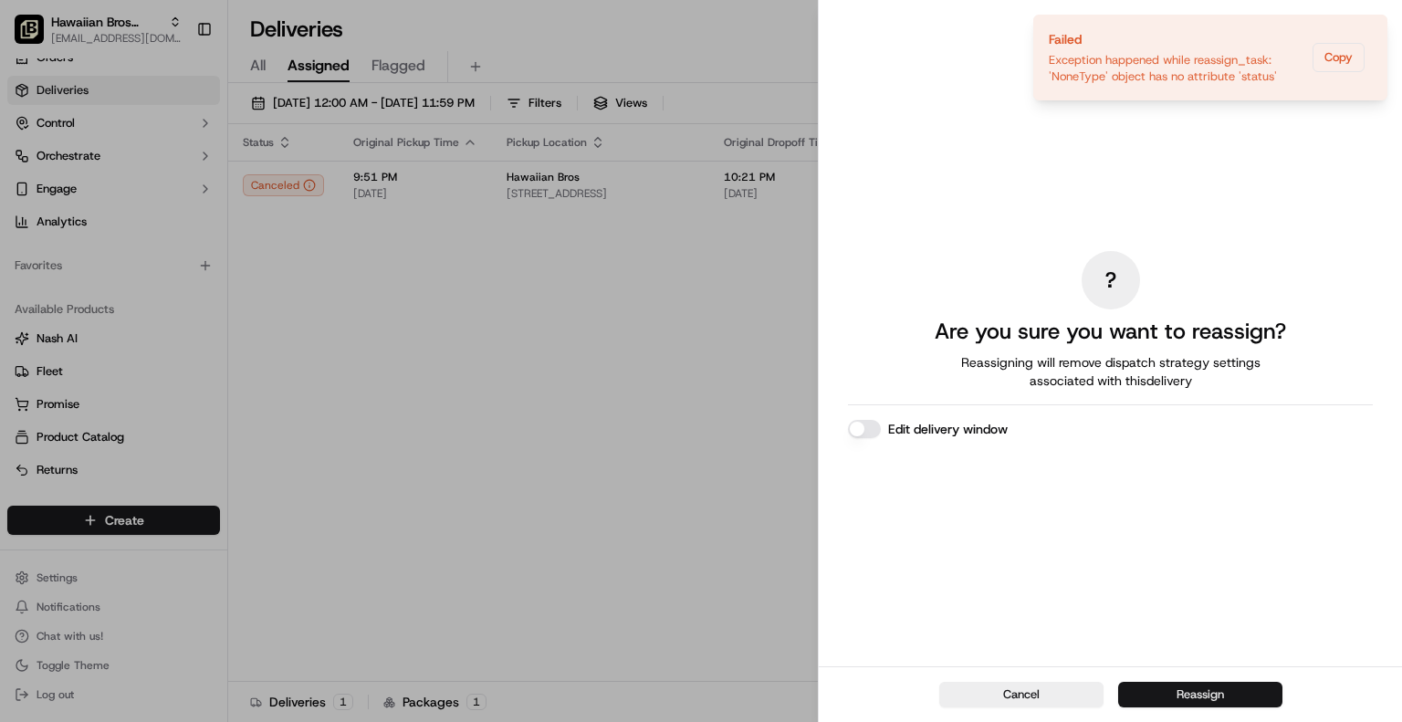
click at [1190, 694] on button "Reassign" at bounding box center [1200, 695] width 164 height 26
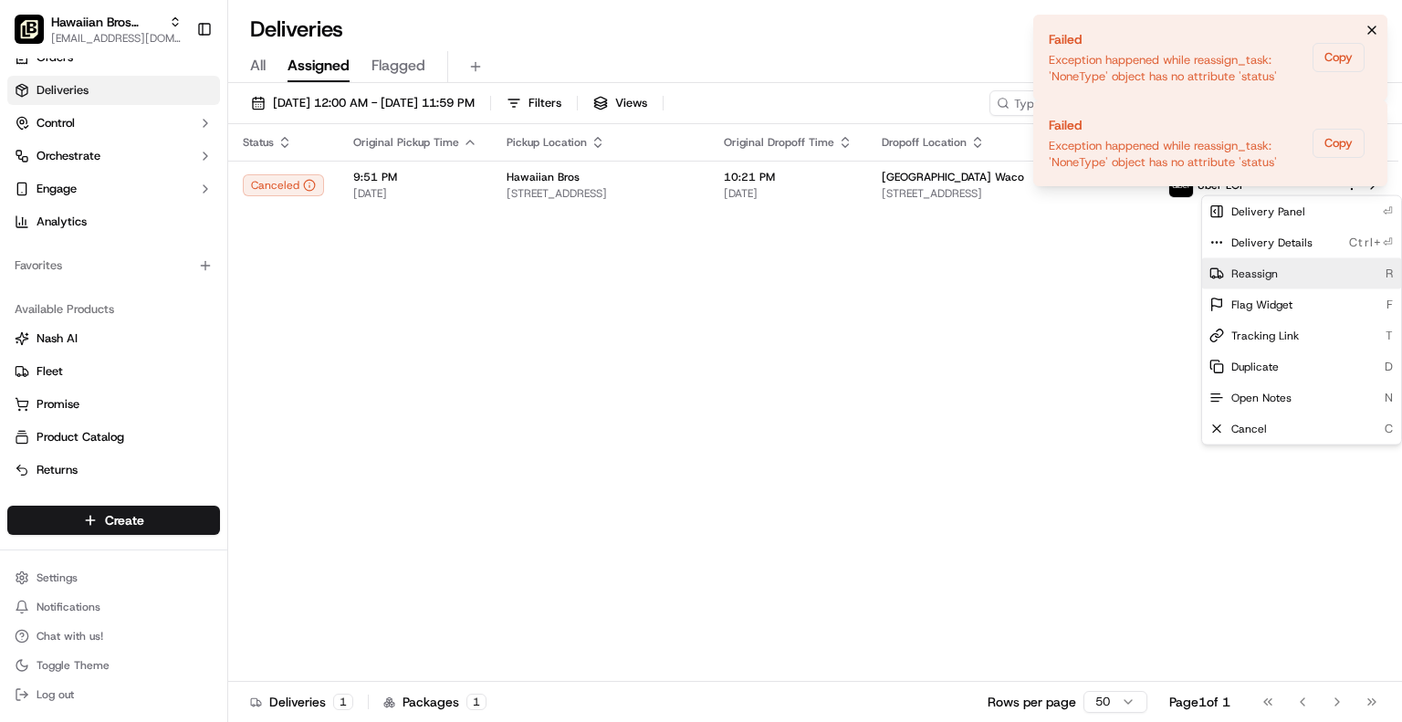
click at [1375, 30] on icon "Notifications (F8)" at bounding box center [1372, 30] width 15 height 15
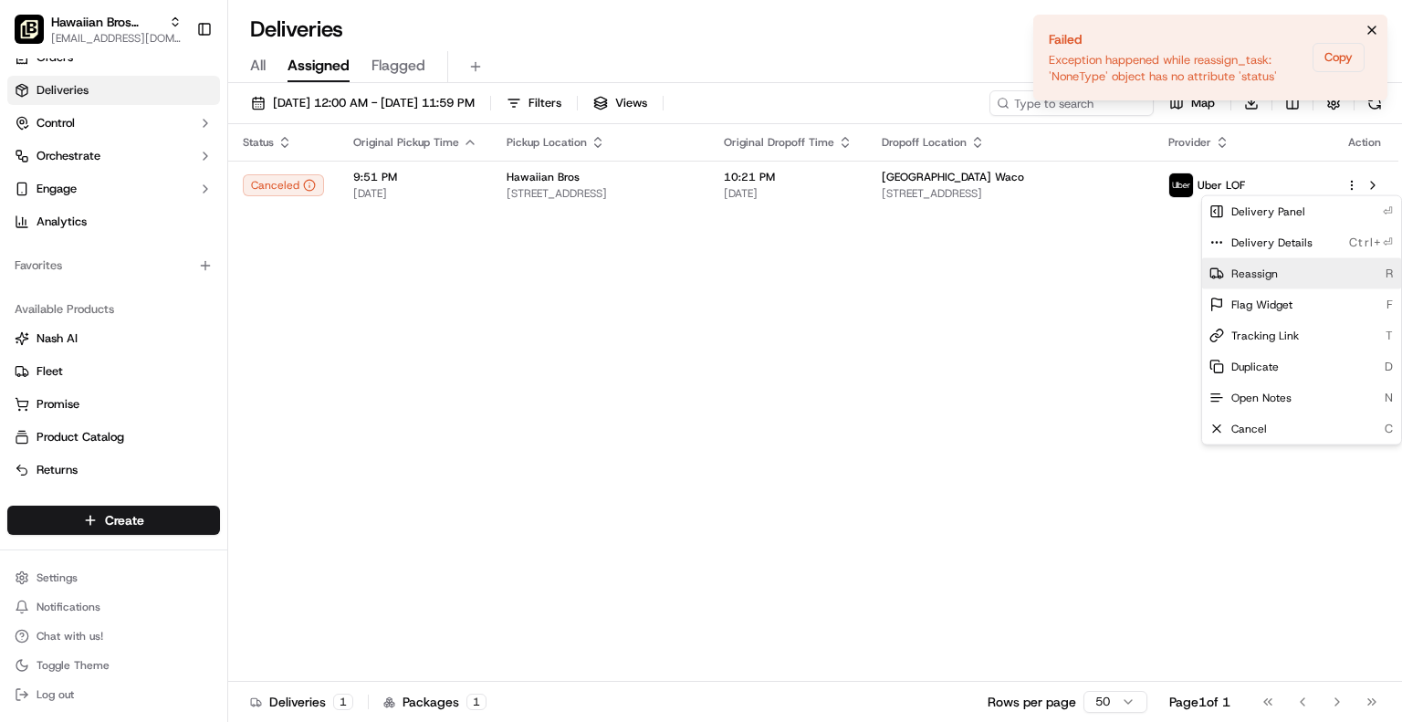
click at [1373, 28] on icon "Notifications (F8)" at bounding box center [1372, 29] width 7 height 7
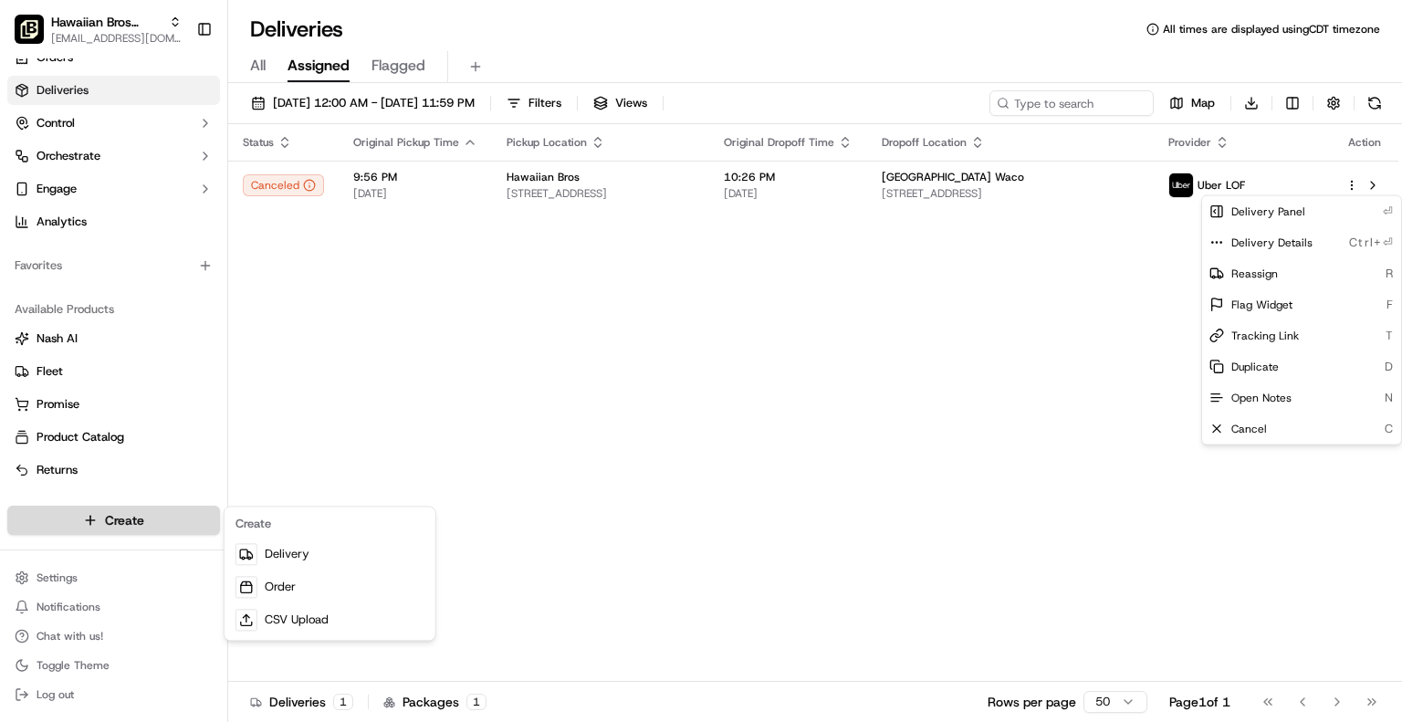
click at [121, 514] on span "Create" at bounding box center [124, 520] width 39 height 18
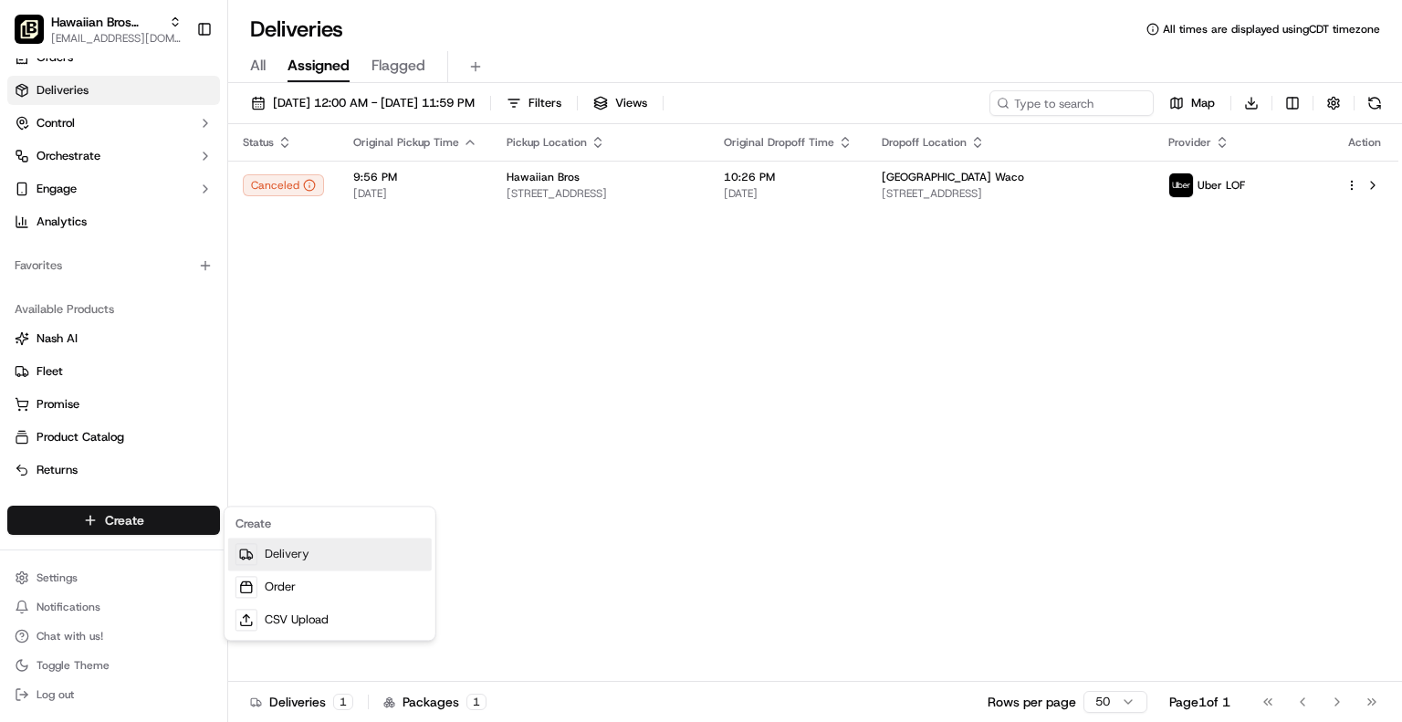
click at [318, 556] on link "Delivery" at bounding box center [330, 554] width 204 height 33
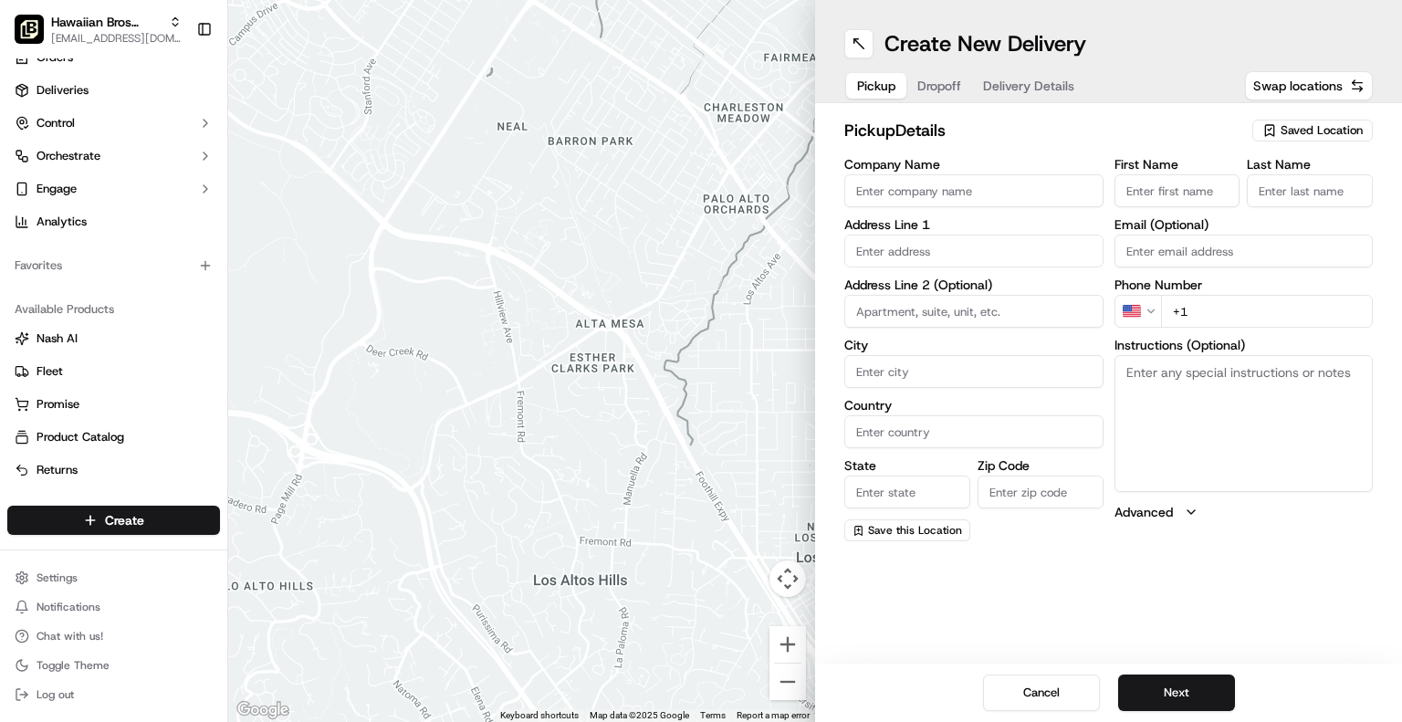
click at [931, 183] on input "Company Name" at bounding box center [974, 190] width 259 height 33
type input "Hawaiian Bros"
click at [942, 255] on input "text" at bounding box center [974, 251] width 259 height 33
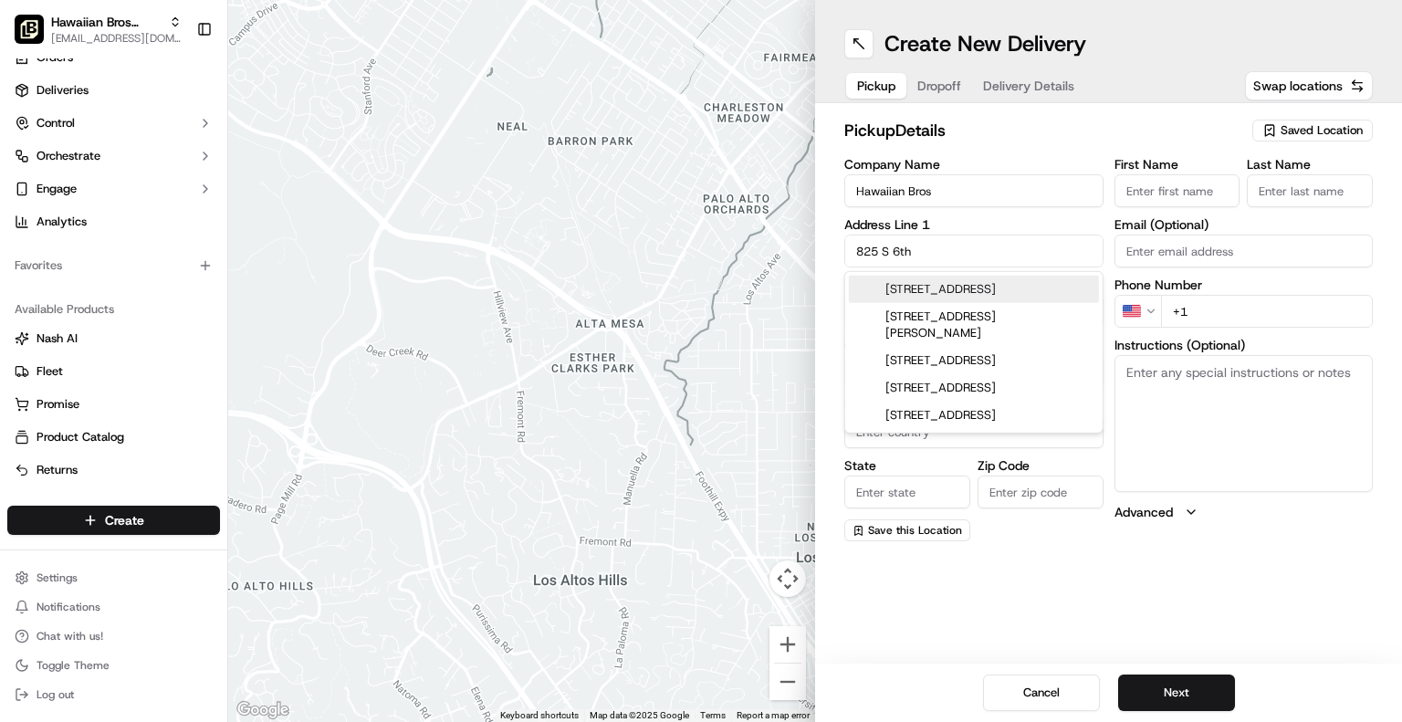
click at [995, 288] on div "825 South 6th Street, Waco, TX" at bounding box center [974, 289] width 250 height 27
type input "[STREET_ADDRESS]"
type input "Waco"
type input "United States"
type input "TX"
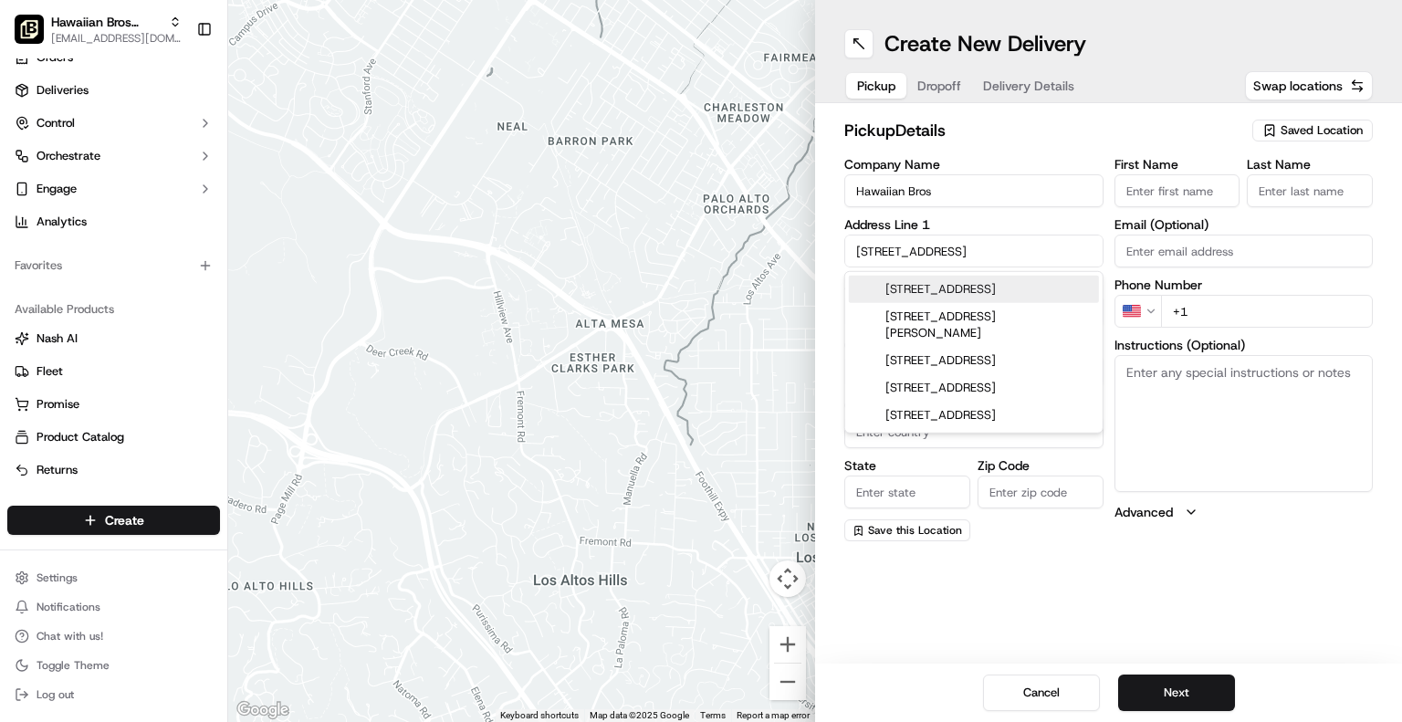
type input "76706"
type input "825 South 6th Street"
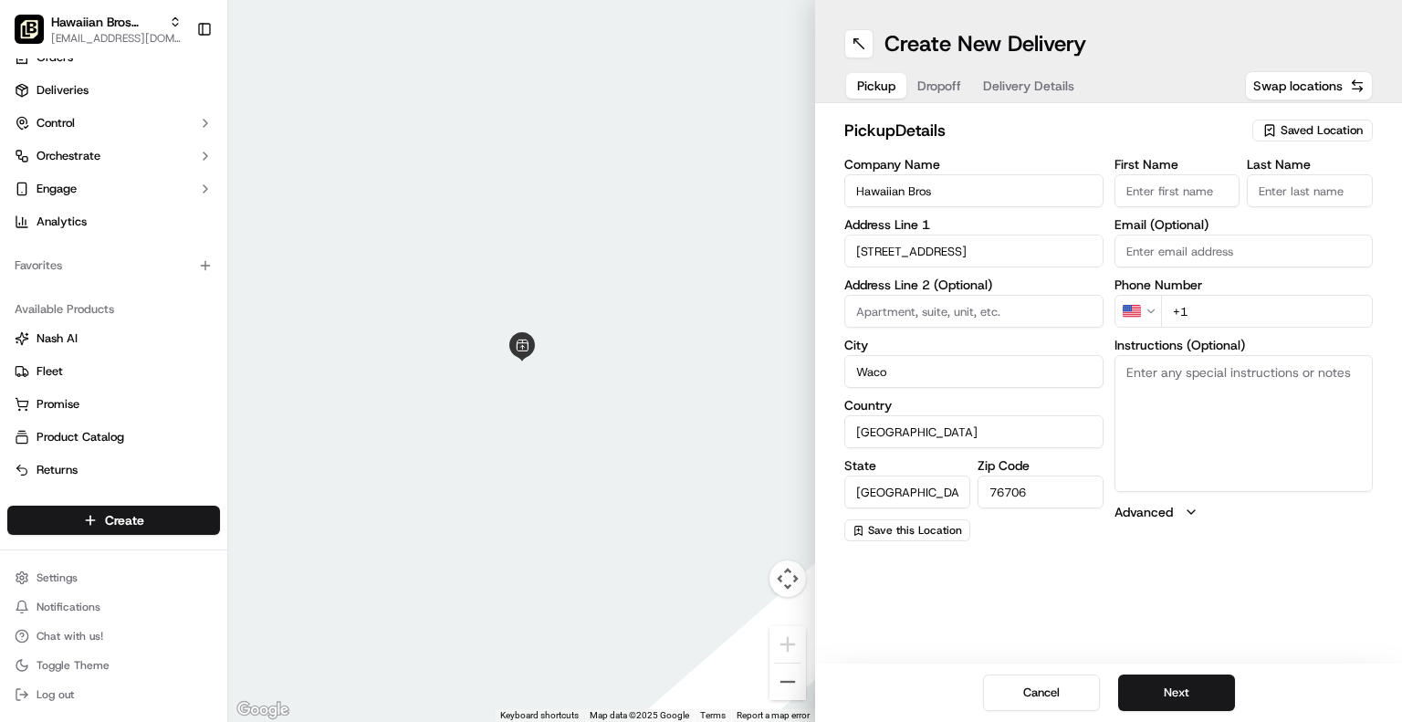
click at [1160, 194] on input "First Name" at bounding box center [1178, 190] width 126 height 33
type input "Mckeely"
click at [1311, 191] on input "Last Name" at bounding box center [1310, 190] width 126 height 33
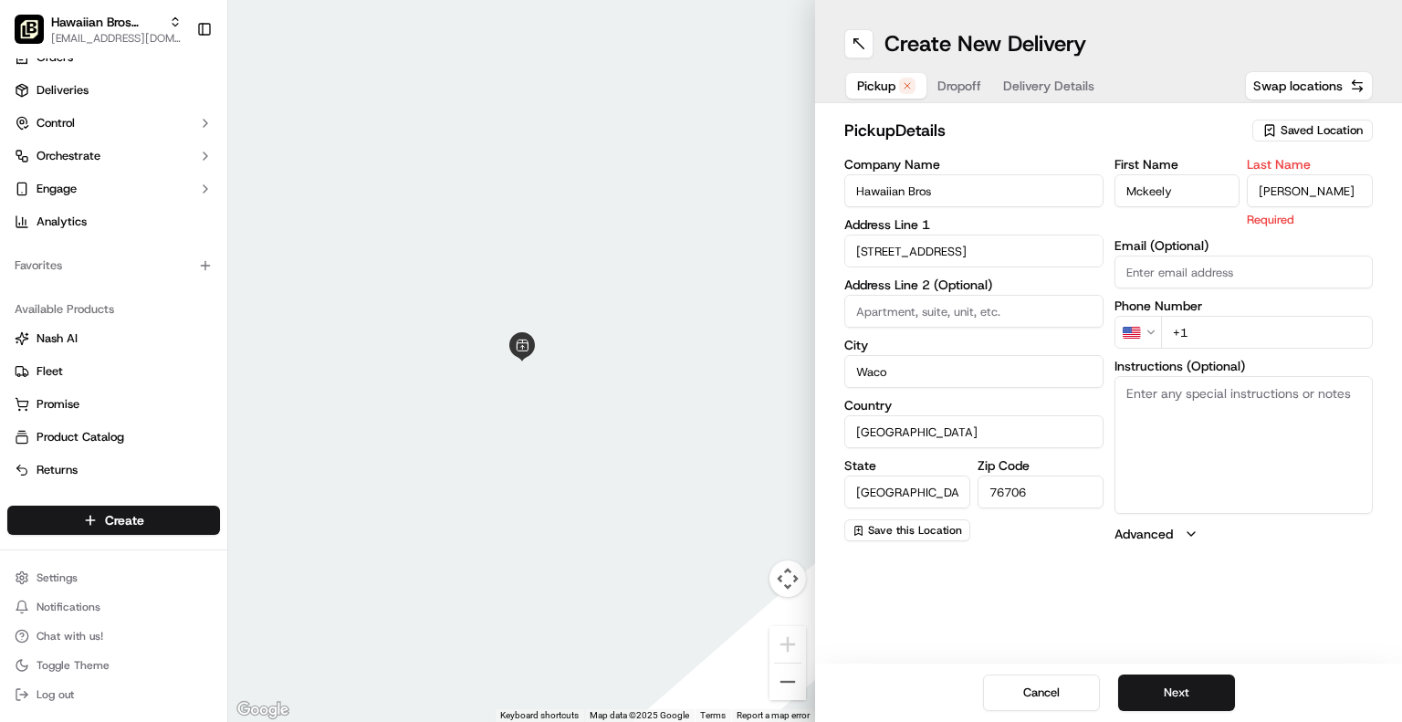
type input "Underwood"
click at [1183, 264] on input "Email (Optional)" at bounding box center [1244, 272] width 259 height 33
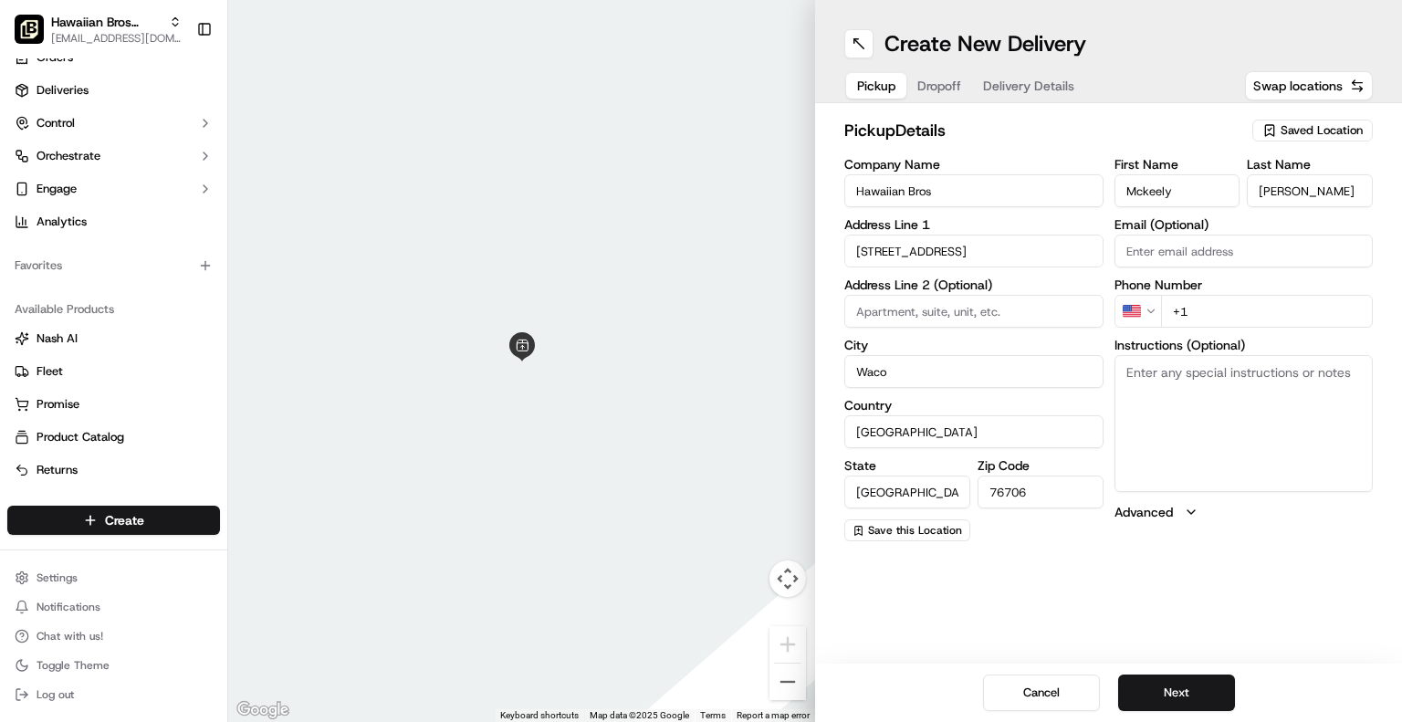
click at [1176, 317] on input "+1" at bounding box center [1267, 311] width 213 height 33
click at [1204, 313] on input "+1" at bounding box center [1267, 311] width 213 height 33
type input "+1 806 438 7122"
click at [1272, 654] on div "Create New Delivery Pickup Dropoff Delivery Details Swap locations pickup Detai…" at bounding box center [1108, 361] width 587 height 722
click at [1167, 706] on button "Next" at bounding box center [1176, 693] width 117 height 37
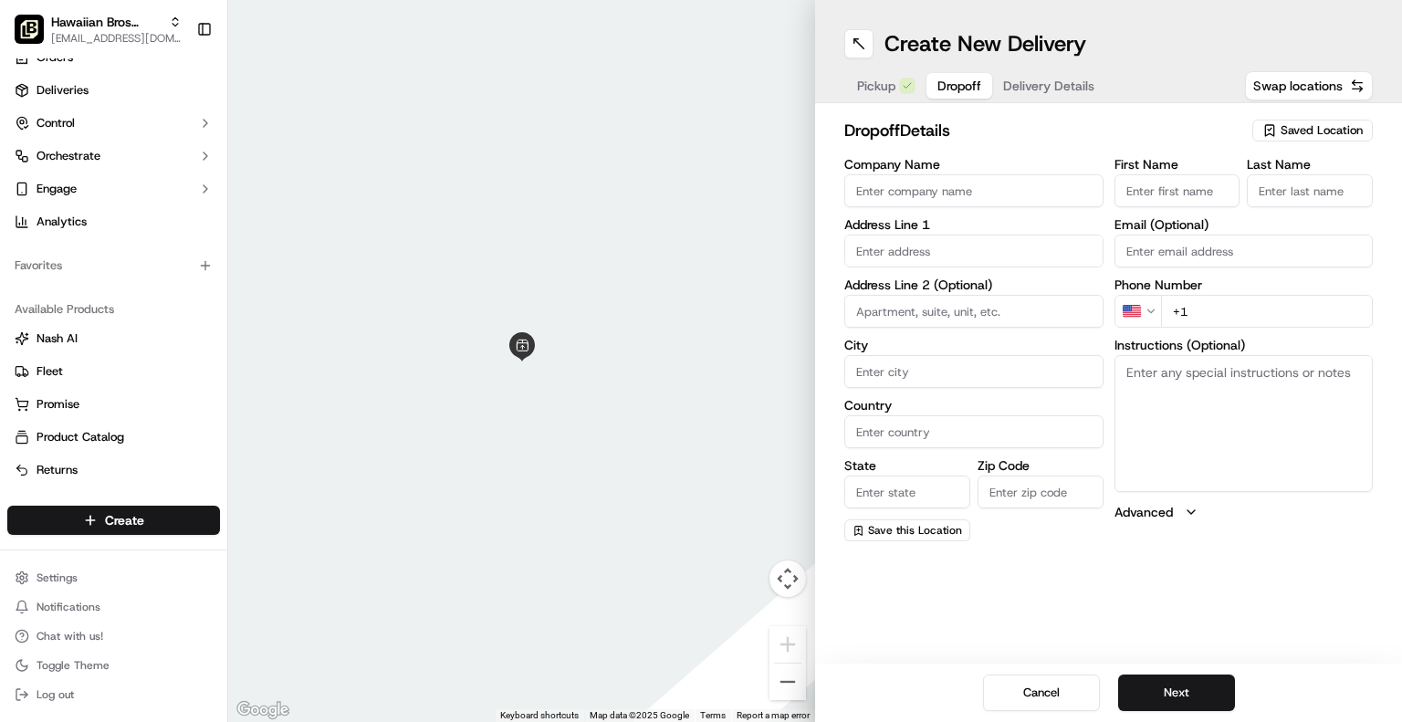
click at [943, 182] on input "Company Name" at bounding box center [974, 190] width 259 height 33
type input "5800 Legend Lake Parkway"
click at [888, 258] on input "text" at bounding box center [974, 251] width 259 height 33
drag, startPoint x: 1023, startPoint y: 184, endPoint x: 856, endPoint y: 189, distance: 166.3
click at [856, 189] on input "5800 Legend Lake Parkway" at bounding box center [974, 190] width 259 height 33
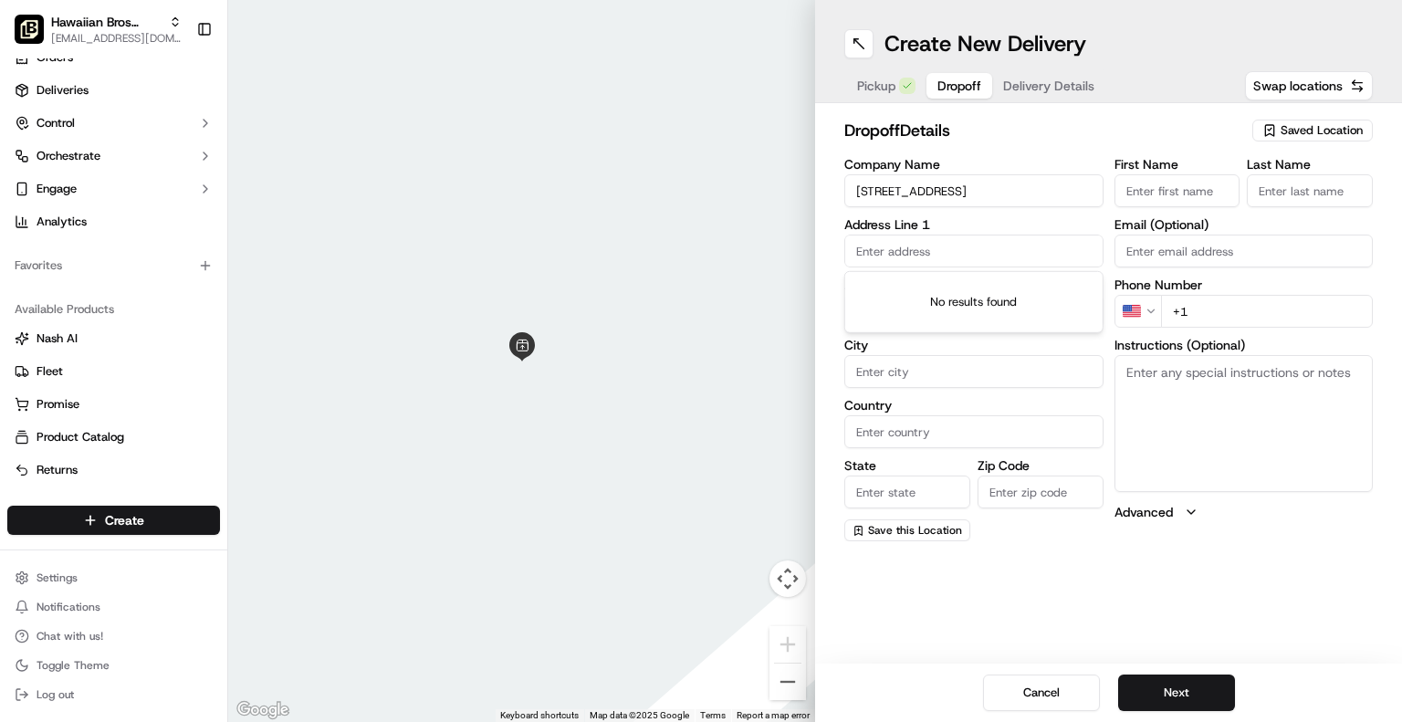
click at [877, 247] on input "text" at bounding box center [974, 251] width 259 height 33
paste input "5800 Legend Lake Parkway"
type input "5800 Legend Lake Parkway"
click at [844, 335] on div "dropoff Details Saved Location Company Name 5800 Legend Lake Parkway Address Li…" at bounding box center [1108, 329] width 587 height 453
click at [879, 373] on input "City" at bounding box center [974, 371] width 259 height 33
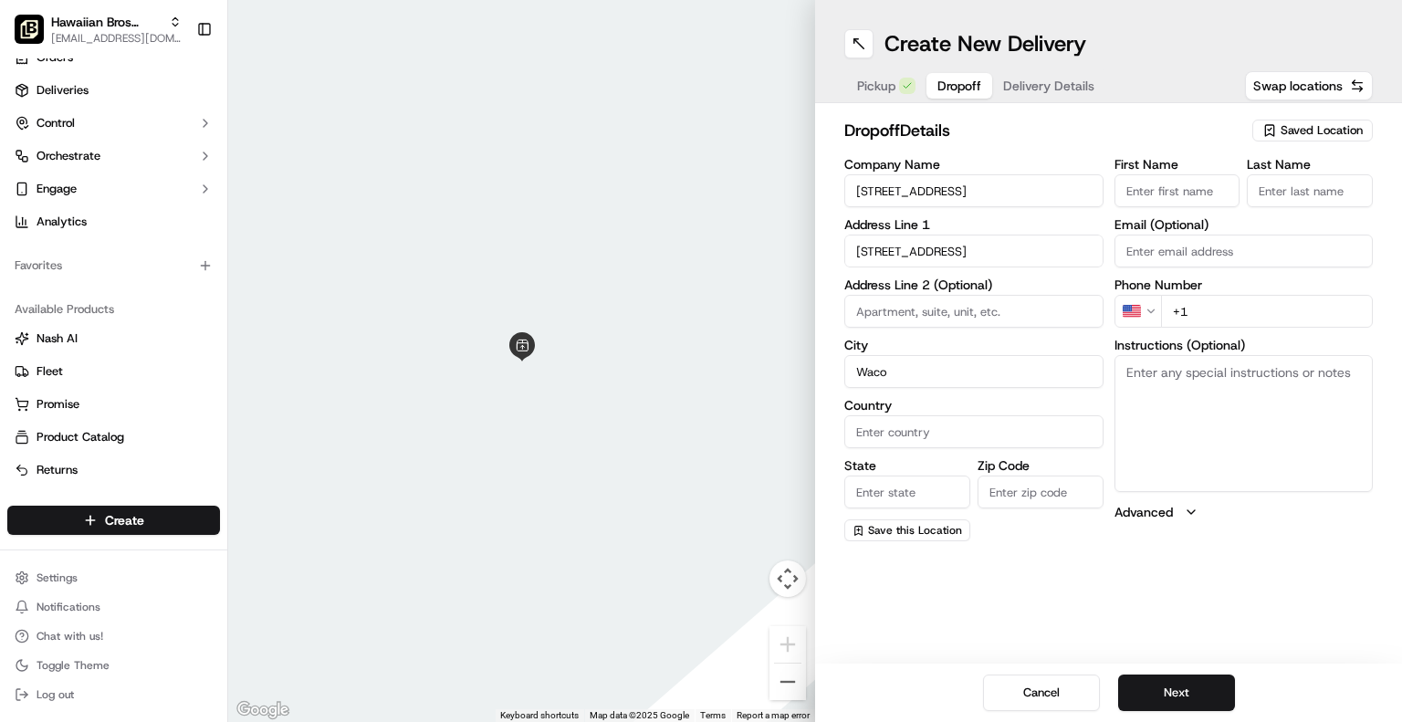
type input "Waco"
click at [877, 498] on input "State" at bounding box center [908, 492] width 126 height 33
type input "Tx"
click at [1016, 488] on input "Zip Code" at bounding box center [1041, 492] width 126 height 33
type input "76712"
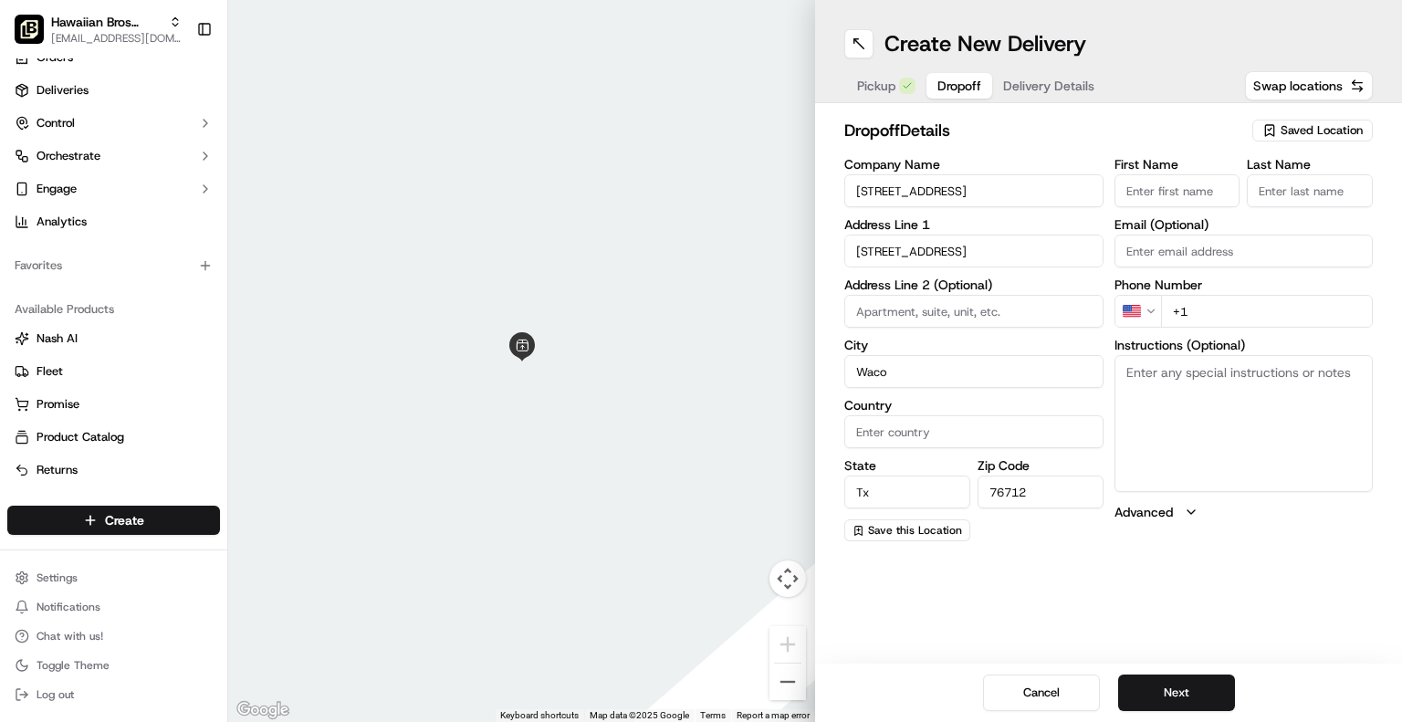
click at [1192, 184] on input "First Name" at bounding box center [1178, 190] width 126 height 33
type input "M"
type input "Linda"
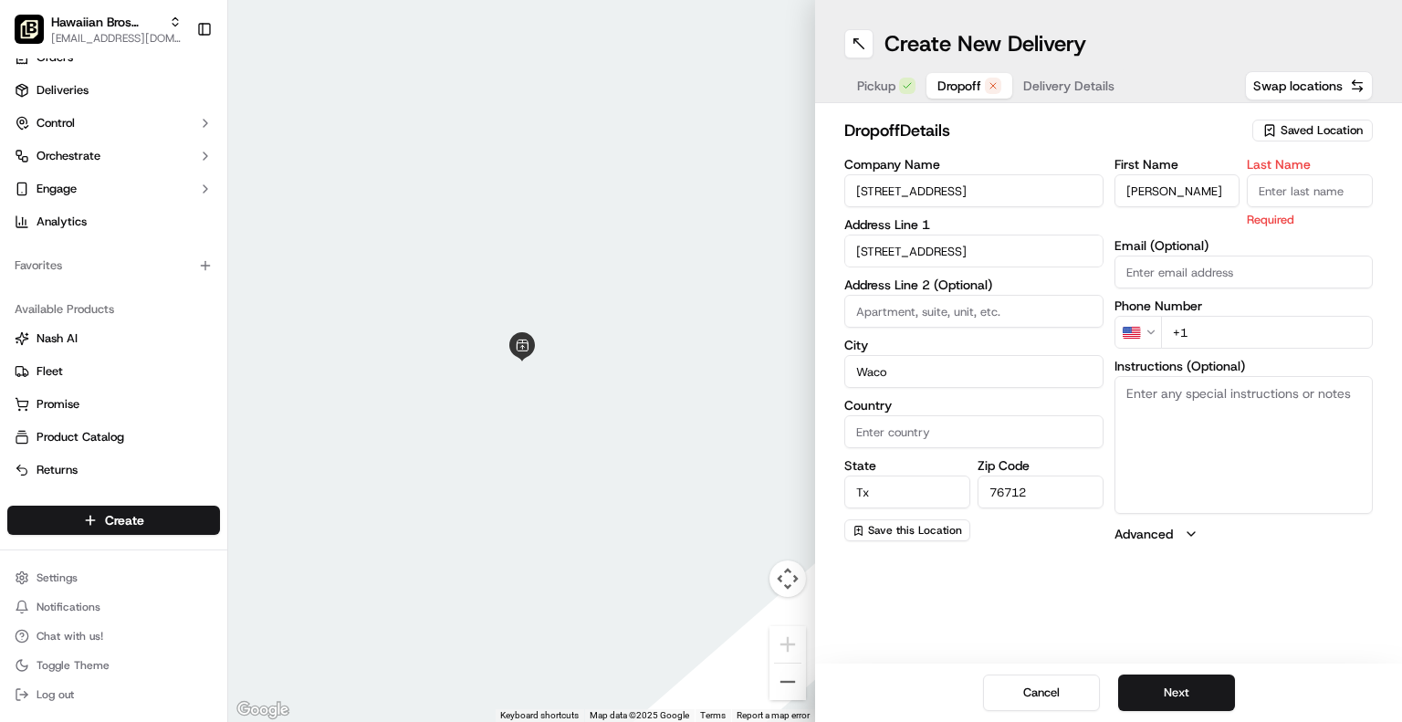
click at [1299, 196] on input "Last Name" at bounding box center [1310, 190] width 126 height 33
type input "Jordan"
click at [1256, 309] on div "Phone Number US +1" at bounding box center [1244, 323] width 259 height 49
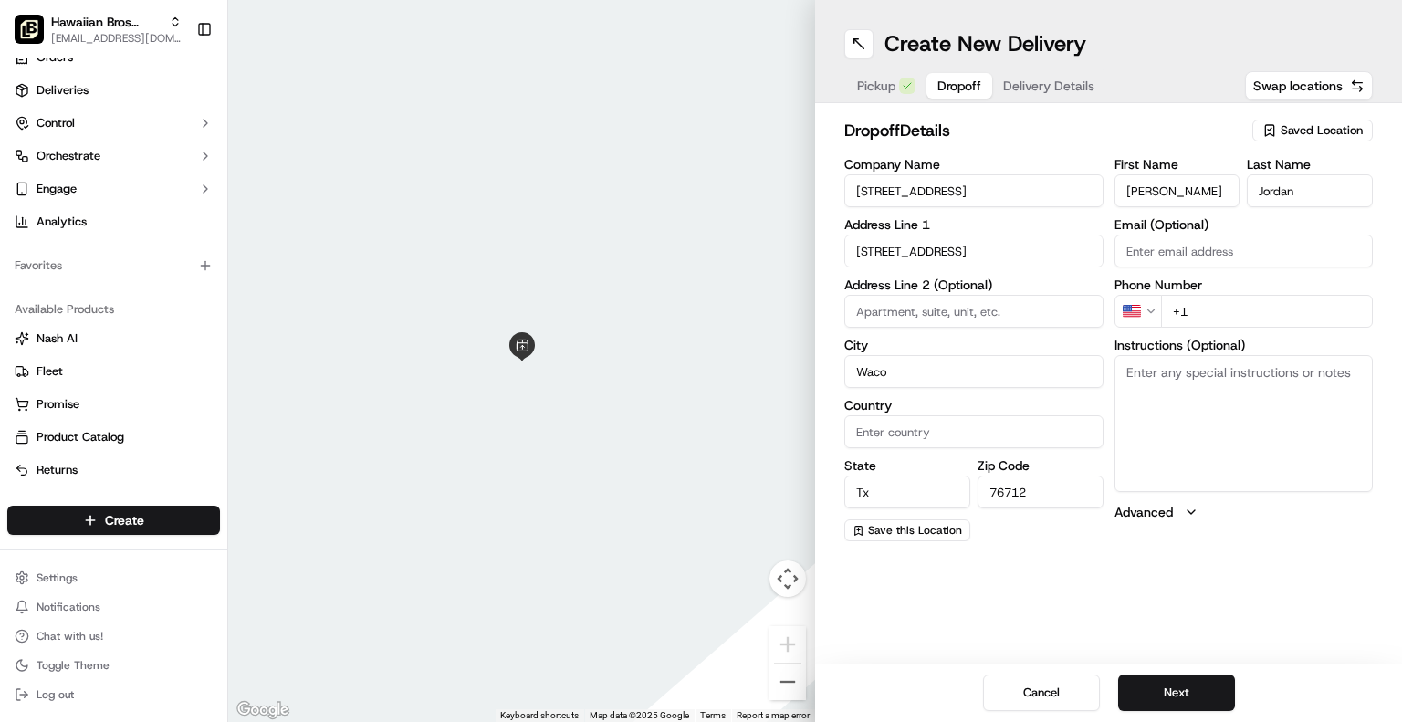
click at [1241, 315] on input "+1" at bounding box center [1267, 311] width 213 height 33
type input "+1 254 294 3911"
click at [1284, 632] on div "Create New Delivery Pickup Dropoff Delivery Details Swap locations dropoff Deta…" at bounding box center [1108, 361] width 587 height 722
click at [1174, 679] on button "Next" at bounding box center [1176, 693] width 117 height 37
click at [906, 441] on input "Country" at bounding box center [974, 431] width 259 height 33
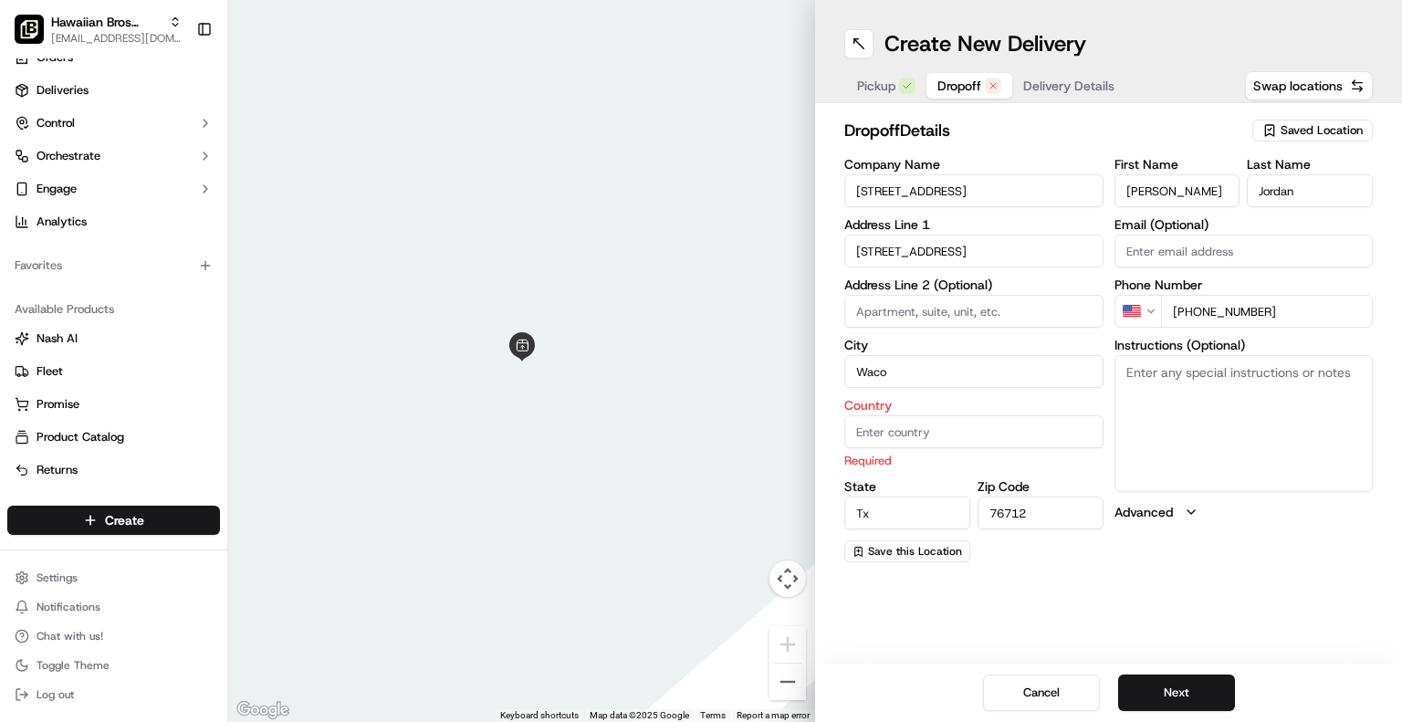
type input "Y"
type input "United States"
type input "tangjen82@gmail.com"
drag, startPoint x: 990, startPoint y: 616, endPoint x: 994, endPoint y: 602, distance: 15.3
click at [994, 602] on div "Create New Delivery Pickup Dropoff Delivery Details Swap locations dropoff Deta…" at bounding box center [1108, 361] width 587 height 722
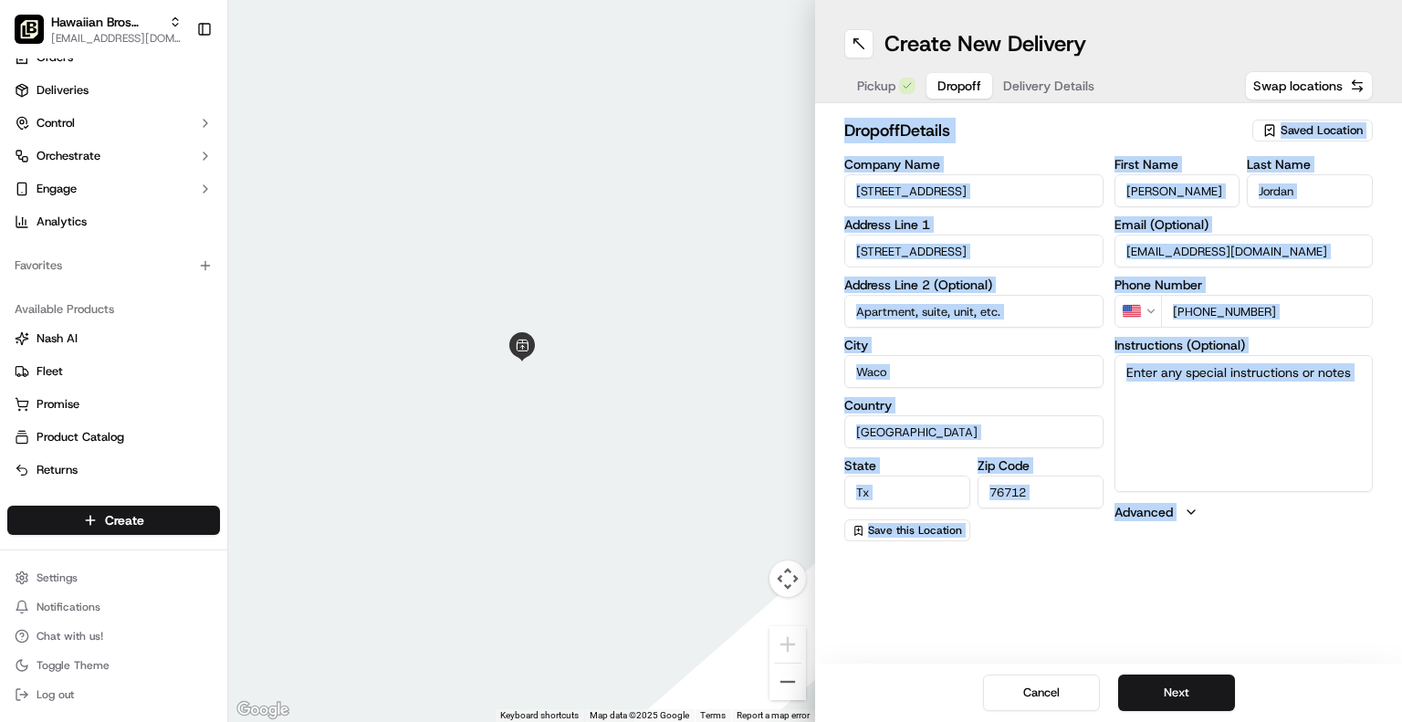
click at [1118, 580] on div "Create New Delivery Pickup Dropoff Delivery Details Swap locations dropoff Deta…" at bounding box center [1108, 361] width 587 height 722
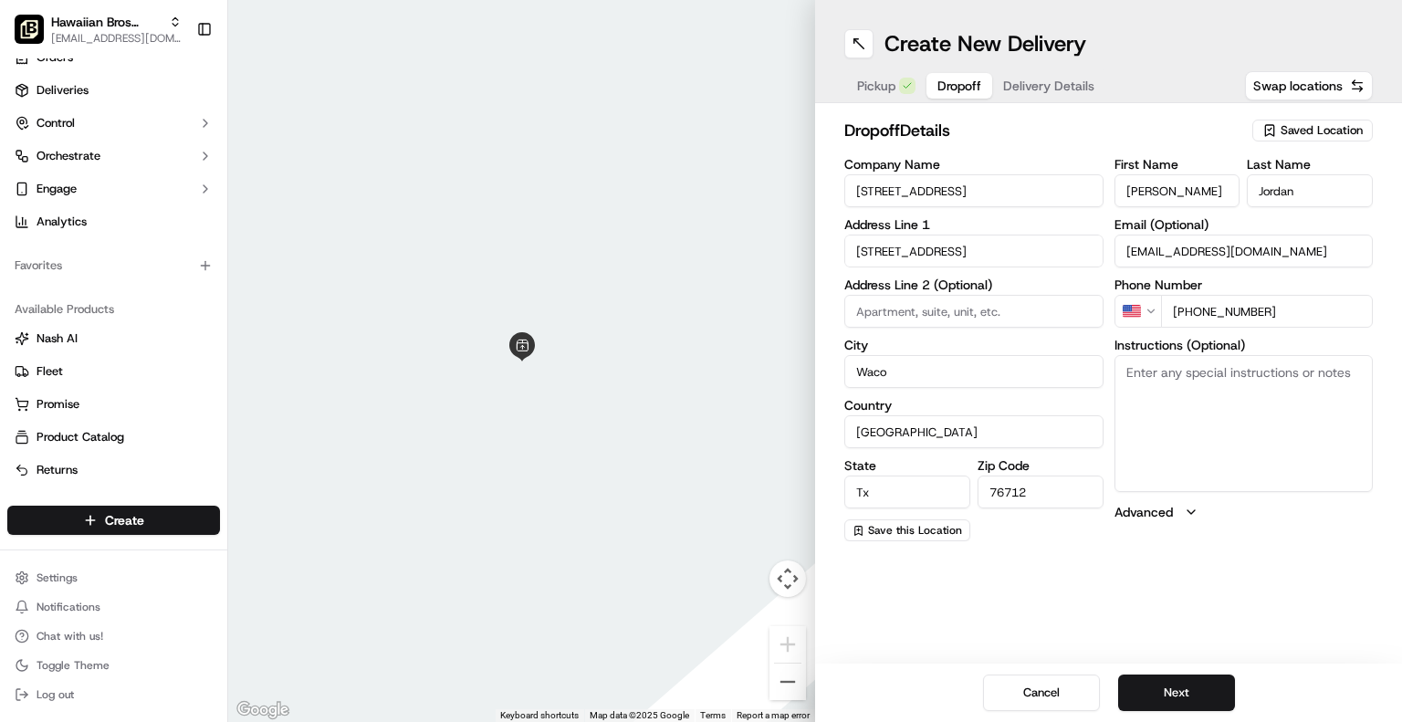
drag, startPoint x: 1263, startPoint y: 257, endPoint x: 1107, endPoint y: 261, distance: 155.3
click at [1107, 261] on div "Company Name 5800 Legend Lake Parkway Address Line 1 5800 Legend Lake Parkway A…" at bounding box center [1109, 349] width 529 height 383
click at [1176, 683] on button "Next" at bounding box center [1176, 693] width 117 height 37
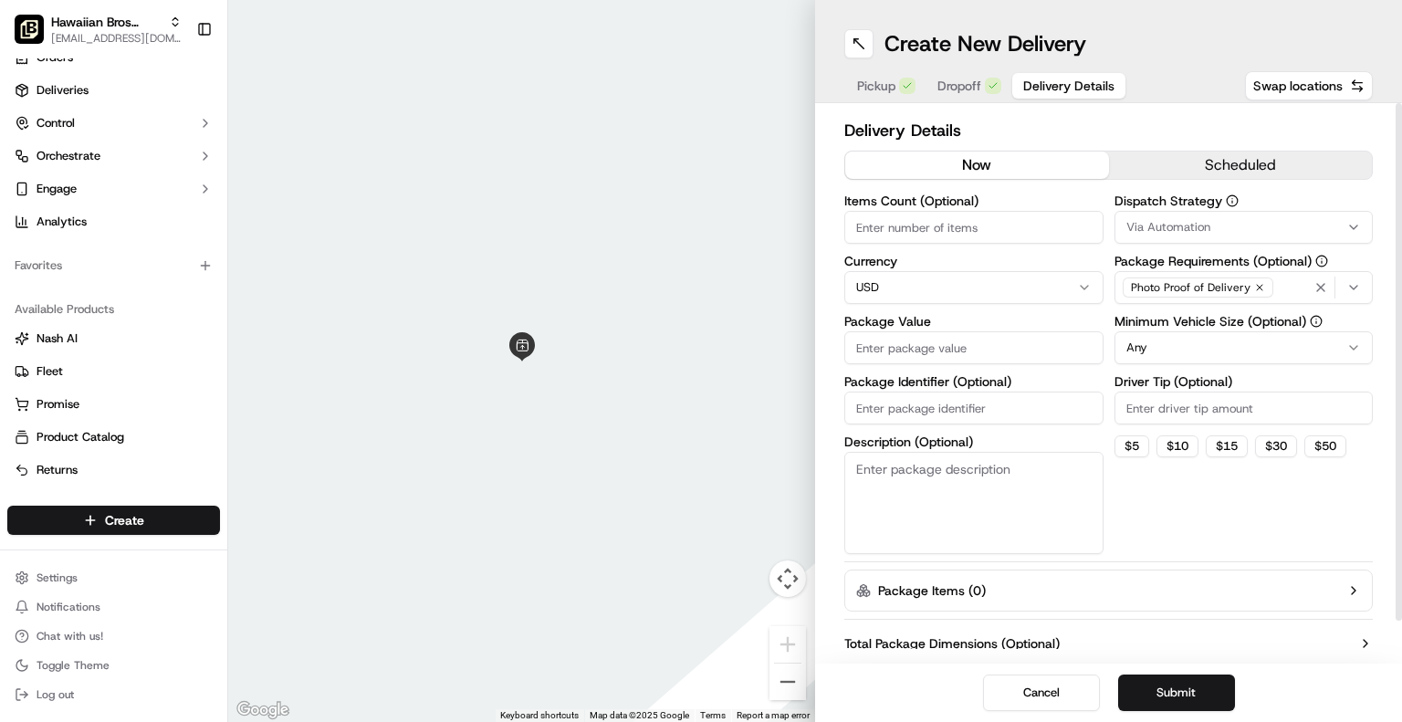
click at [953, 235] on input "Items Count (Optional)" at bounding box center [974, 227] width 259 height 33
type input "1"
click at [1227, 446] on button "$ 15" at bounding box center [1227, 446] width 42 height 22
type input "15"
click at [1212, 554] on div "Delivery Details now scheduled Items Count (Optional) 1 Currency USD Package Va…" at bounding box center [1109, 405] width 529 height 575
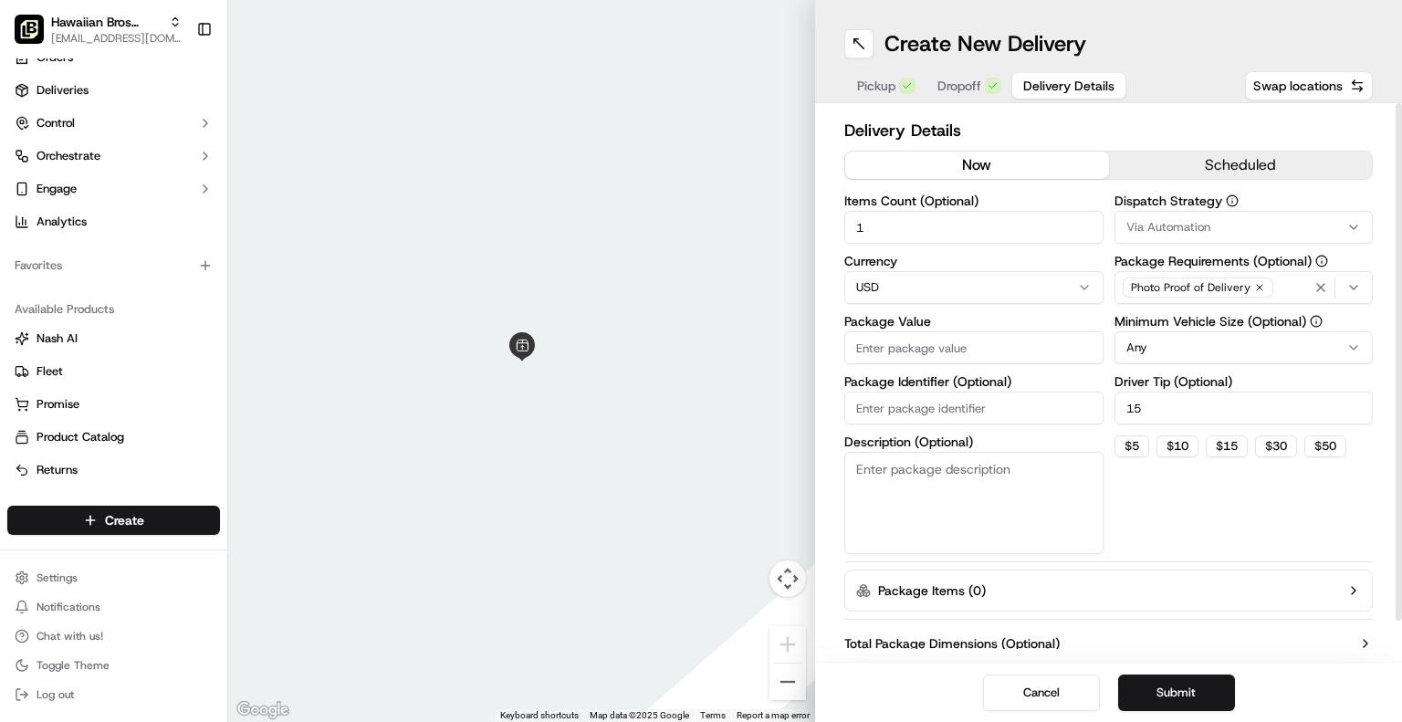
click at [1267, 591] on button "Package Items ( 0 )" at bounding box center [1109, 591] width 529 height 42
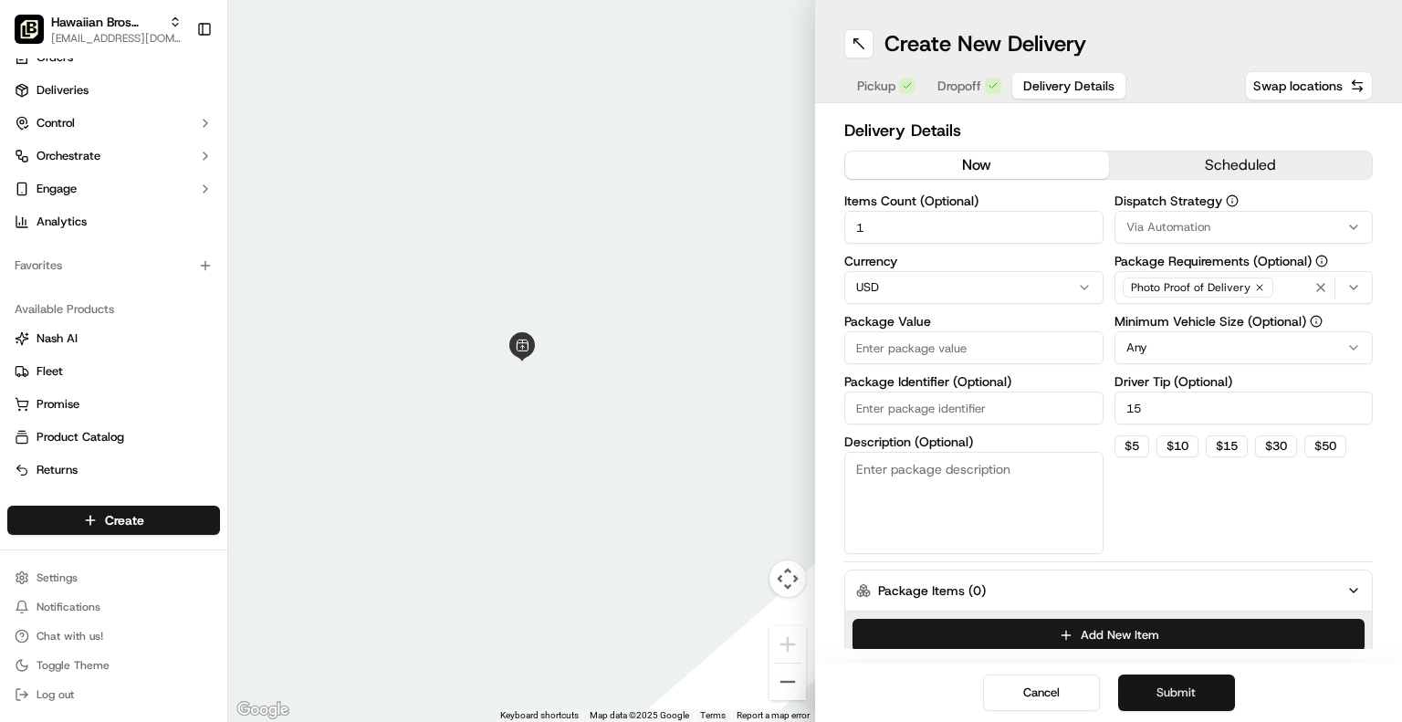
click at [1203, 686] on button "Submit" at bounding box center [1176, 693] width 117 height 37
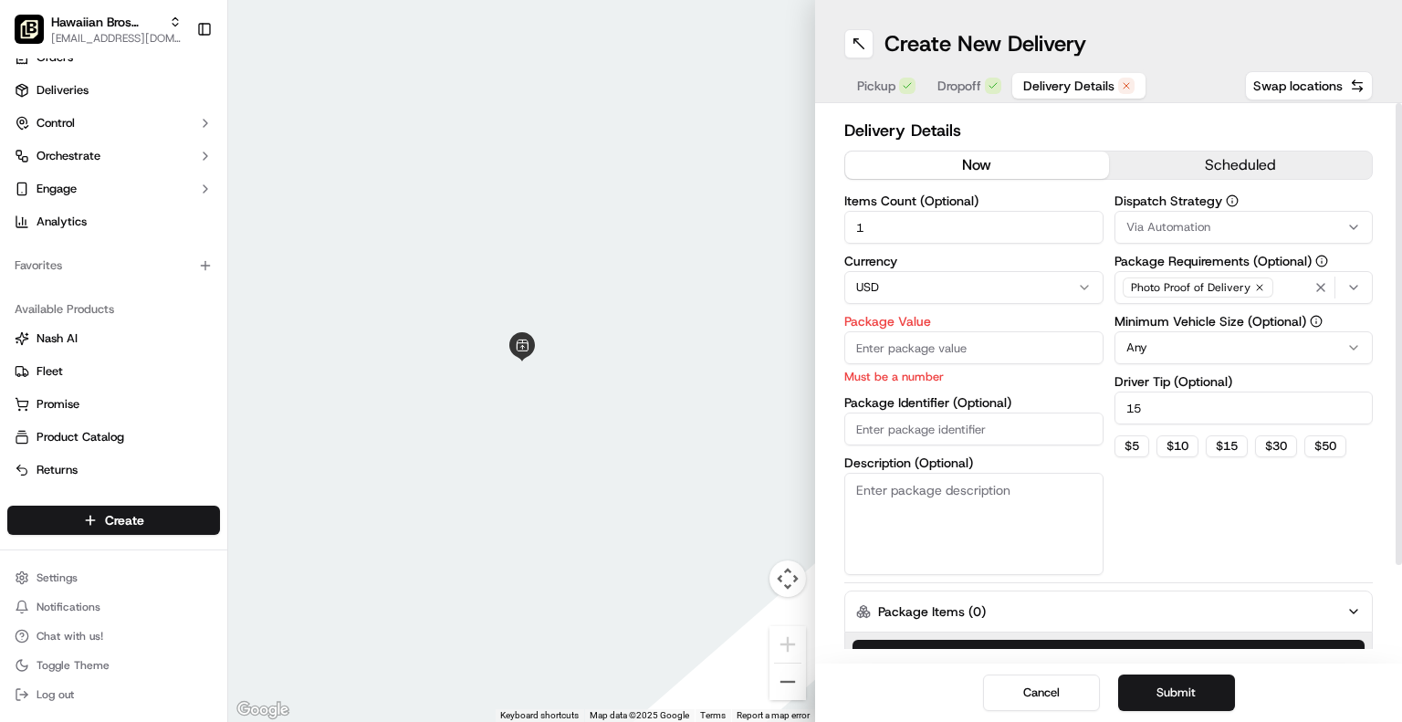
click at [984, 344] on input "Package Value" at bounding box center [974, 347] width 259 height 33
type input "2"
type input "20"
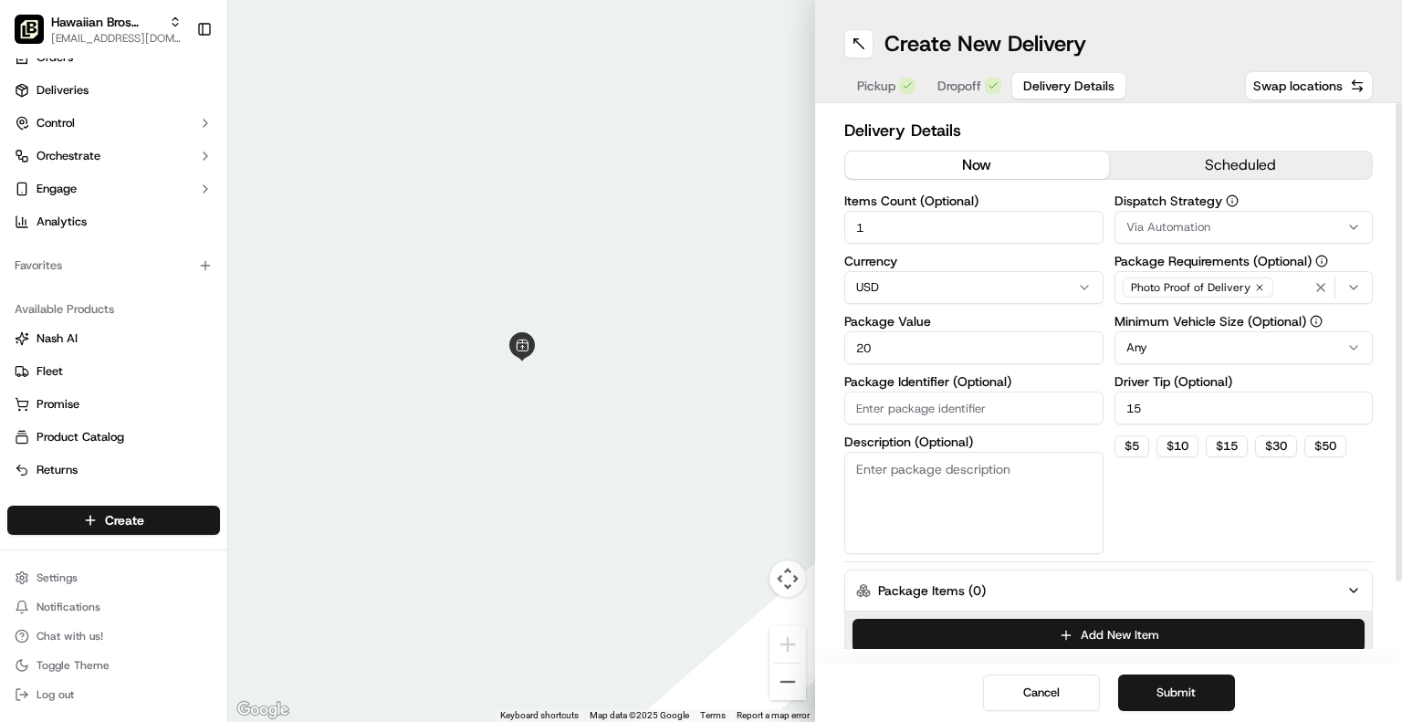
click at [1197, 548] on div "Dispatch Strategy Via Automation Package Requirements (Optional) Photo Proof of…" at bounding box center [1244, 374] width 259 height 360
click at [1233, 451] on button "$ 15" at bounding box center [1227, 446] width 42 height 22
click at [1157, 701] on button "Submit" at bounding box center [1176, 693] width 117 height 37
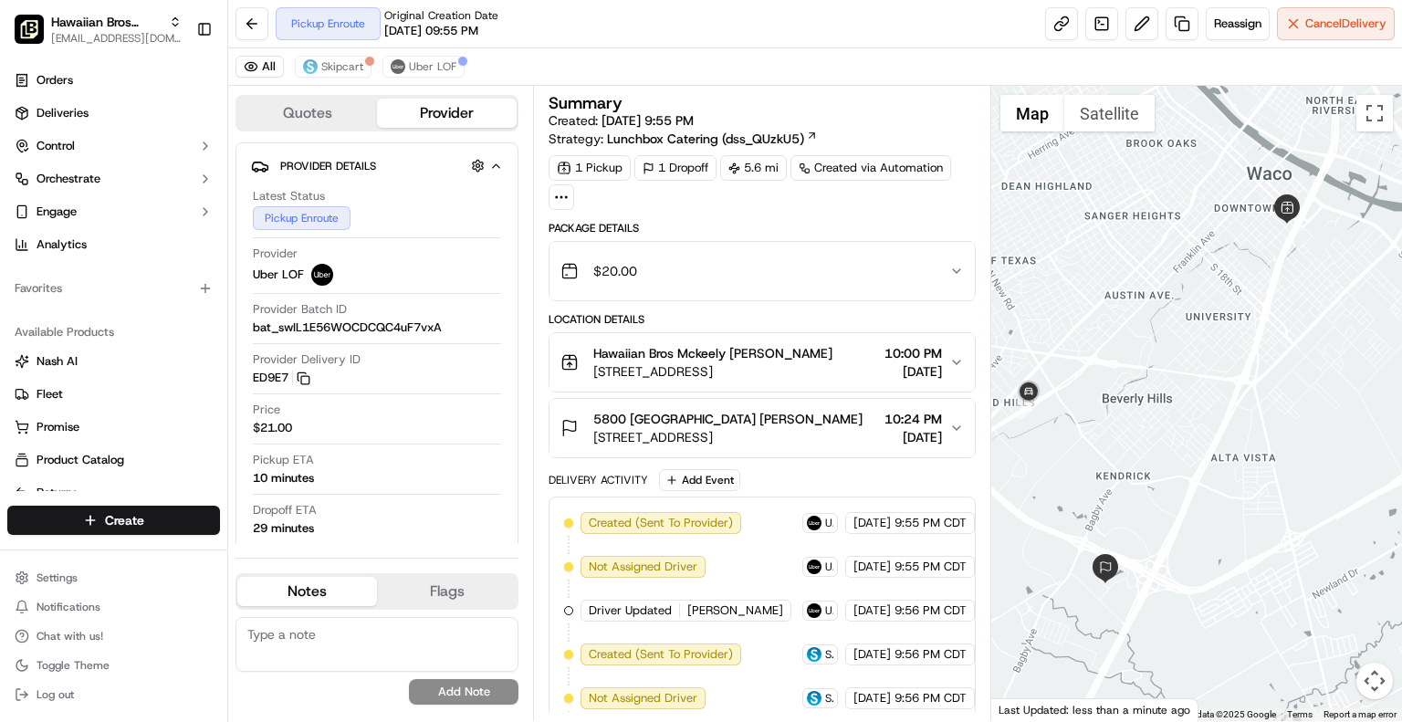
click at [1275, 386] on div at bounding box center [1197, 403] width 411 height 635
click at [1029, 407] on img "3" at bounding box center [1029, 407] width 24 height 24
click at [1074, 459] on div "To navigate, press the arrow keys." at bounding box center [1197, 403] width 411 height 635
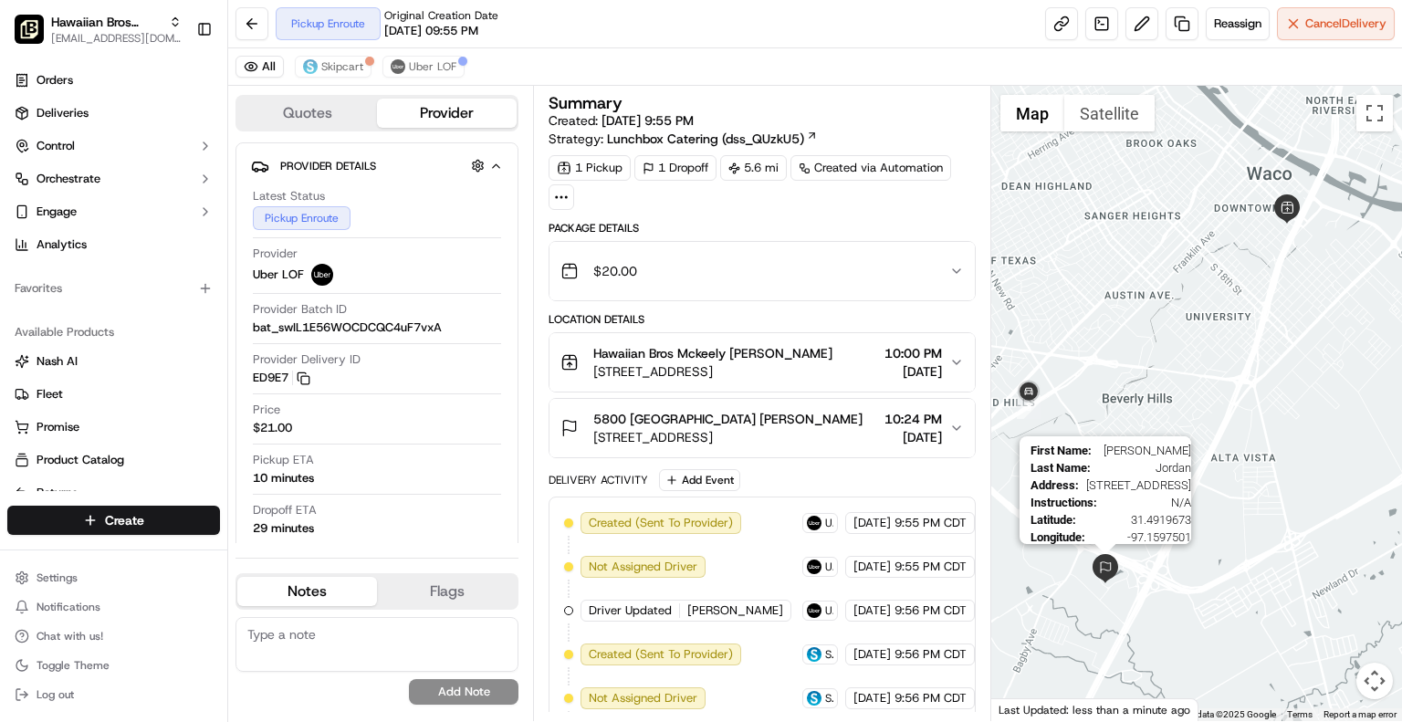
click at [1101, 580] on img at bounding box center [1105, 568] width 29 height 29
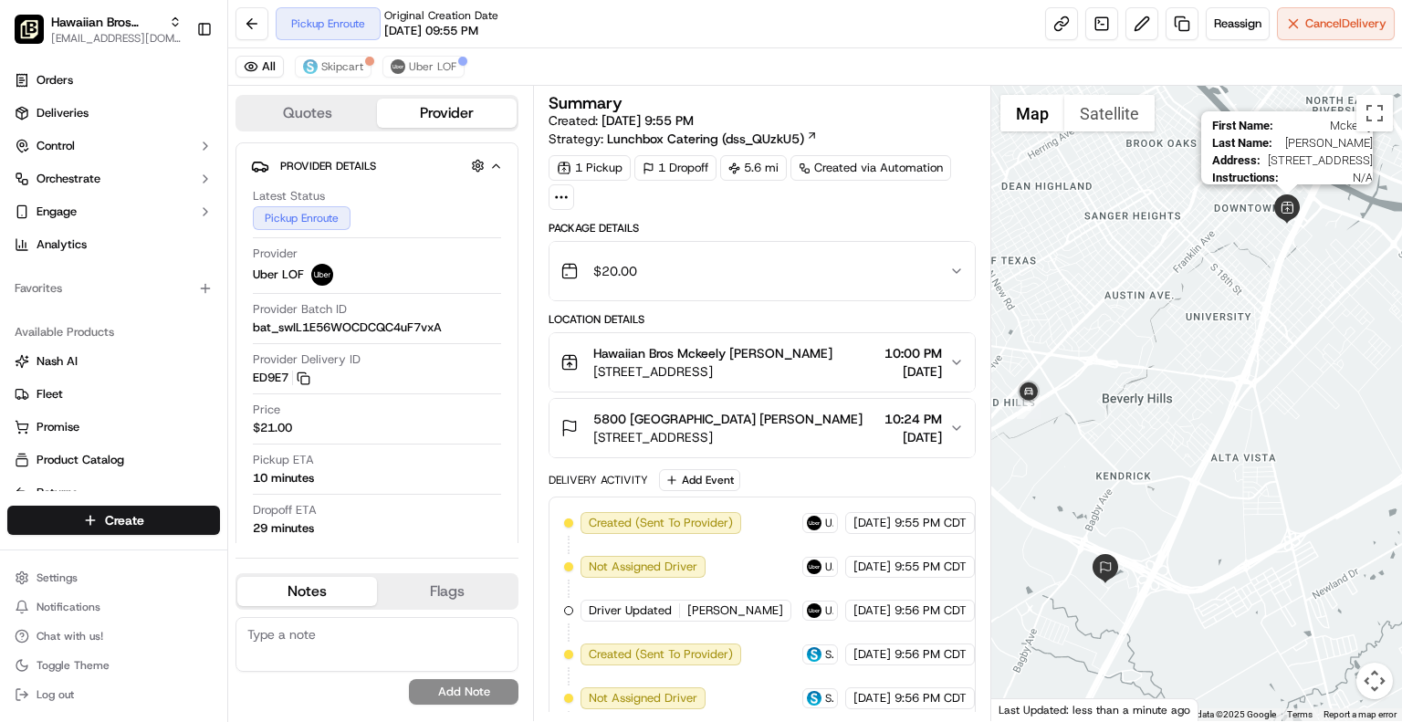
click at [1293, 215] on img at bounding box center [1287, 208] width 29 height 29
click at [1254, 299] on div "To navigate, press the arrow keys." at bounding box center [1197, 403] width 411 height 635
drag, startPoint x: 1311, startPoint y: 356, endPoint x: 1311, endPoint y: 344, distance: 11.9
click at [1311, 356] on div at bounding box center [1197, 403] width 411 height 635
click at [1302, 326] on div at bounding box center [1197, 403] width 411 height 635
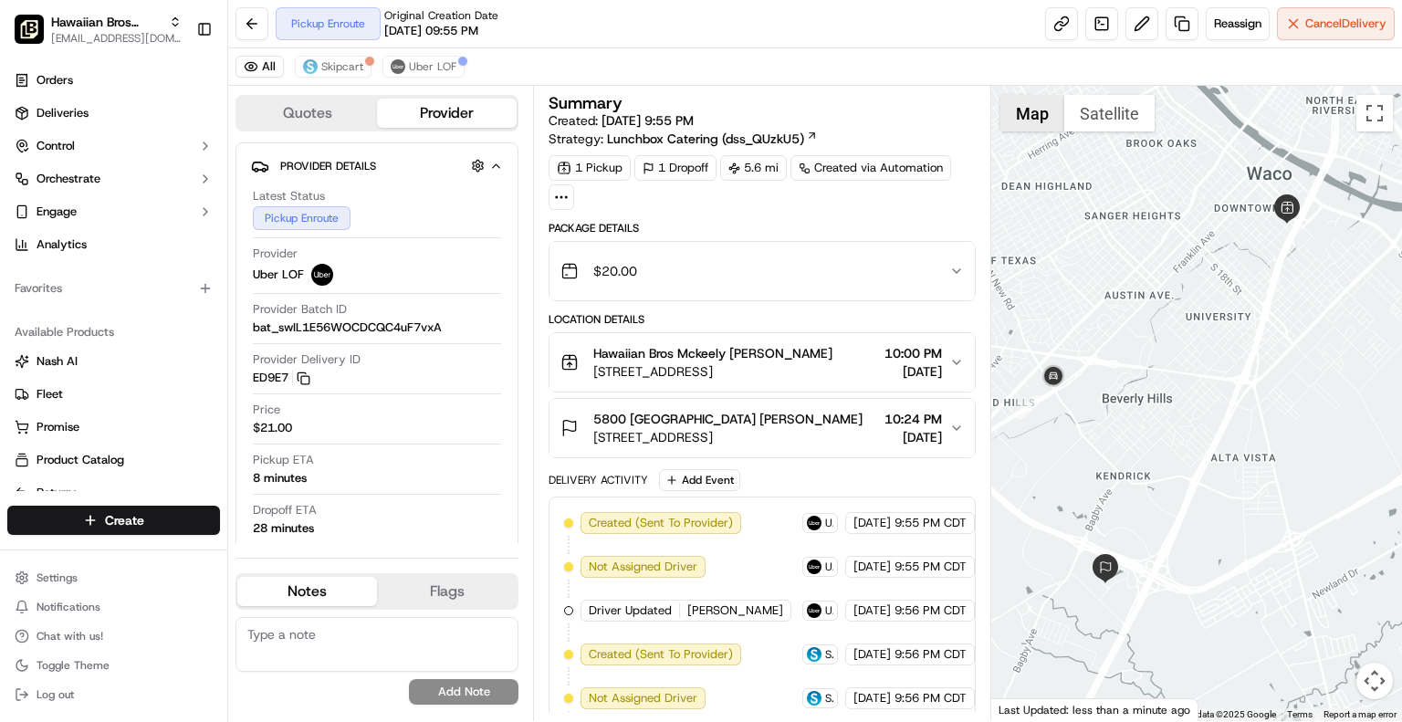
click at [1047, 109] on button "Map" at bounding box center [1033, 113] width 64 height 37
click at [1184, 219] on div at bounding box center [1197, 403] width 411 height 635
click at [1374, 120] on button "Toggle fullscreen view" at bounding box center [1375, 113] width 37 height 37
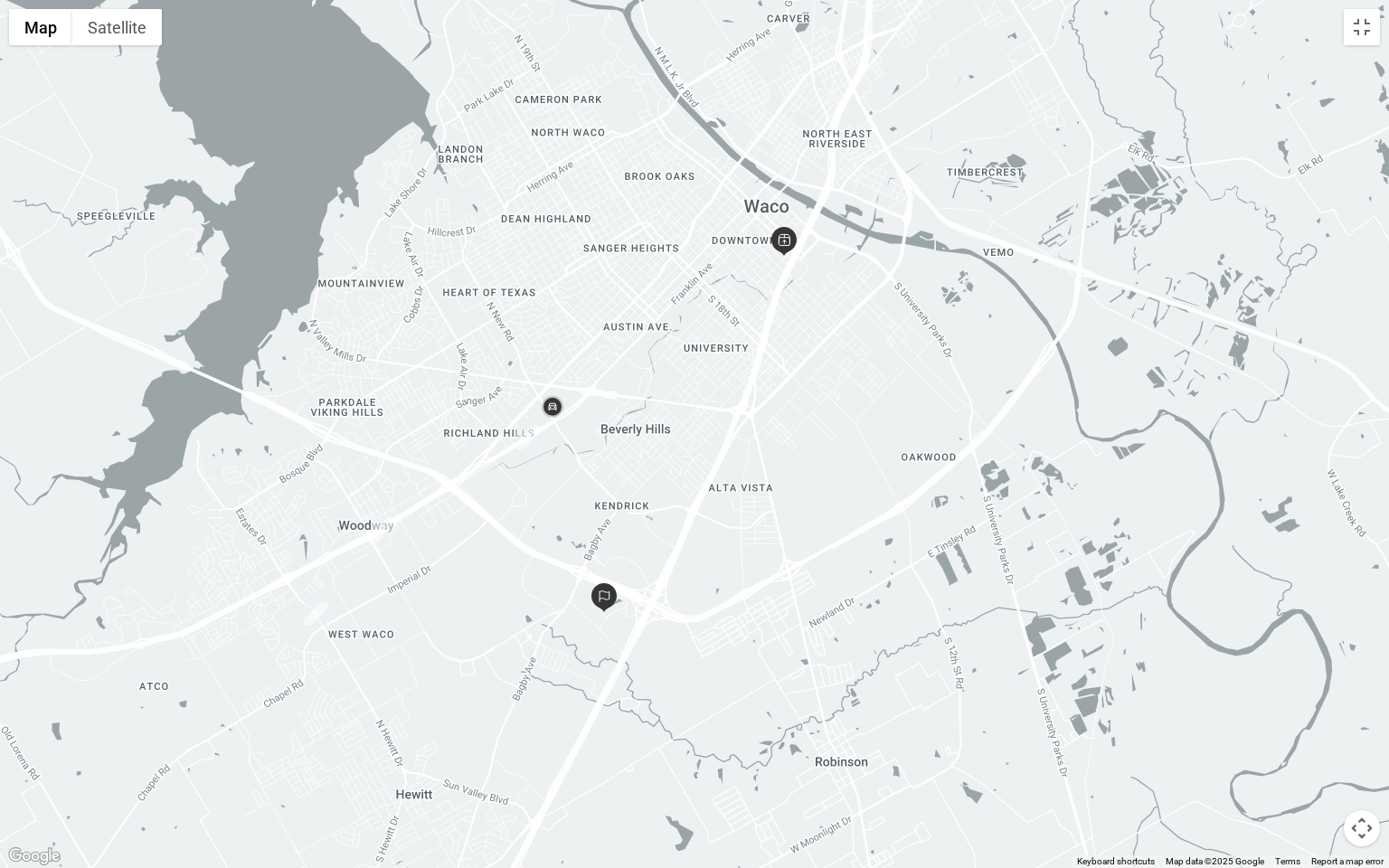
click at [984, 356] on div at bounding box center [694, 434] width 1389 height 868
drag, startPoint x: 708, startPoint y: 272, endPoint x: 698, endPoint y: 268, distance: 10.8
click at [698, 268] on div at bounding box center [694, 434] width 1389 height 868
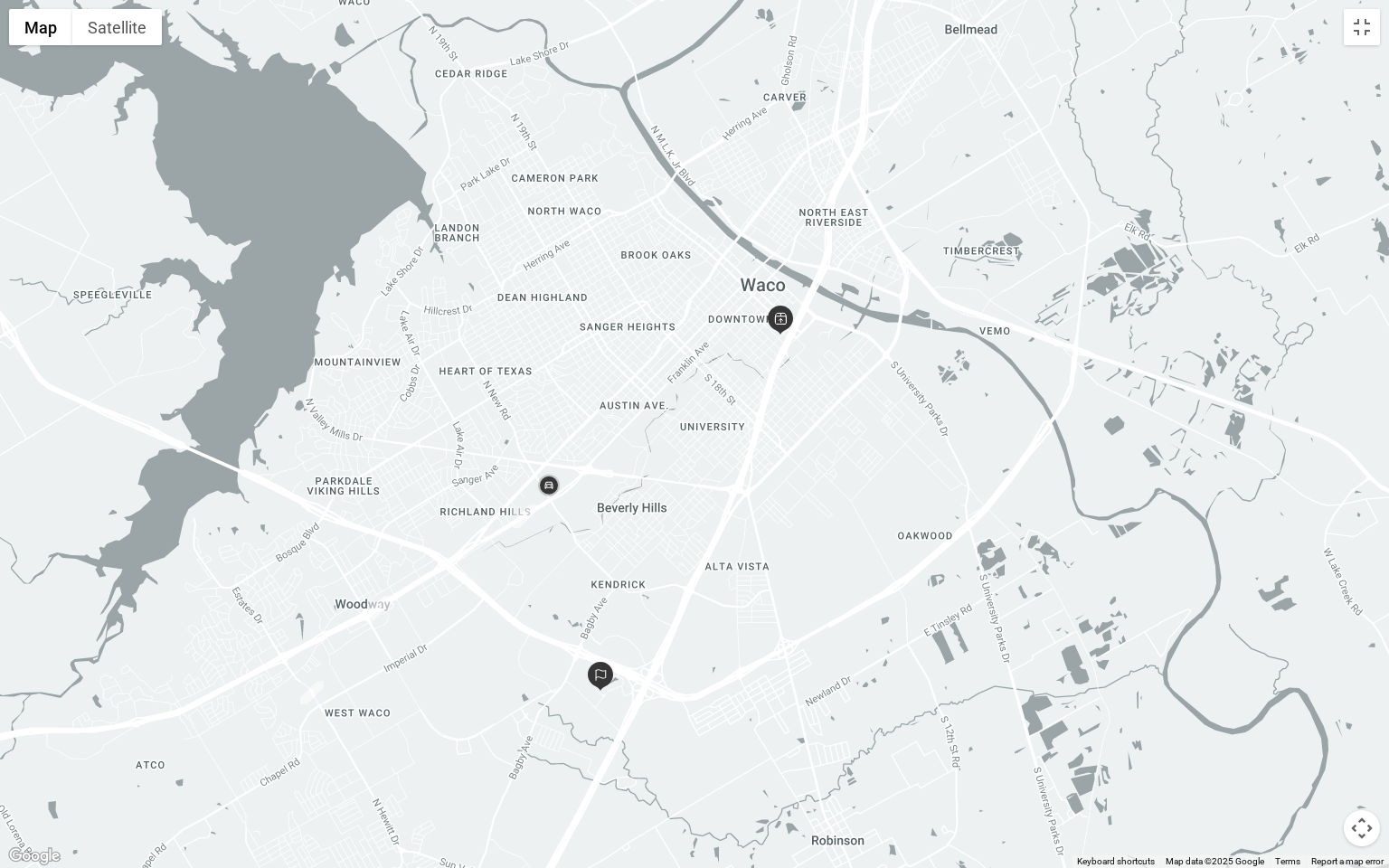
drag, startPoint x: 772, startPoint y: 260, endPoint x: 779, endPoint y: 358, distance: 98.2
click at [779, 358] on div at bounding box center [694, 434] width 1389 height 868
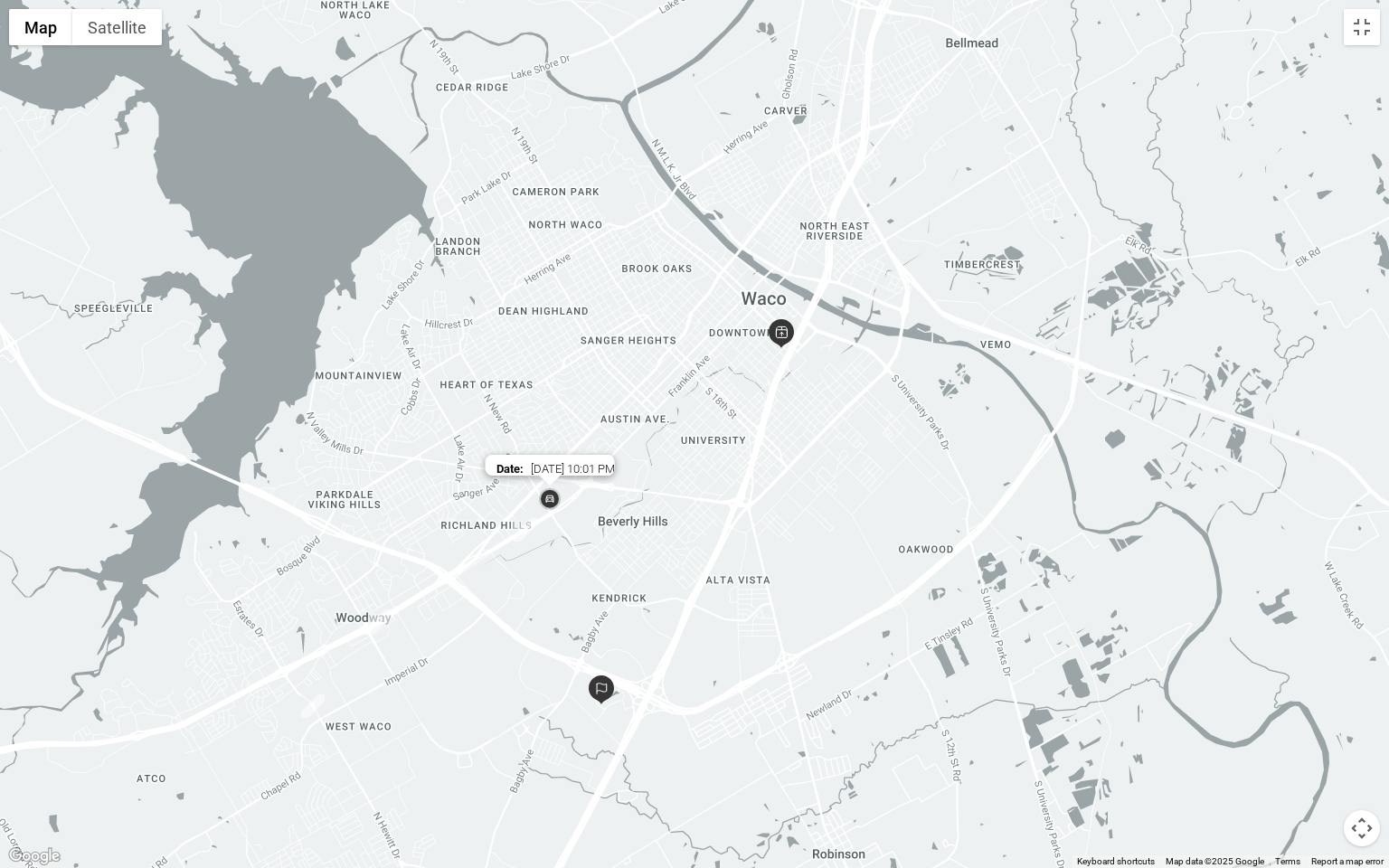
click at [556, 499] on img at bounding box center [549, 499] width 29 height 29
click at [652, 406] on div "To navigate, press the arrow keys." at bounding box center [694, 434] width 1389 height 868
click at [1255, 221] on div at bounding box center [694, 434] width 1389 height 868
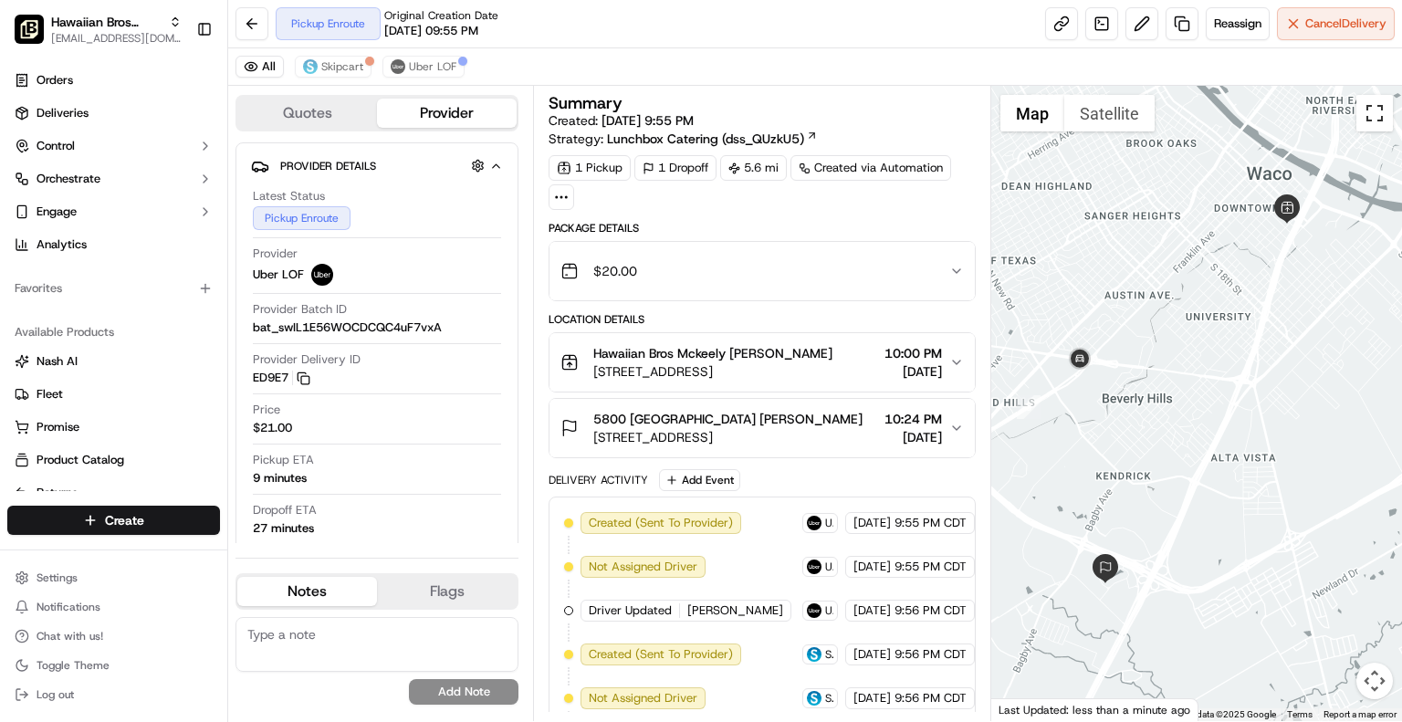
click at [1383, 120] on button "Toggle fullscreen view" at bounding box center [1375, 113] width 37 height 37
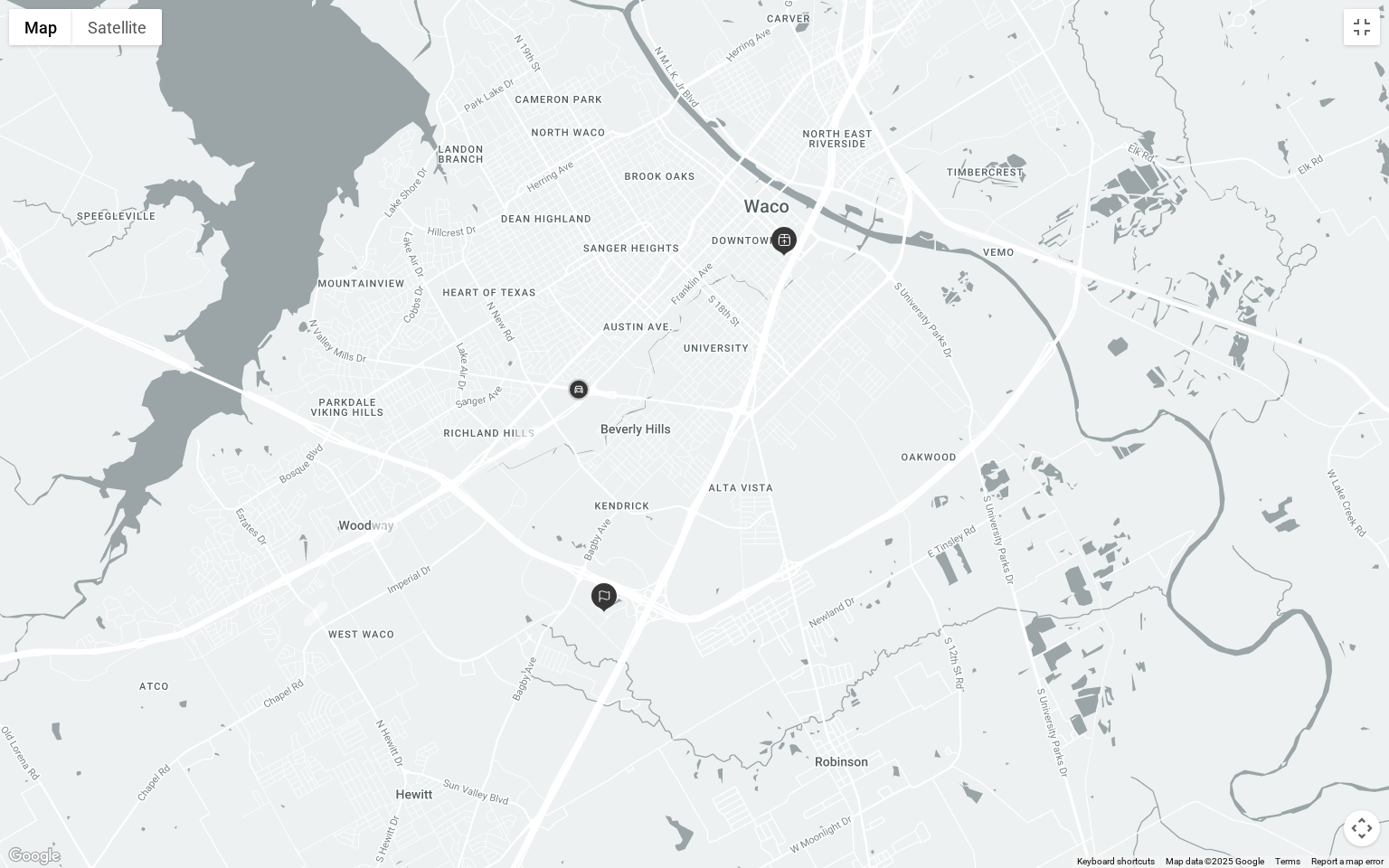
click at [651, 45] on div at bounding box center [694, 434] width 1389 height 868
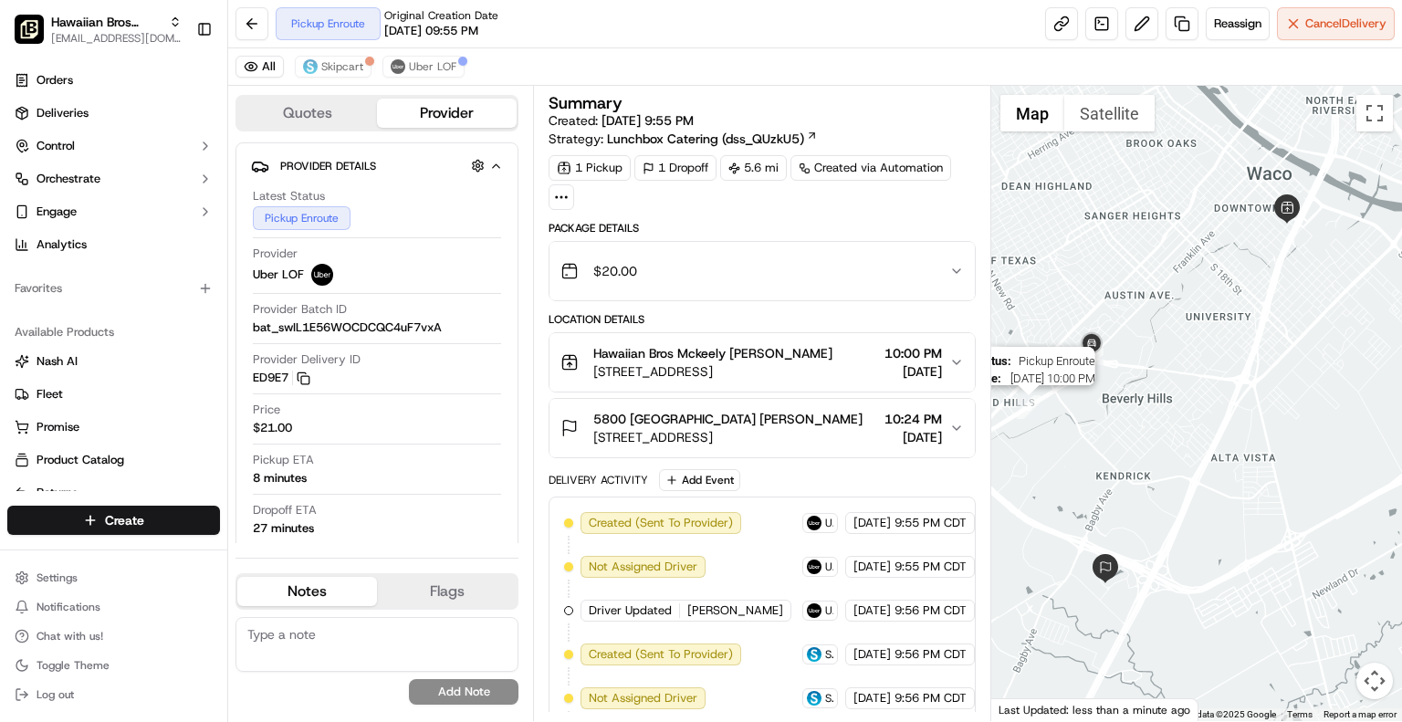
click at [1025, 400] on img "3" at bounding box center [1029, 407] width 24 height 24
click at [1097, 360] on img "4" at bounding box center [1092, 360] width 24 height 24
click at [1177, 331] on div "To navigate, press the arrow keys." at bounding box center [1197, 403] width 411 height 635
